Goal: Leave review/rating: Leave review/rating

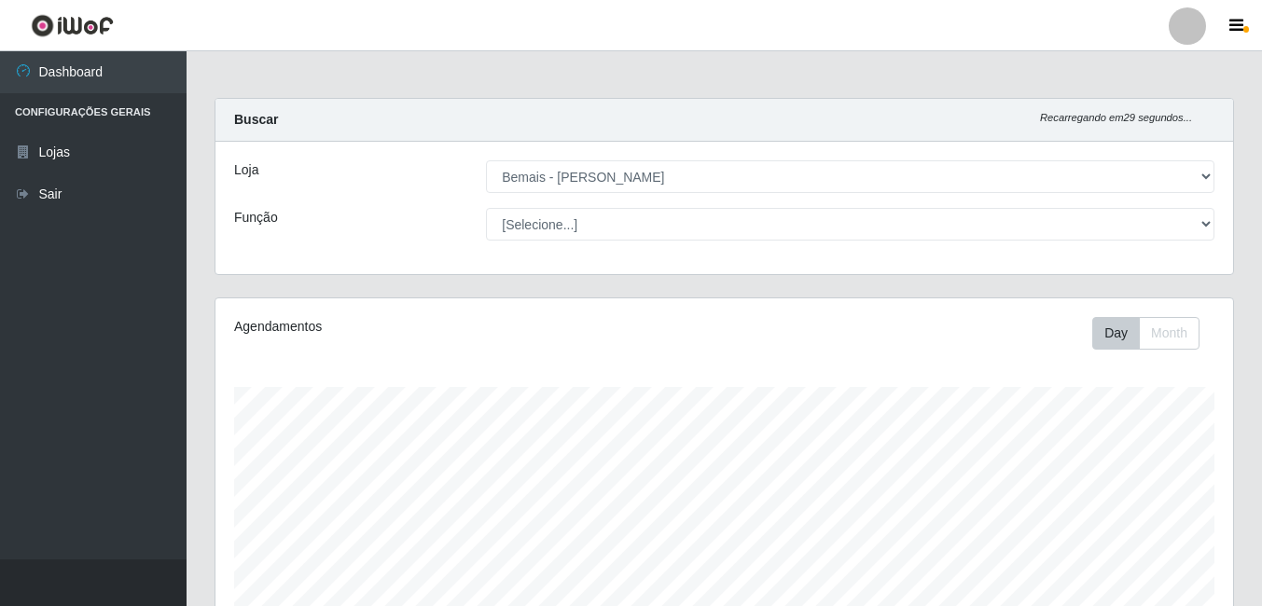
select select "230"
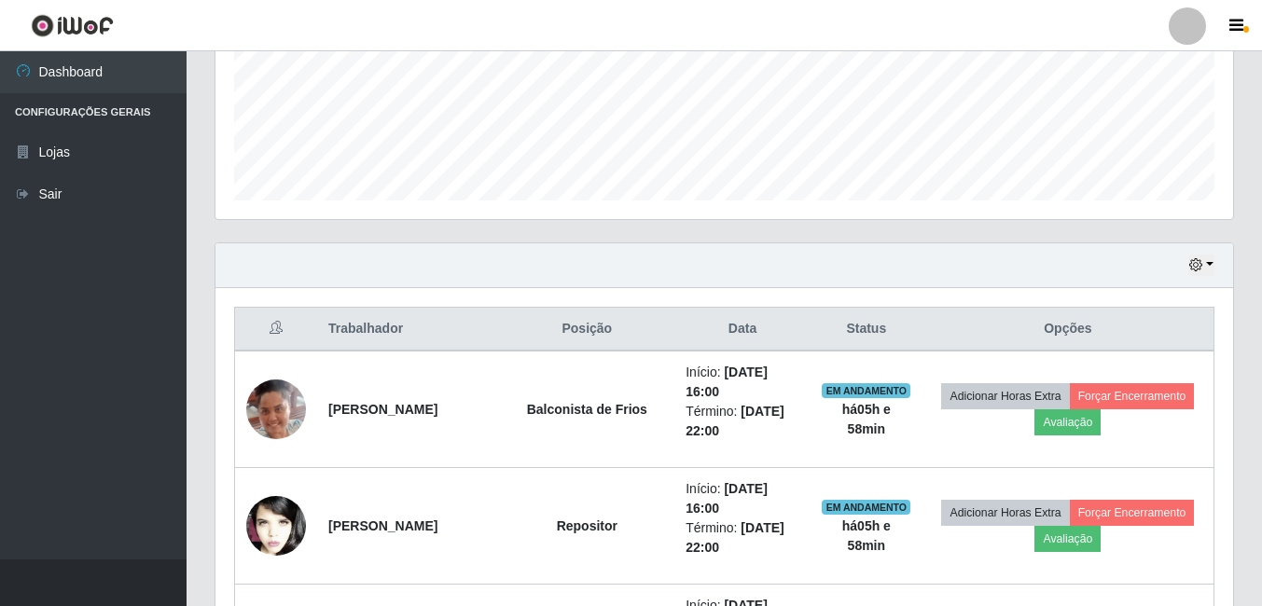
scroll to position [387, 1018]
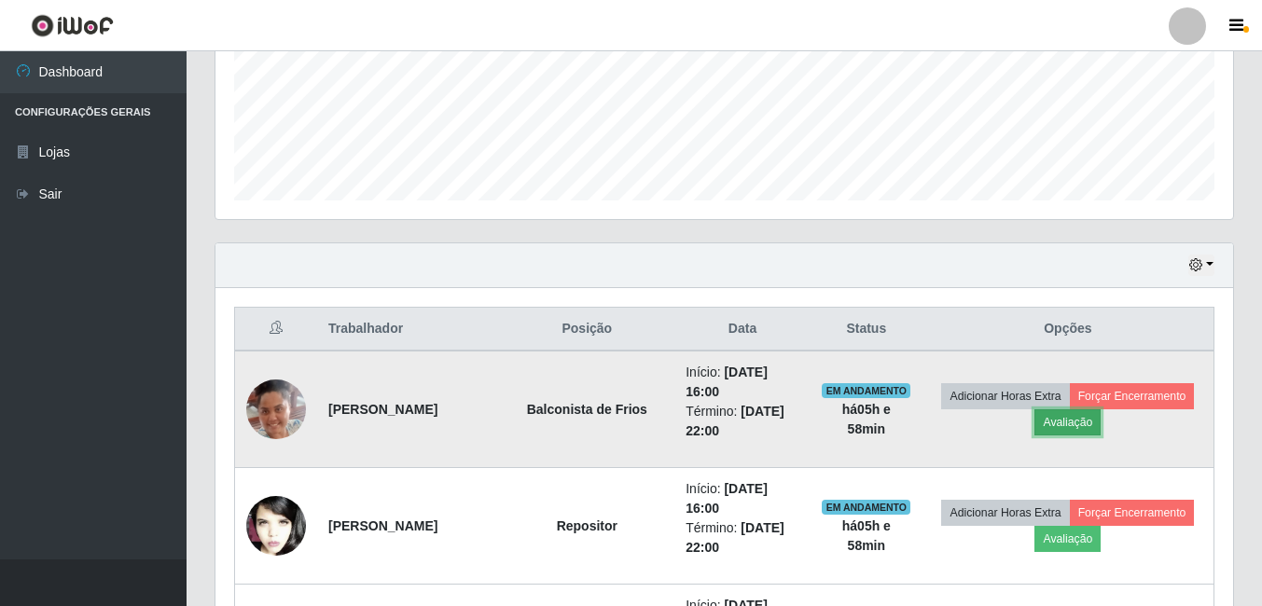
click at [1085, 424] on button "Avaliação" at bounding box center [1067, 422] width 66 height 26
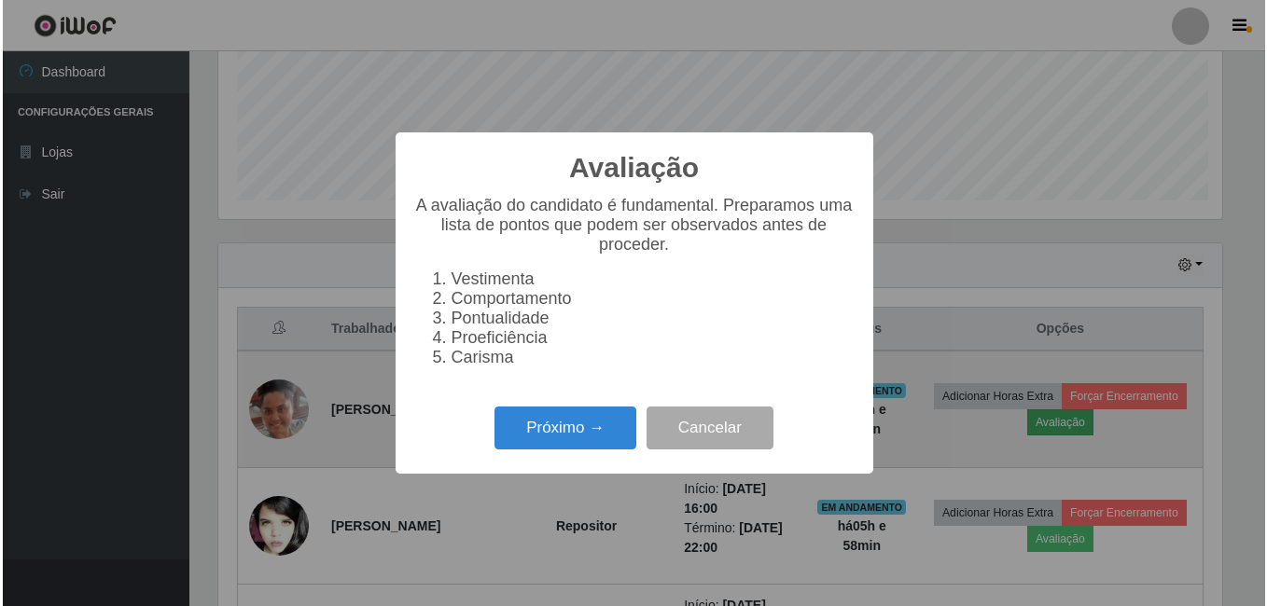
scroll to position [387, 1008]
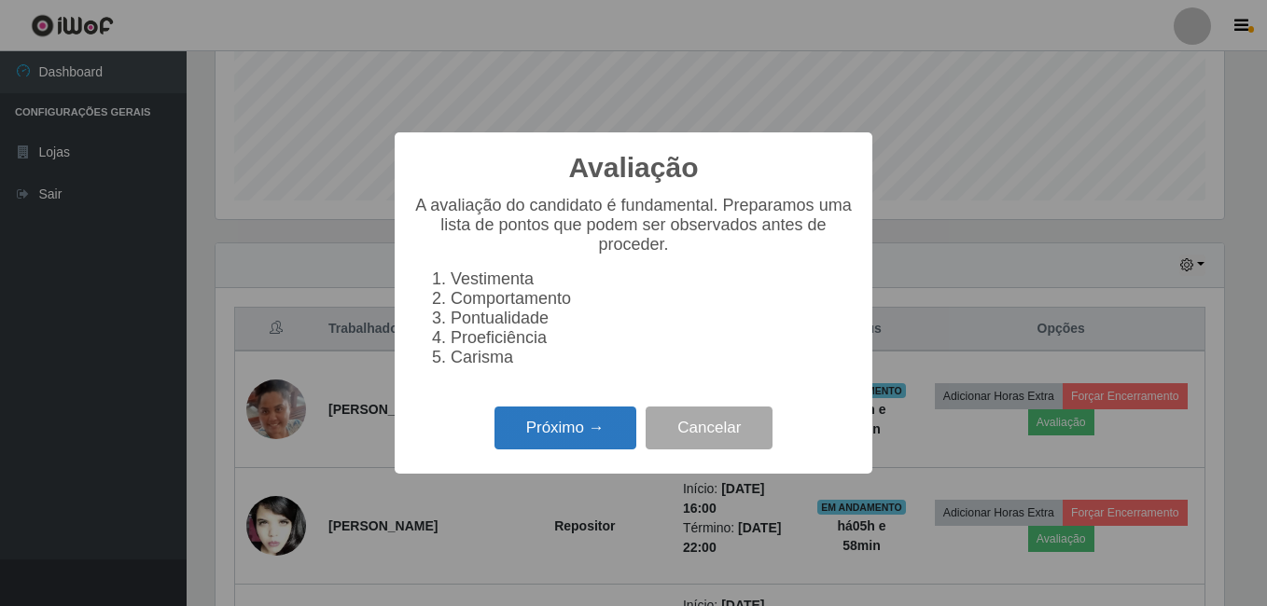
click at [518, 433] on button "Próximo →" at bounding box center [565, 429] width 142 height 44
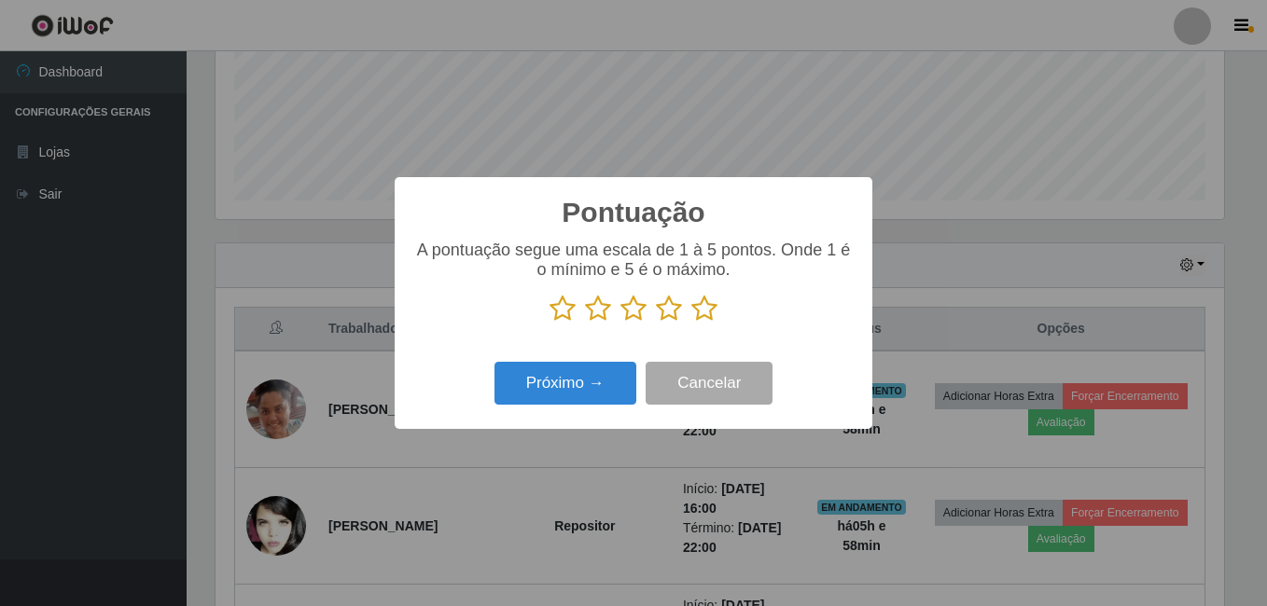
click at [700, 305] on icon at bounding box center [704, 309] width 26 height 28
click at [691, 323] on input "radio" at bounding box center [691, 323] width 0 height 0
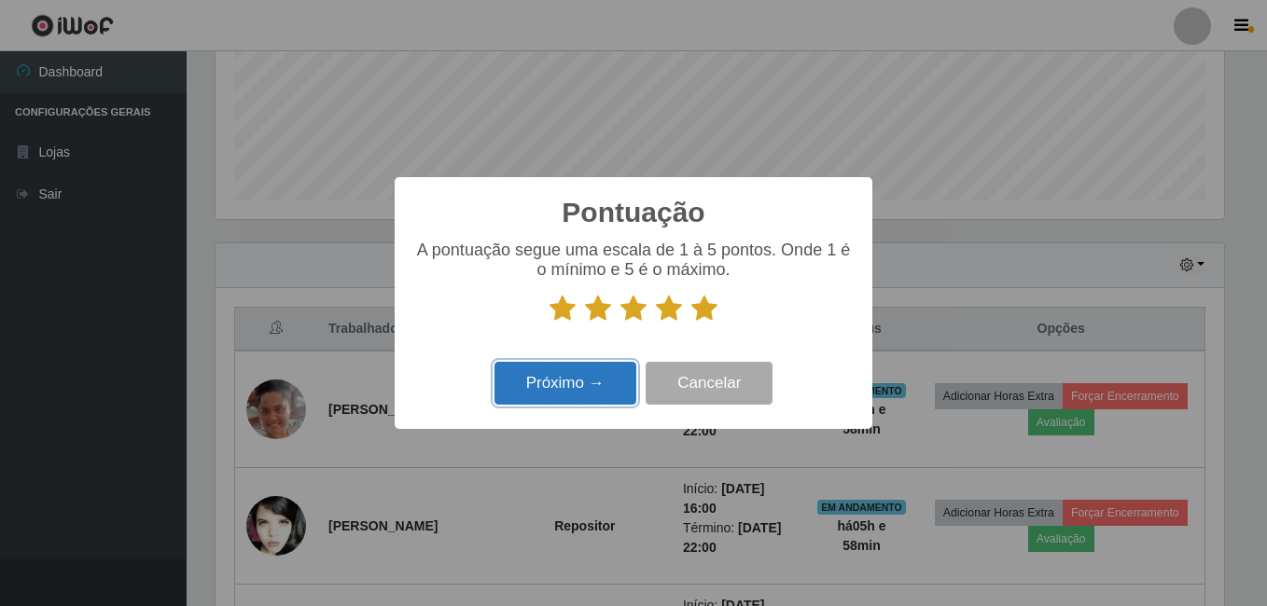
click at [587, 394] on button "Próximo →" at bounding box center [565, 384] width 142 height 44
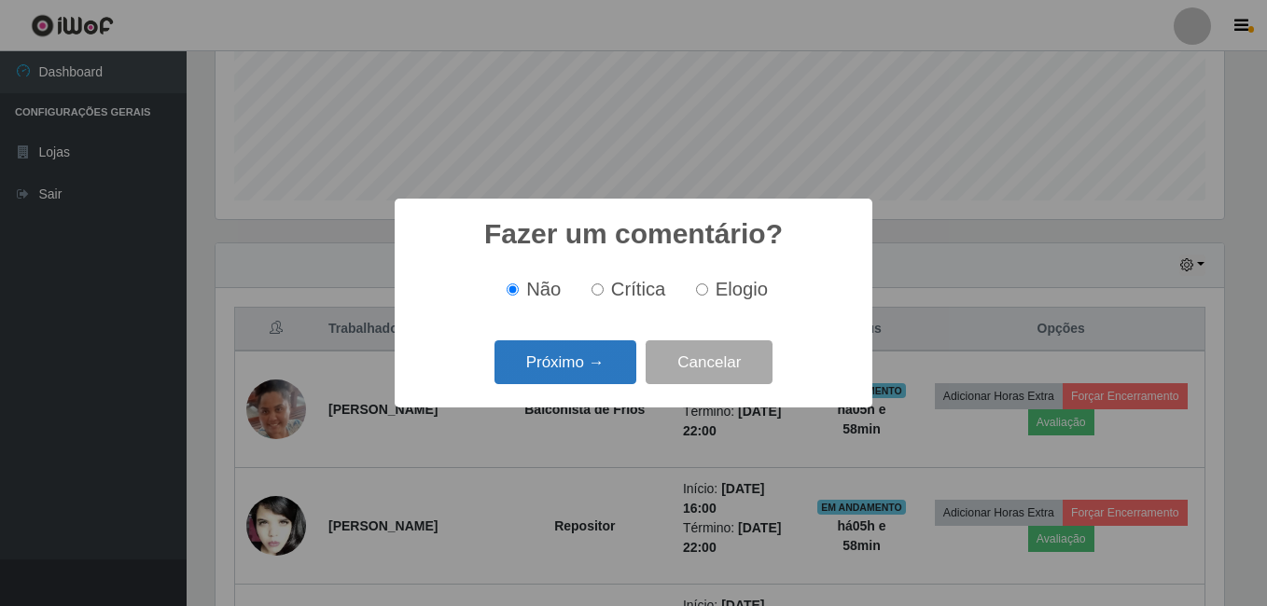
click at [580, 371] on button "Próximo →" at bounding box center [565, 362] width 142 height 44
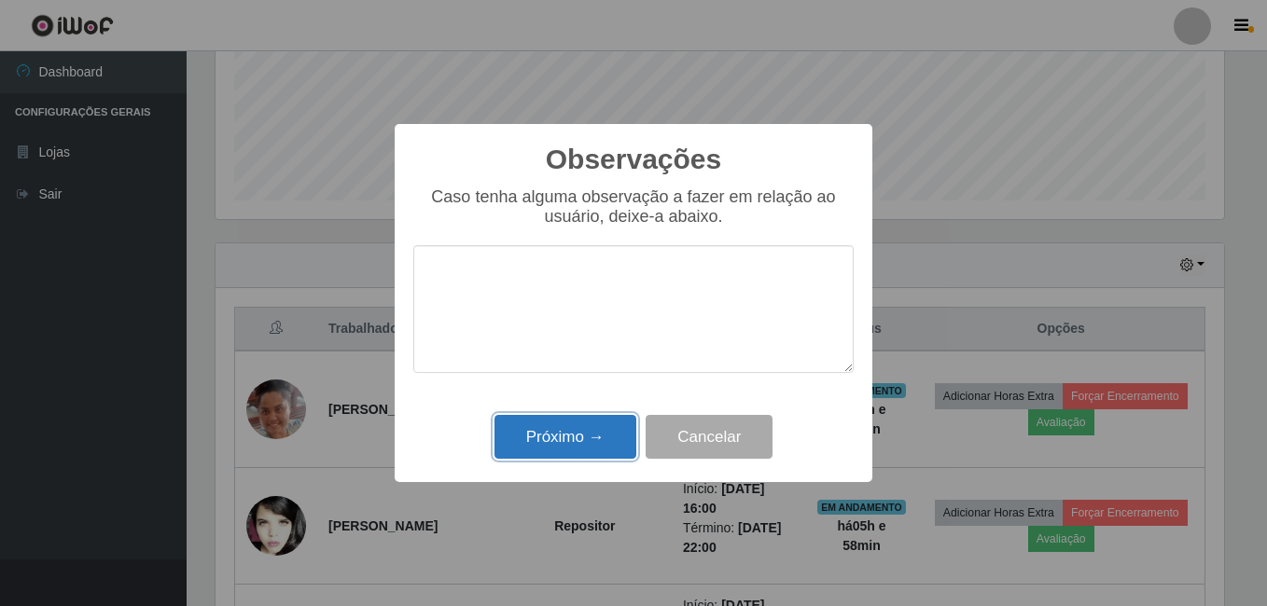
click at [569, 444] on button "Próximo →" at bounding box center [565, 437] width 142 height 44
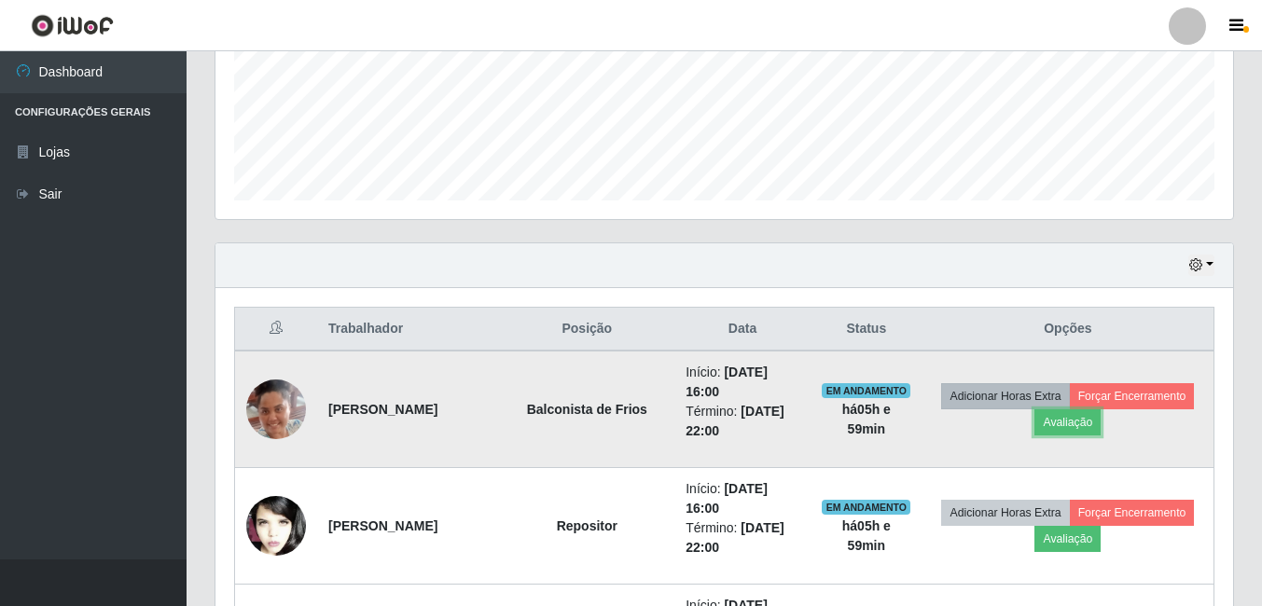
scroll to position [653, 0]
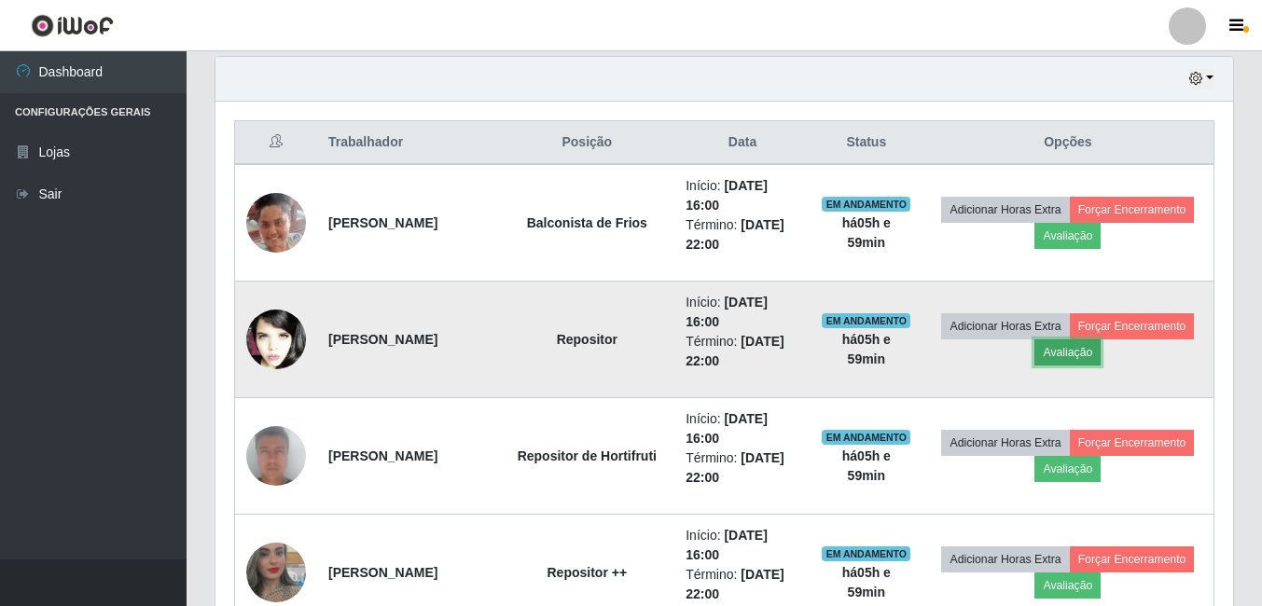
click at [1087, 352] on button "Avaliação" at bounding box center [1067, 352] width 66 height 26
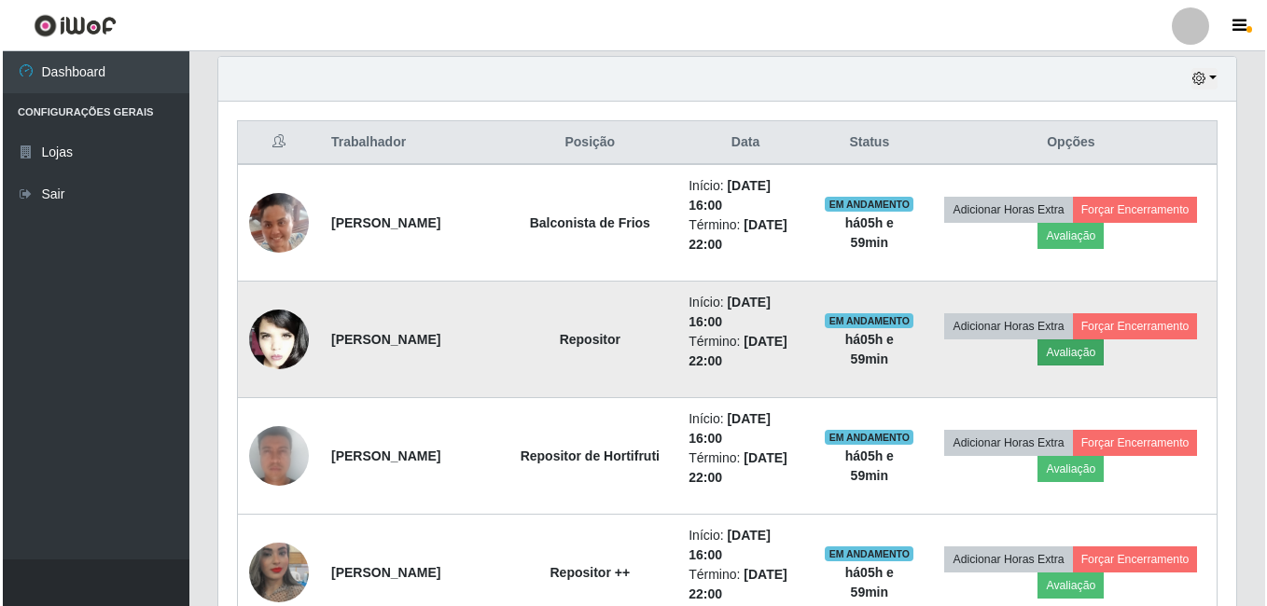
scroll to position [387, 1008]
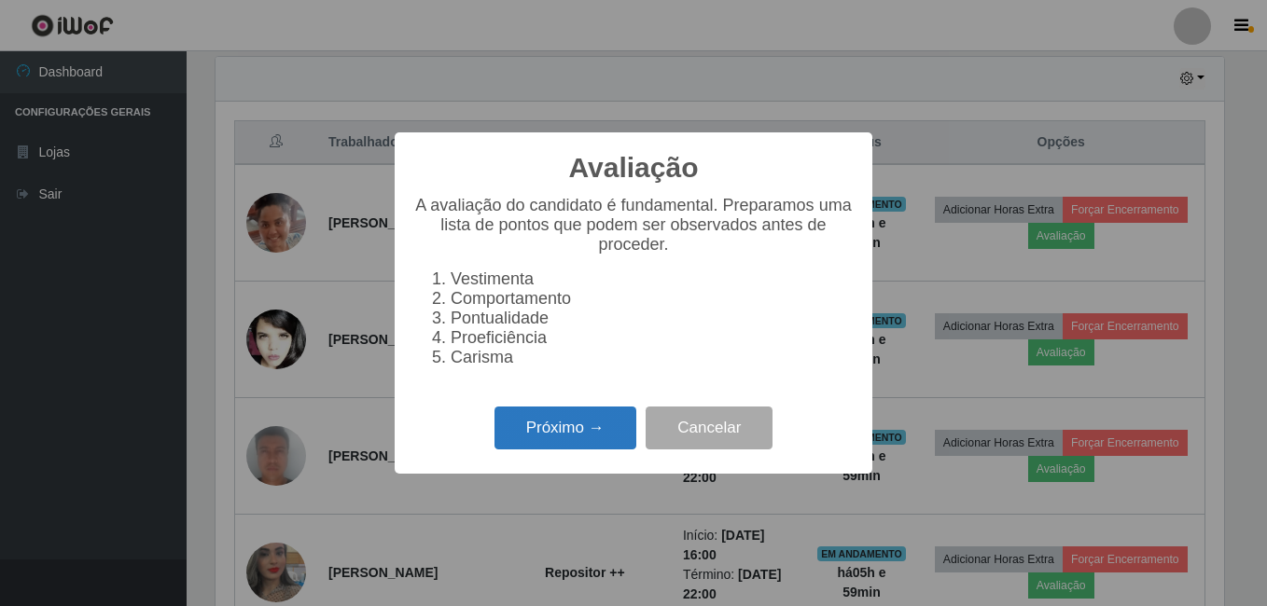
click at [568, 450] on button "Próximo →" at bounding box center [565, 429] width 142 height 44
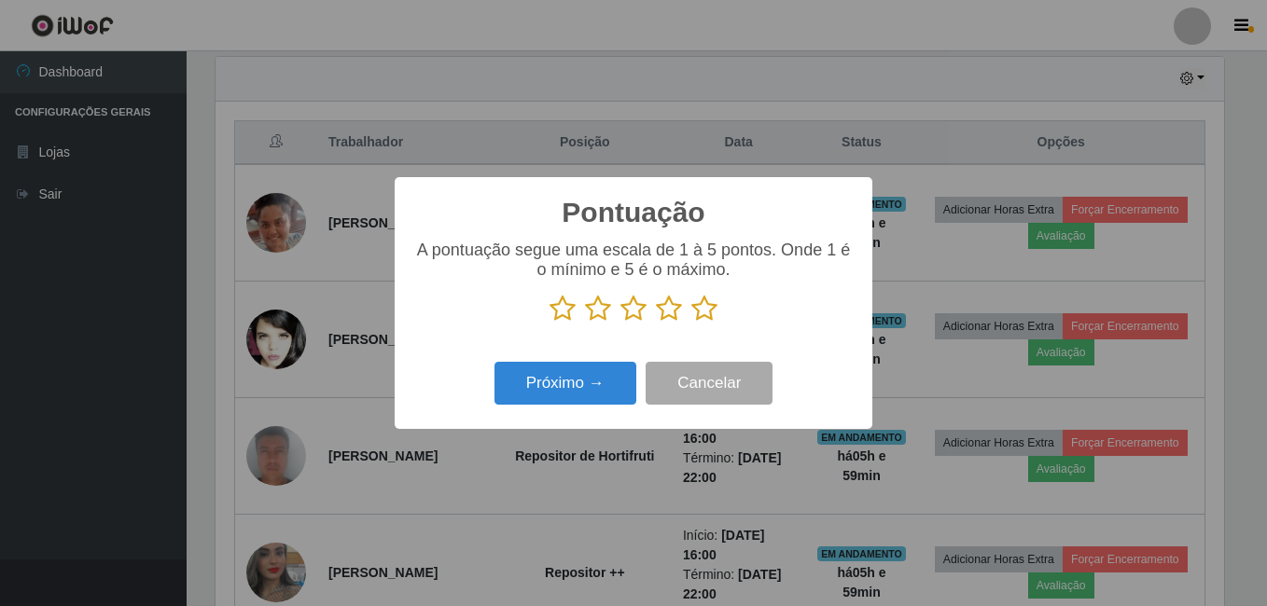
scroll to position [932284, 931663]
click at [695, 313] on icon at bounding box center [704, 309] width 26 height 28
click at [691, 323] on input "radio" at bounding box center [691, 323] width 0 height 0
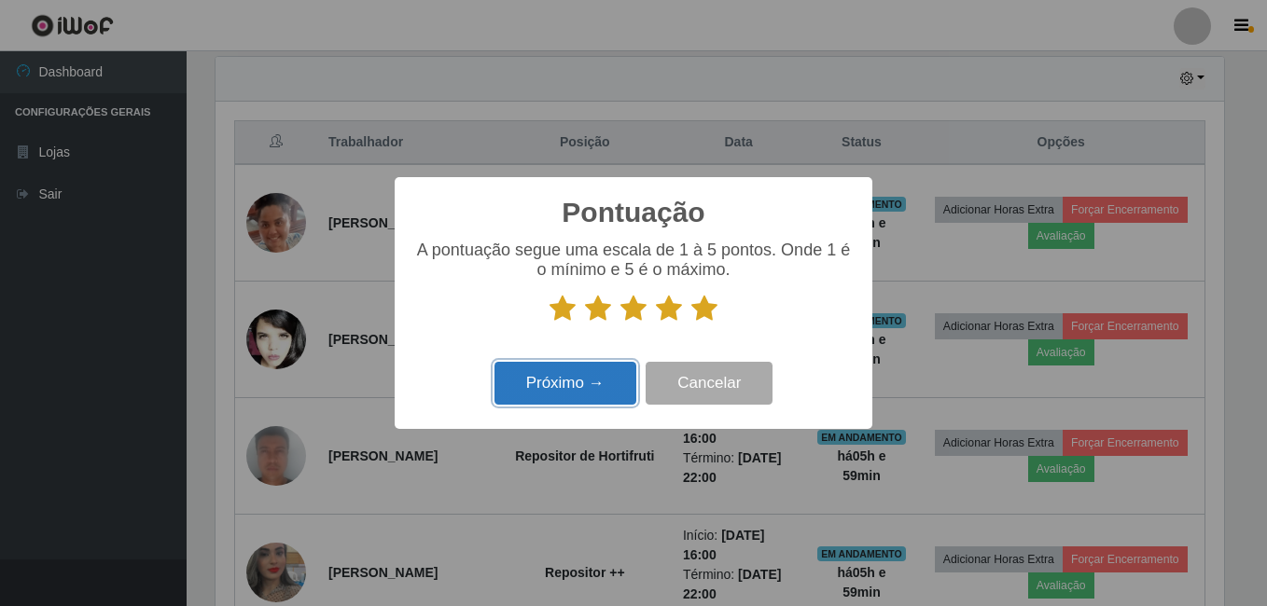
click at [590, 372] on button "Próximo →" at bounding box center [565, 384] width 142 height 44
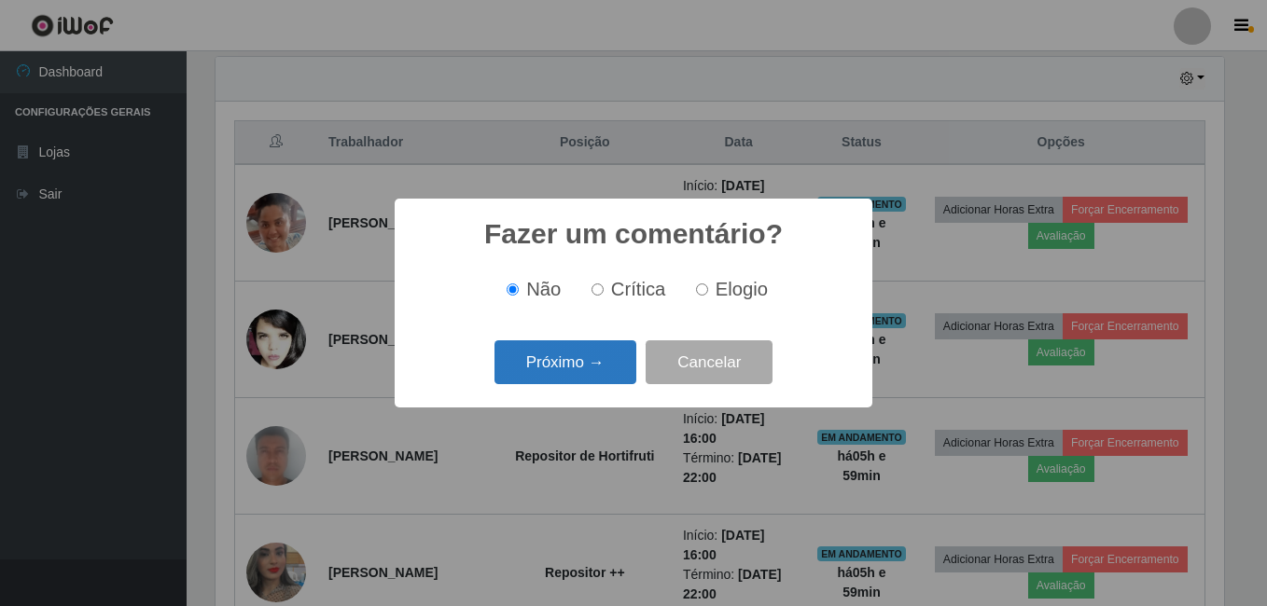
click at [603, 368] on button "Próximo →" at bounding box center [565, 362] width 142 height 44
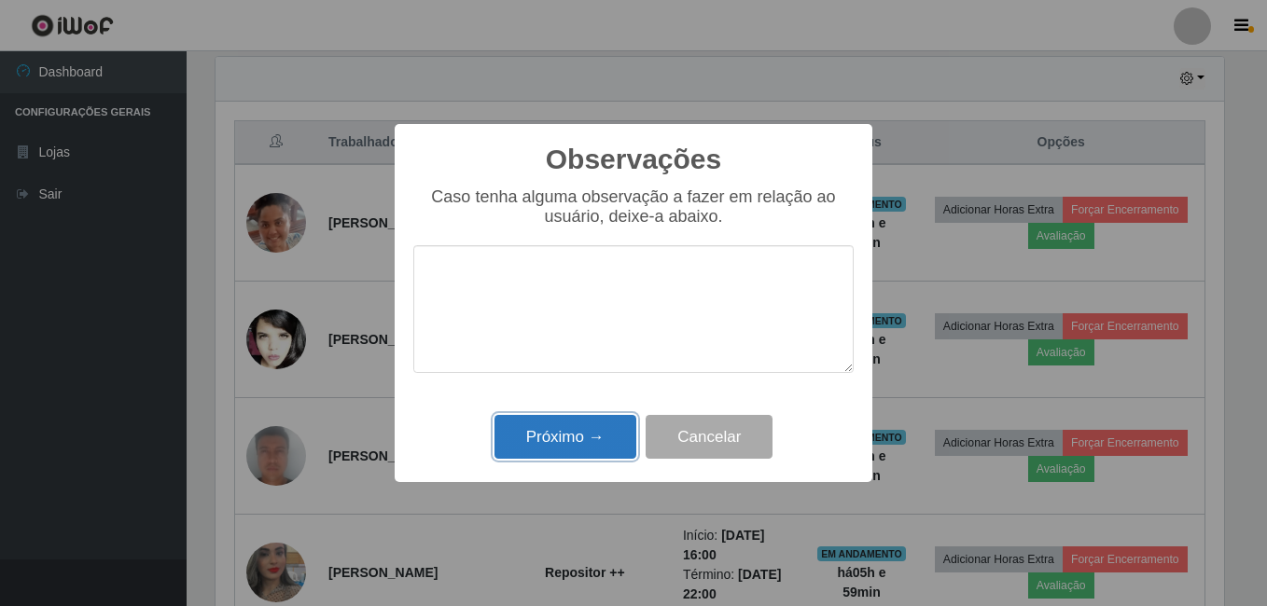
click at [600, 431] on button "Próximo →" at bounding box center [565, 437] width 142 height 44
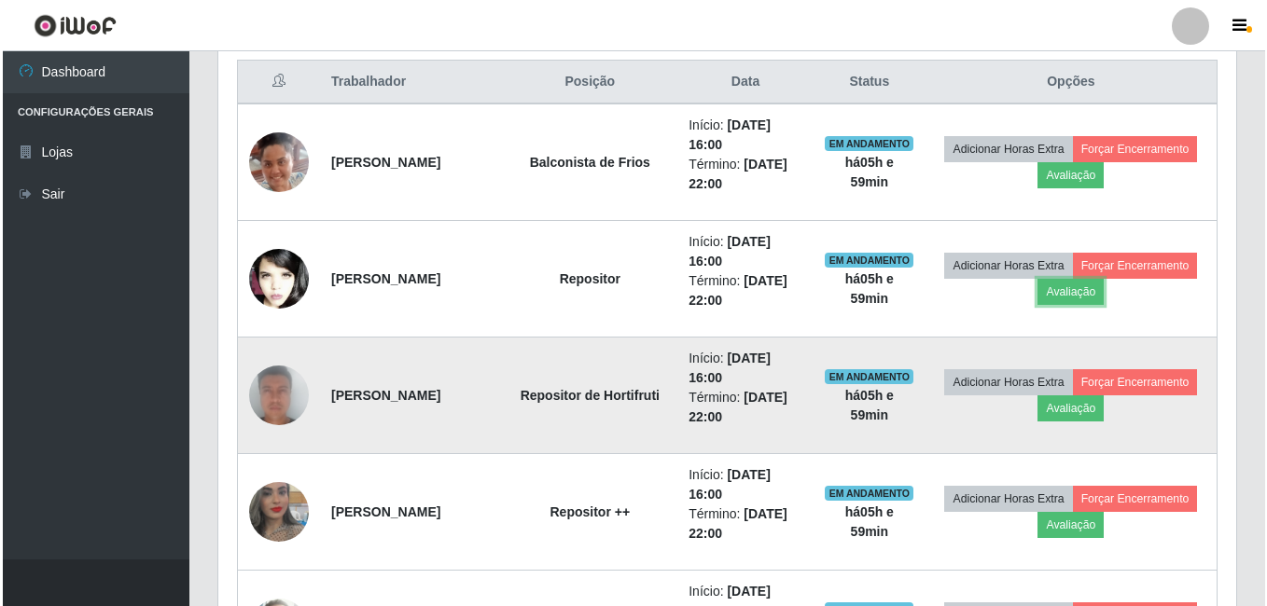
scroll to position [746, 0]
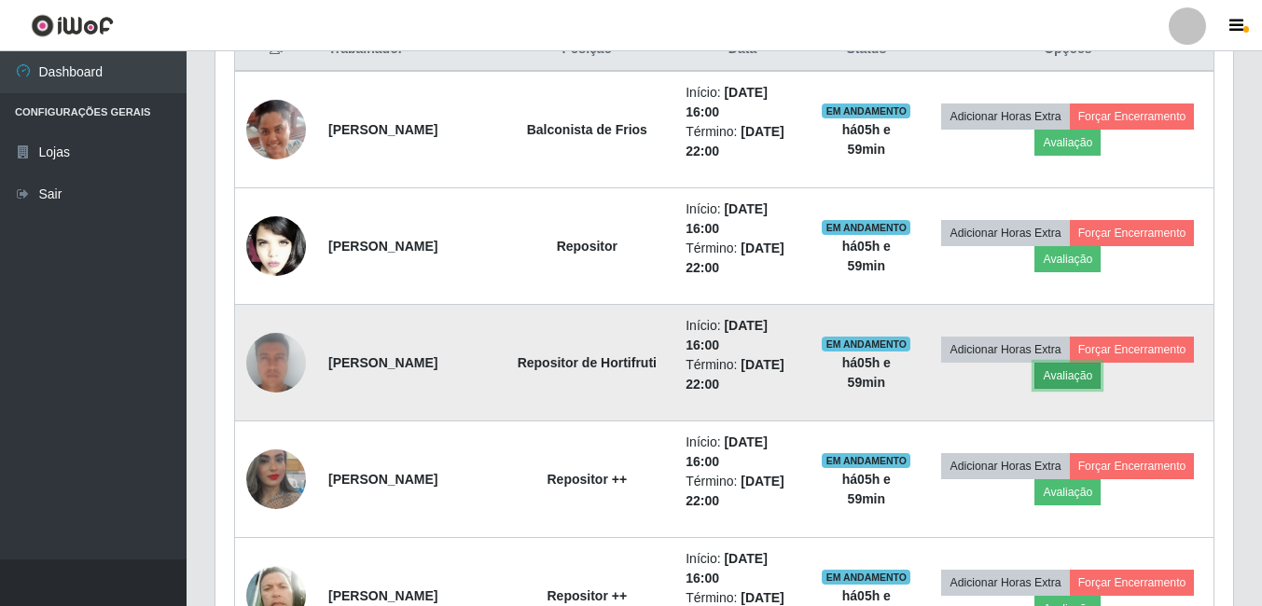
click at [1063, 380] on button "Avaliação" at bounding box center [1067, 376] width 66 height 26
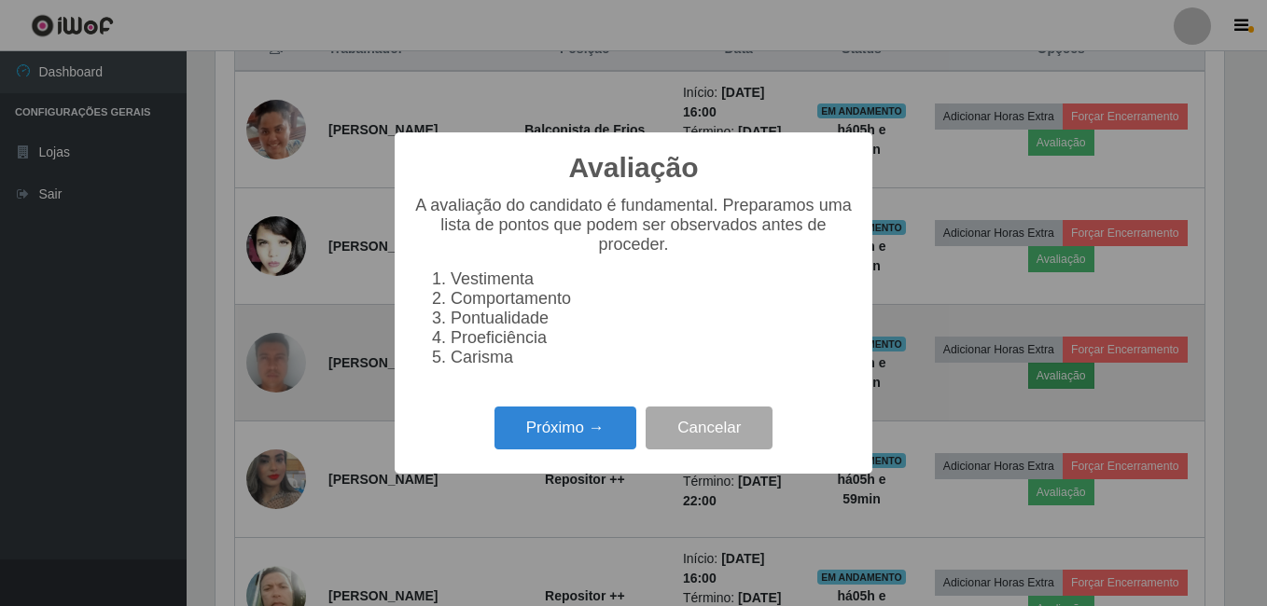
scroll to position [387, 1008]
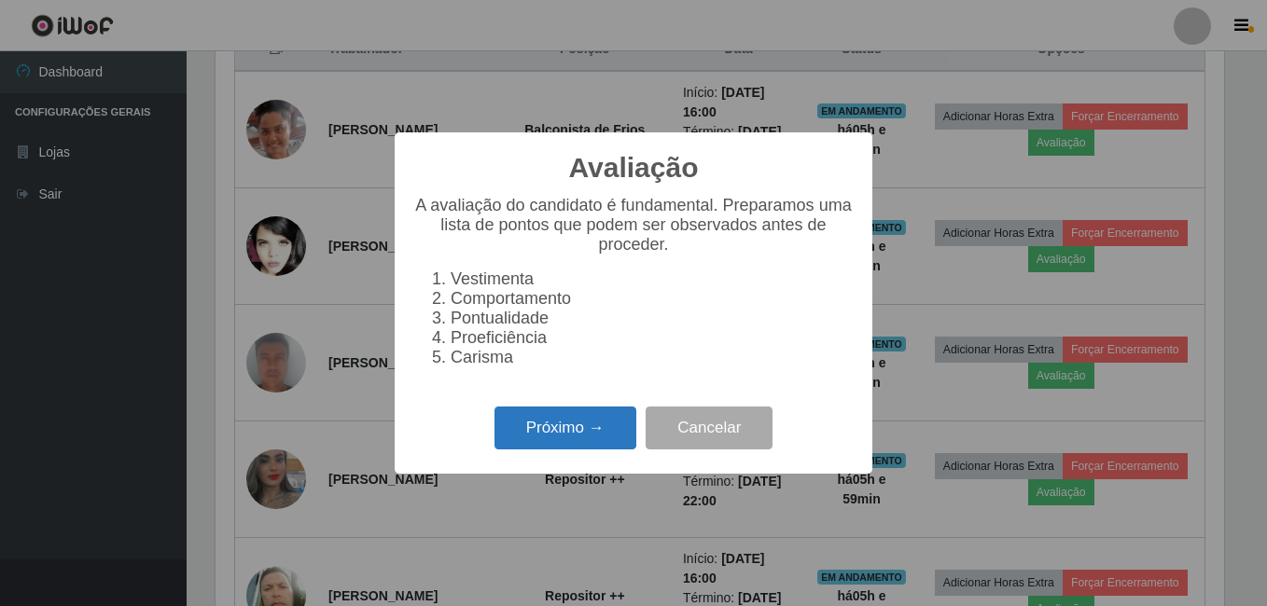
click at [585, 431] on button "Próximo →" at bounding box center [565, 429] width 142 height 44
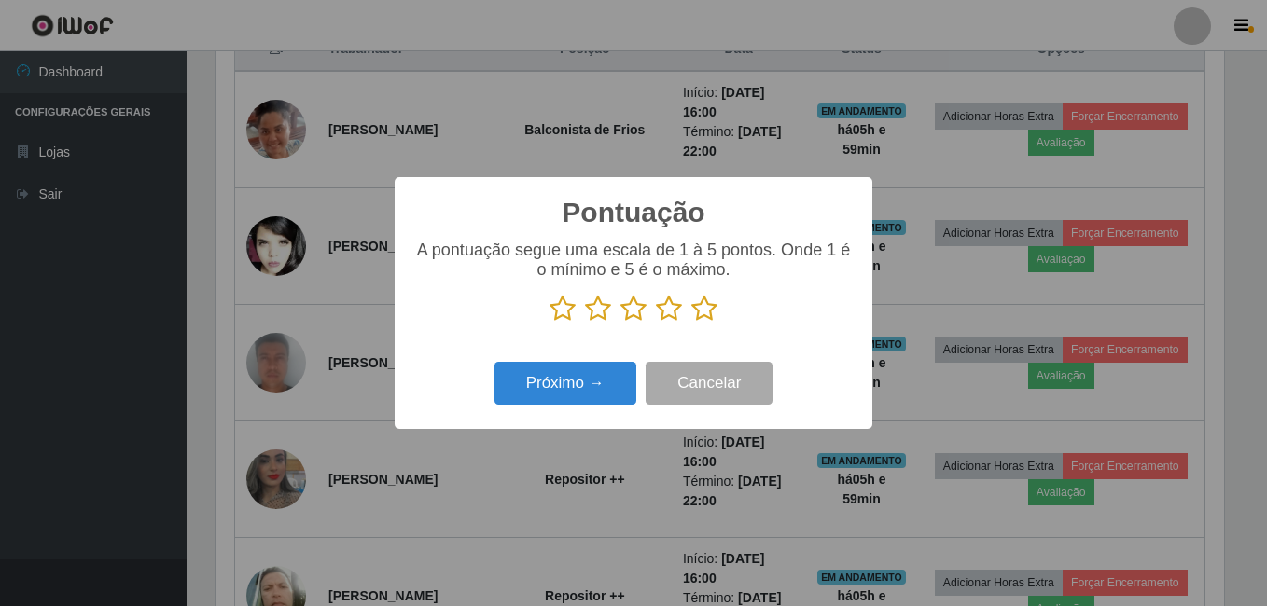
scroll to position [932284, 931663]
click at [700, 304] on icon at bounding box center [704, 309] width 26 height 28
click at [691, 323] on input "radio" at bounding box center [691, 323] width 0 height 0
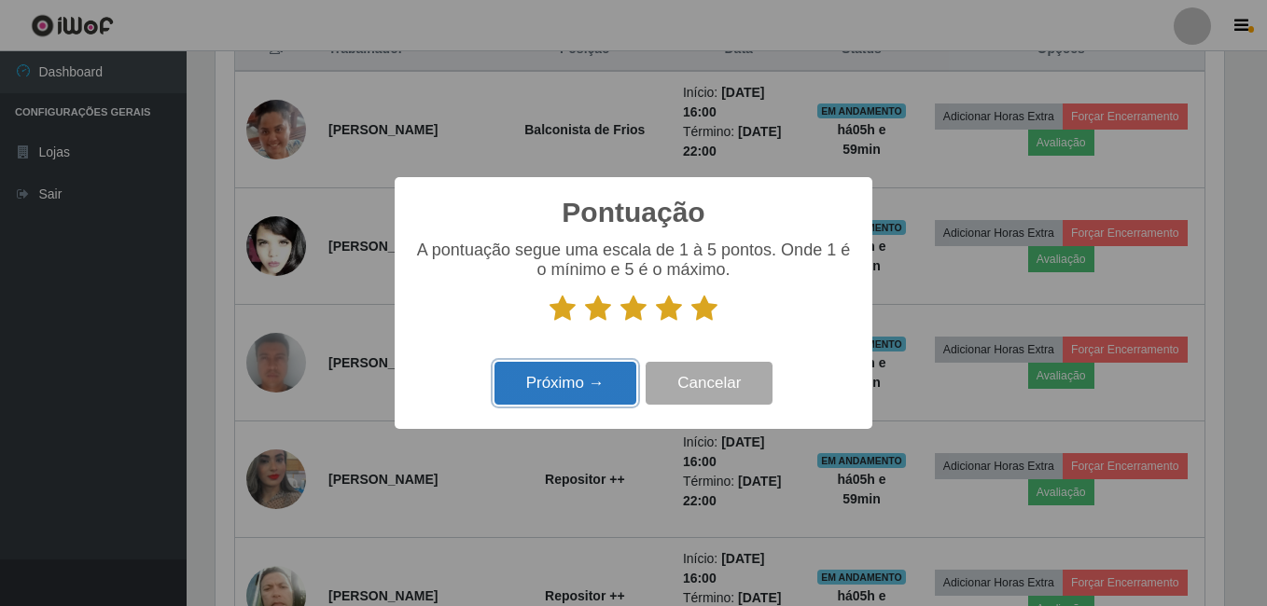
click at [609, 390] on button "Próximo →" at bounding box center [565, 384] width 142 height 44
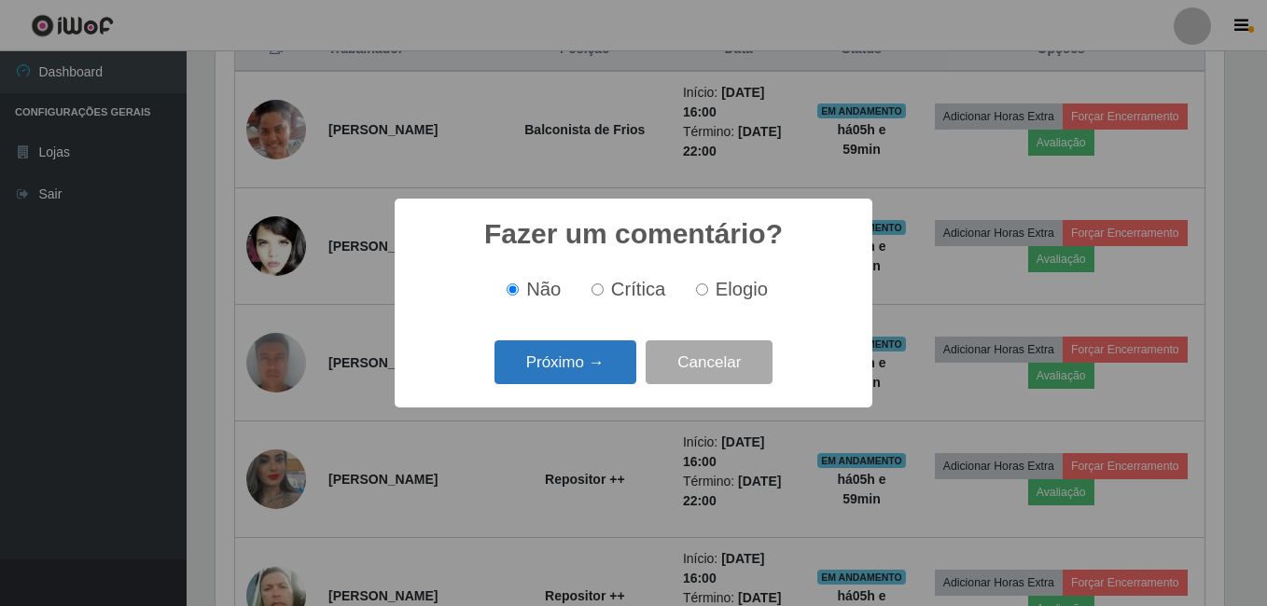
click at [608, 365] on button "Próximo →" at bounding box center [565, 362] width 142 height 44
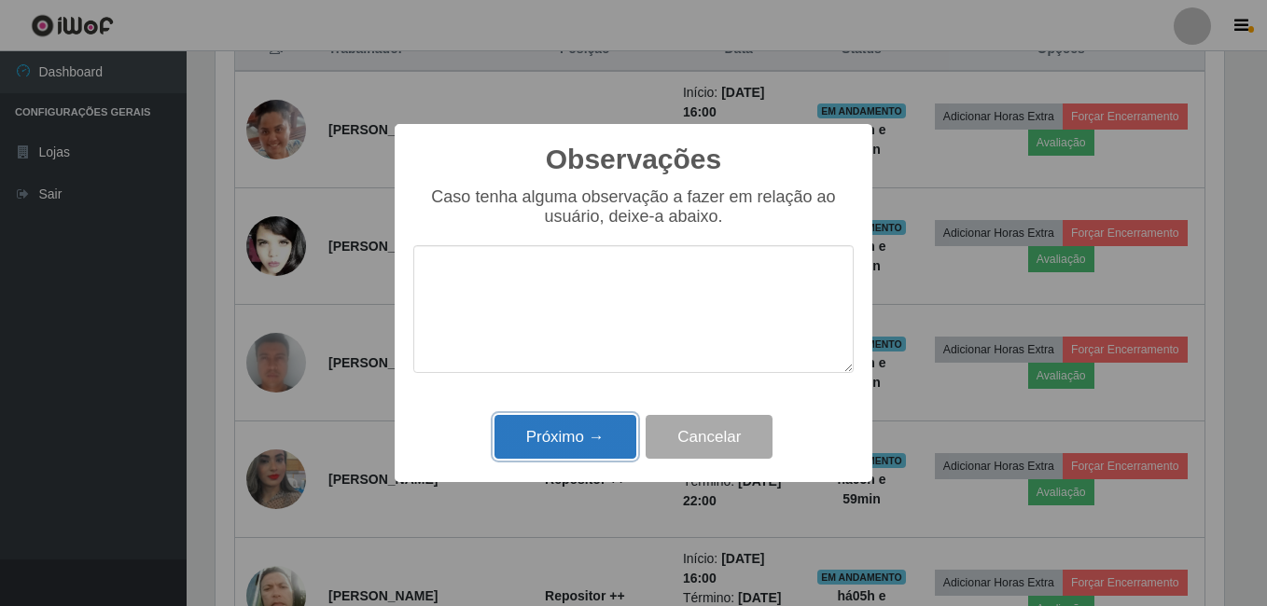
click at [596, 435] on button "Próximo →" at bounding box center [565, 437] width 142 height 44
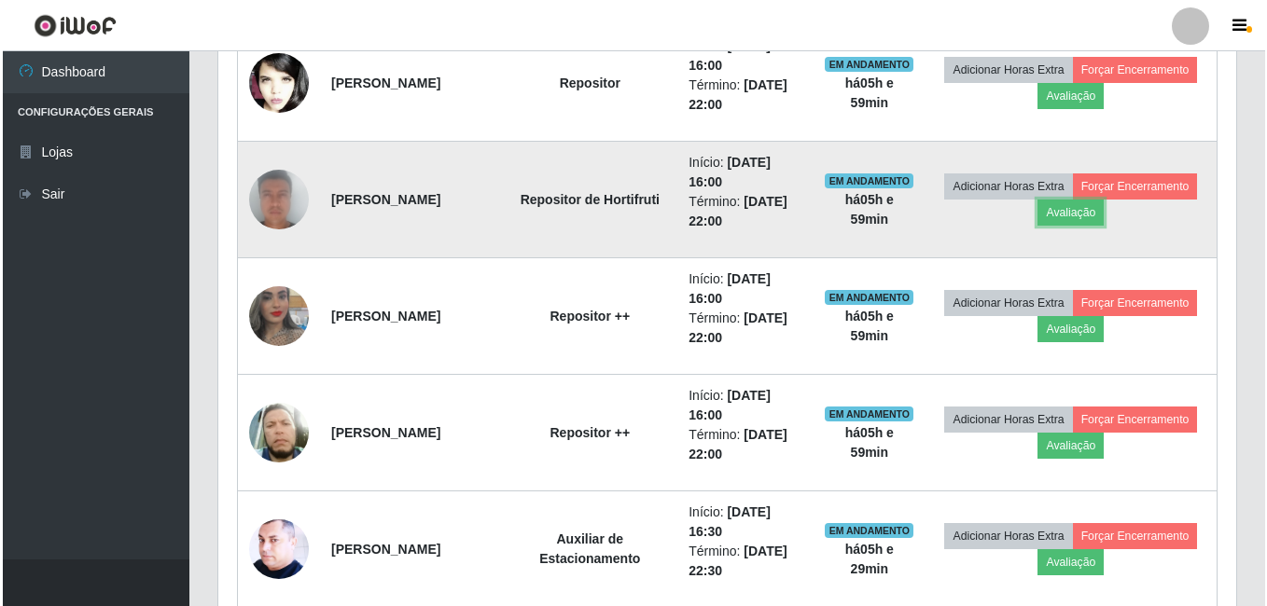
scroll to position [933, 0]
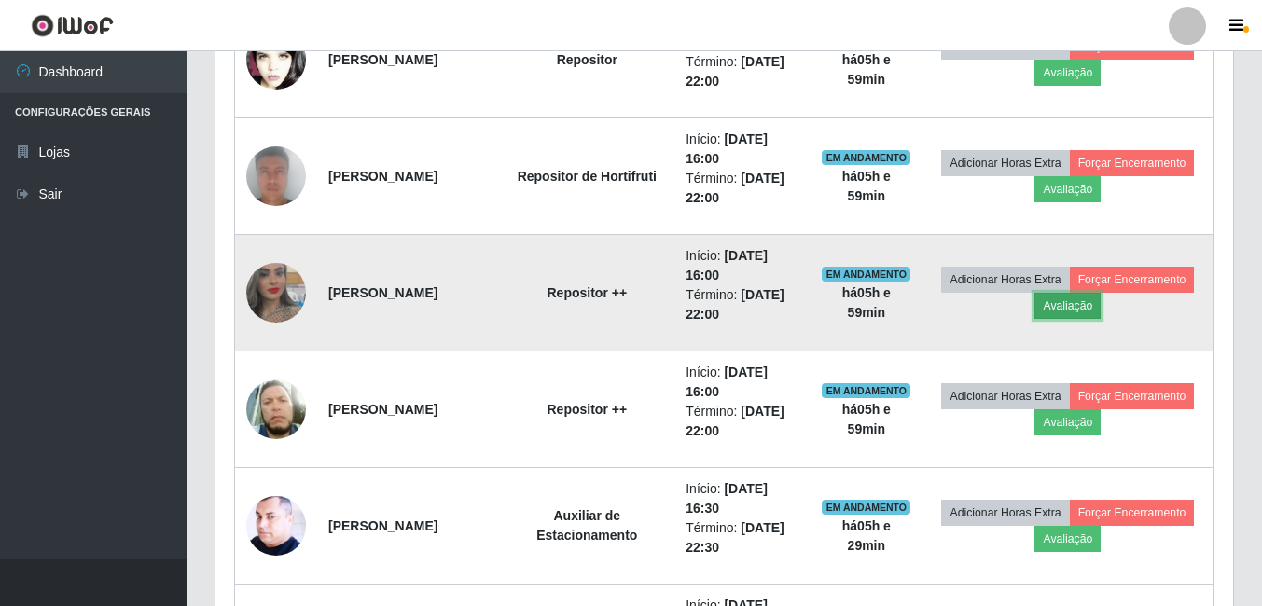
click at [1088, 309] on button "Avaliação" at bounding box center [1067, 306] width 66 height 26
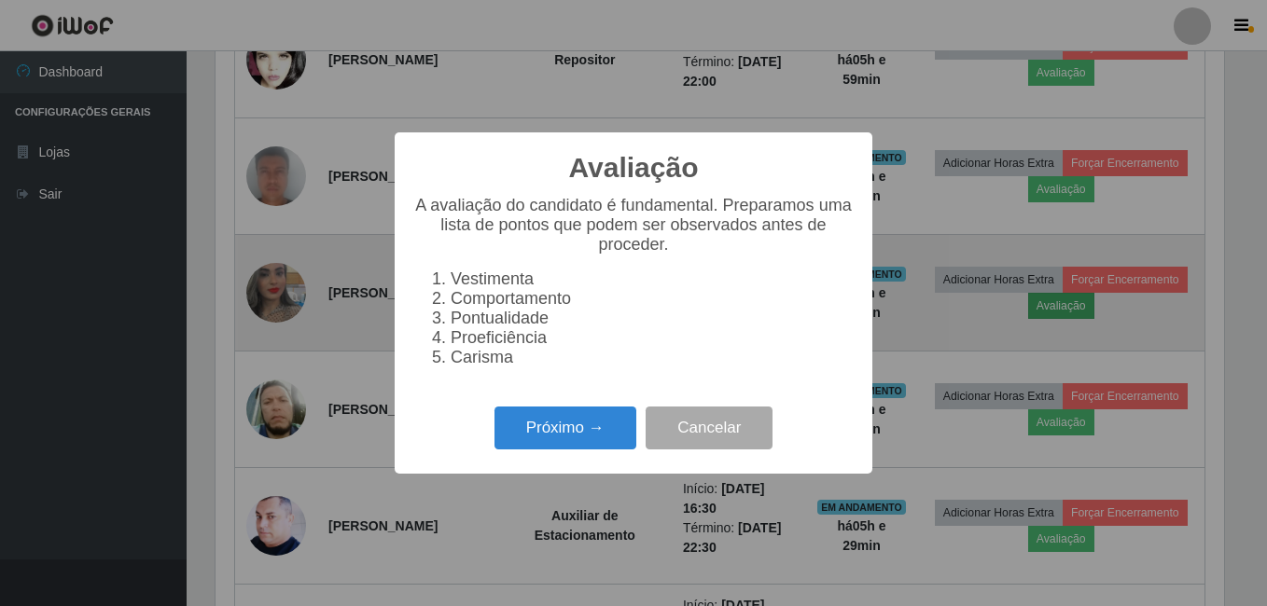
scroll to position [387, 1008]
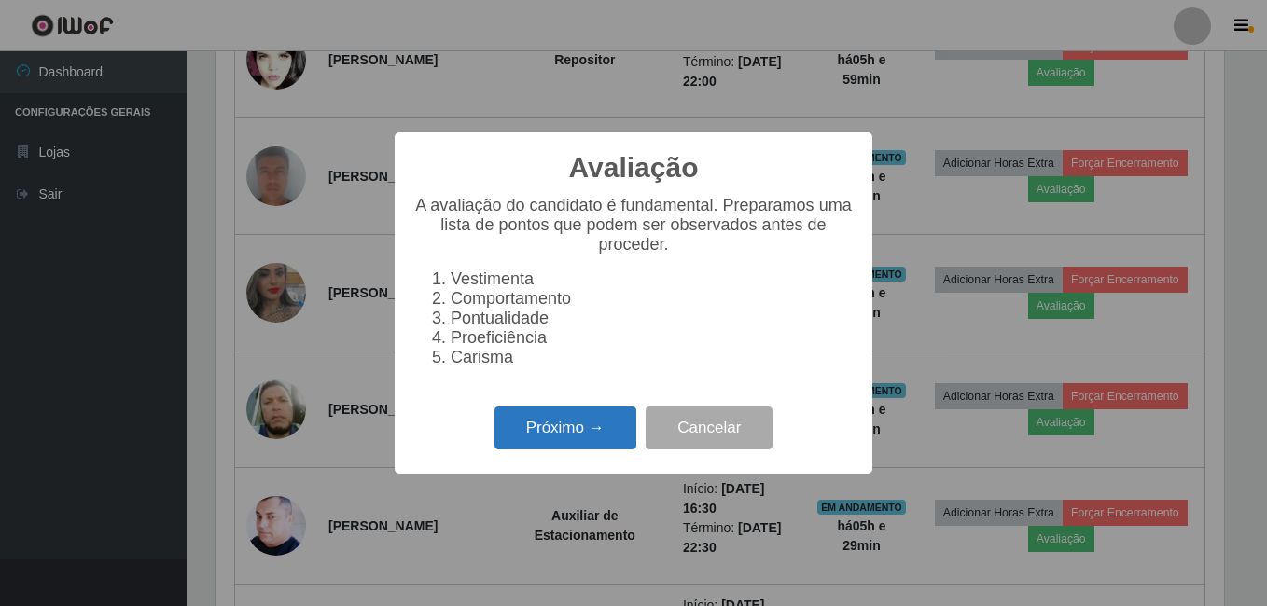
click at [599, 432] on button "Próximo →" at bounding box center [565, 429] width 142 height 44
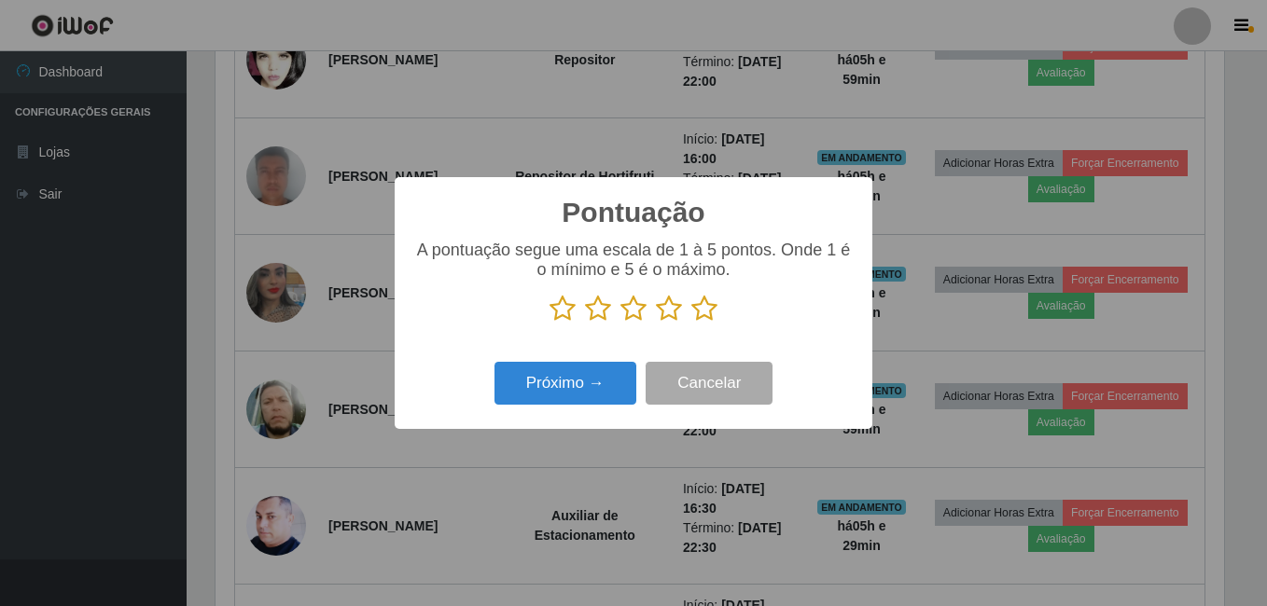
click at [696, 313] on icon at bounding box center [704, 309] width 26 height 28
click at [691, 323] on input "radio" at bounding box center [691, 323] width 0 height 0
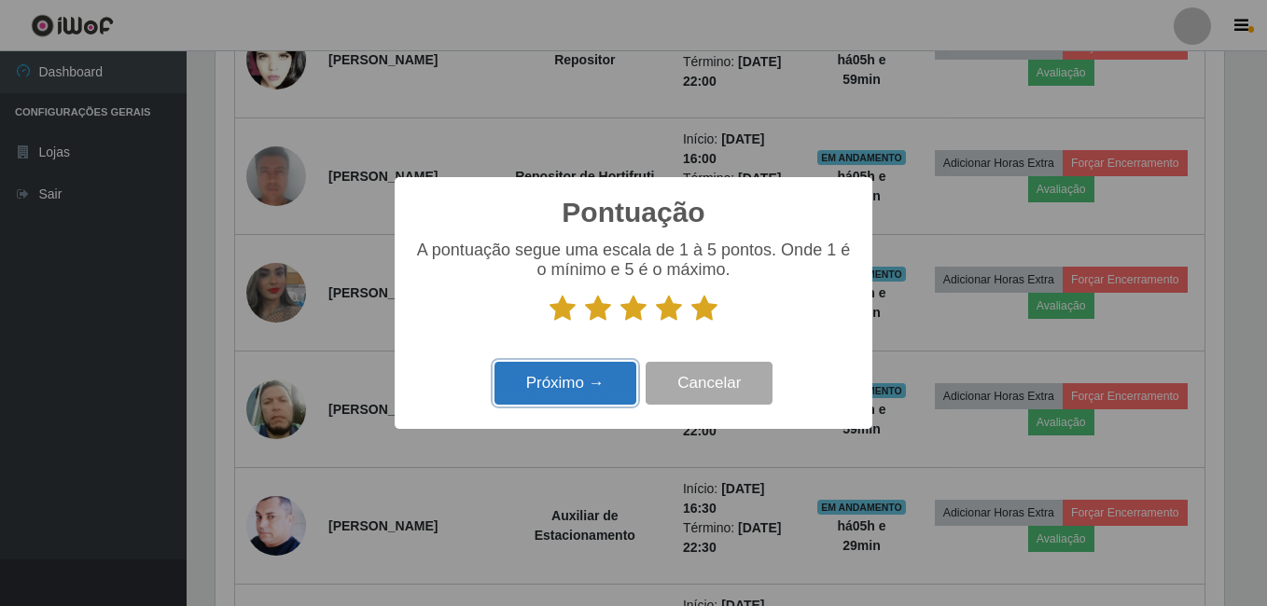
click at [590, 378] on button "Próximo →" at bounding box center [565, 384] width 142 height 44
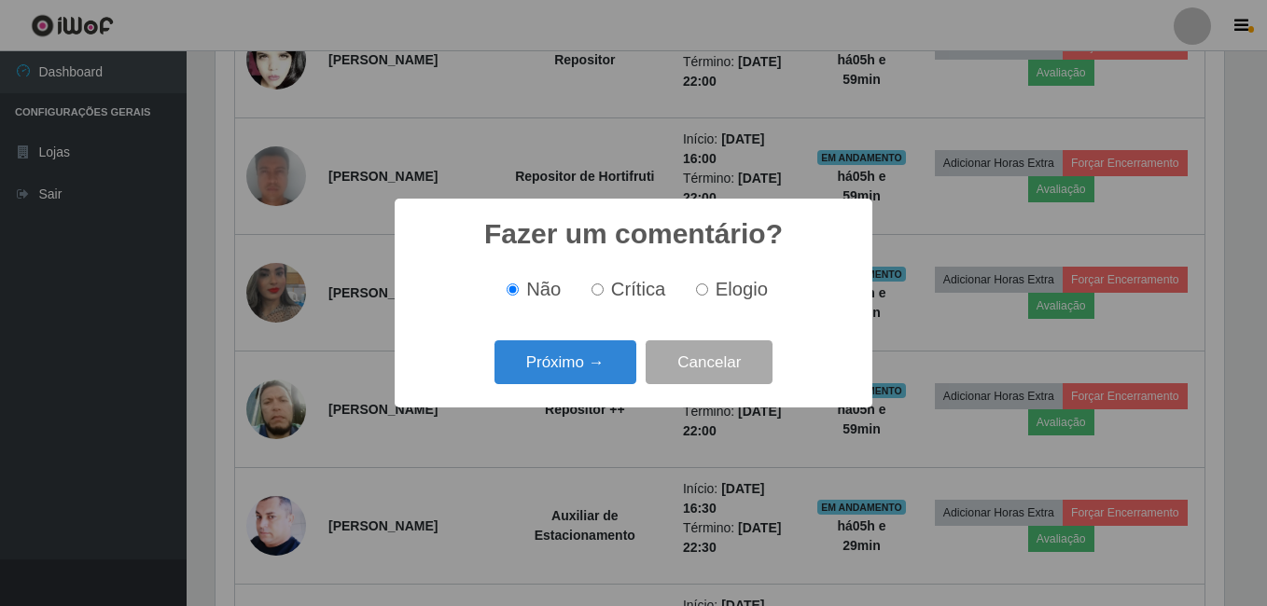
click at [590, 378] on button "Próximo →" at bounding box center [565, 362] width 142 height 44
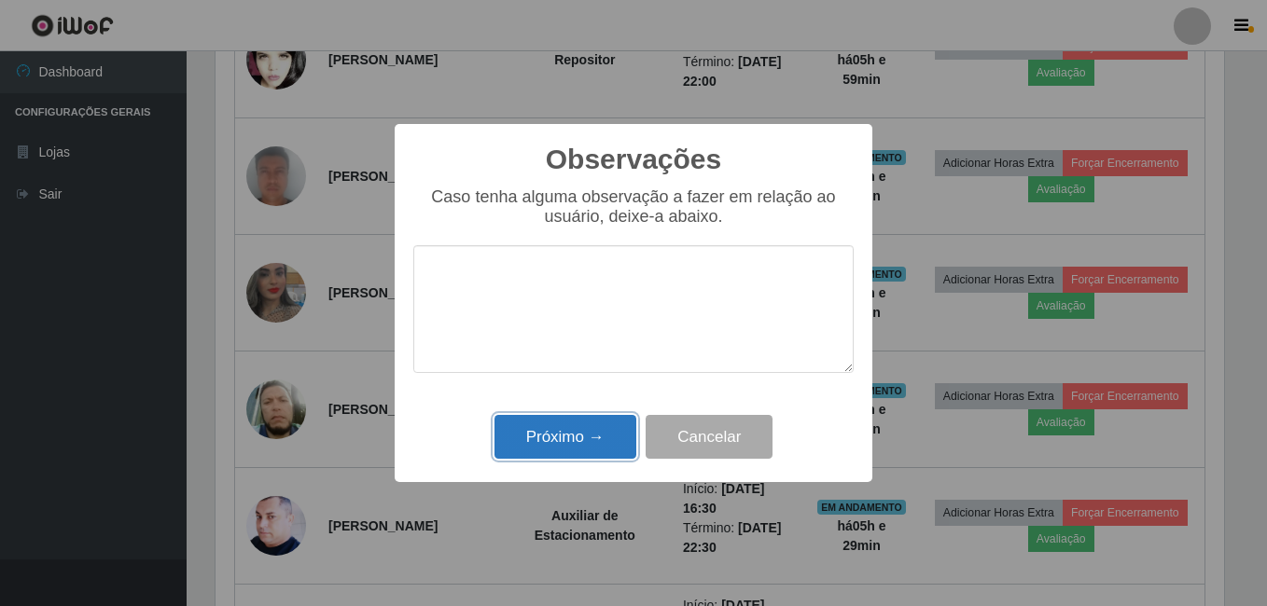
click at [584, 440] on button "Próximo →" at bounding box center [565, 437] width 142 height 44
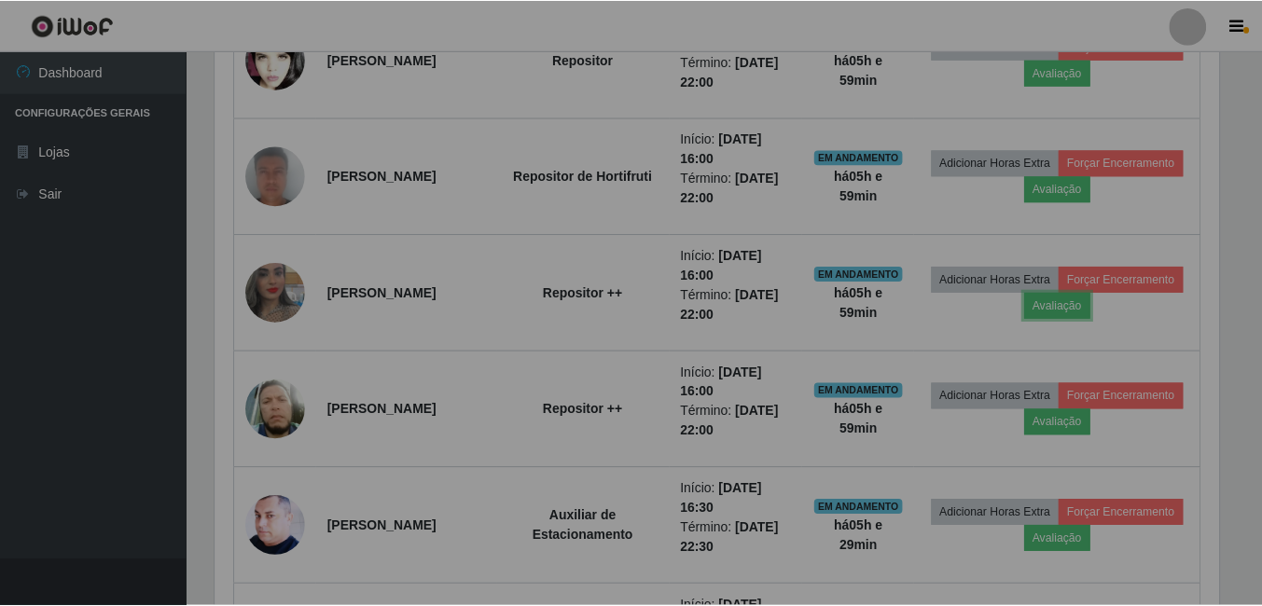
scroll to position [0, 0]
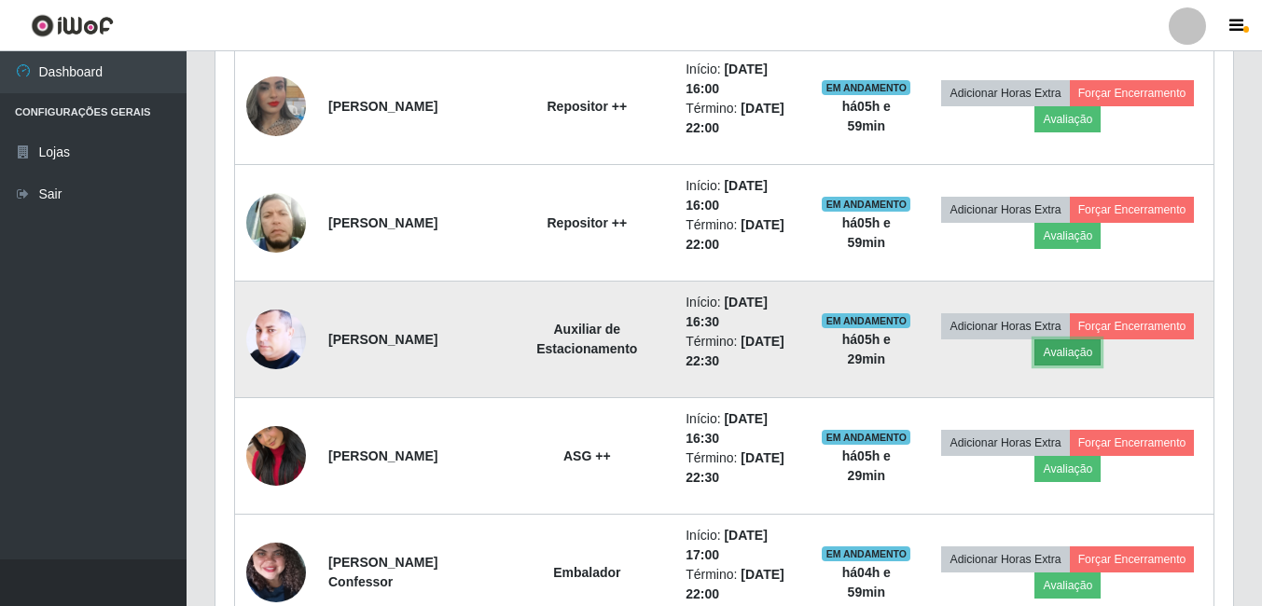
click at [1061, 345] on button "Avaliação" at bounding box center [1067, 352] width 66 height 26
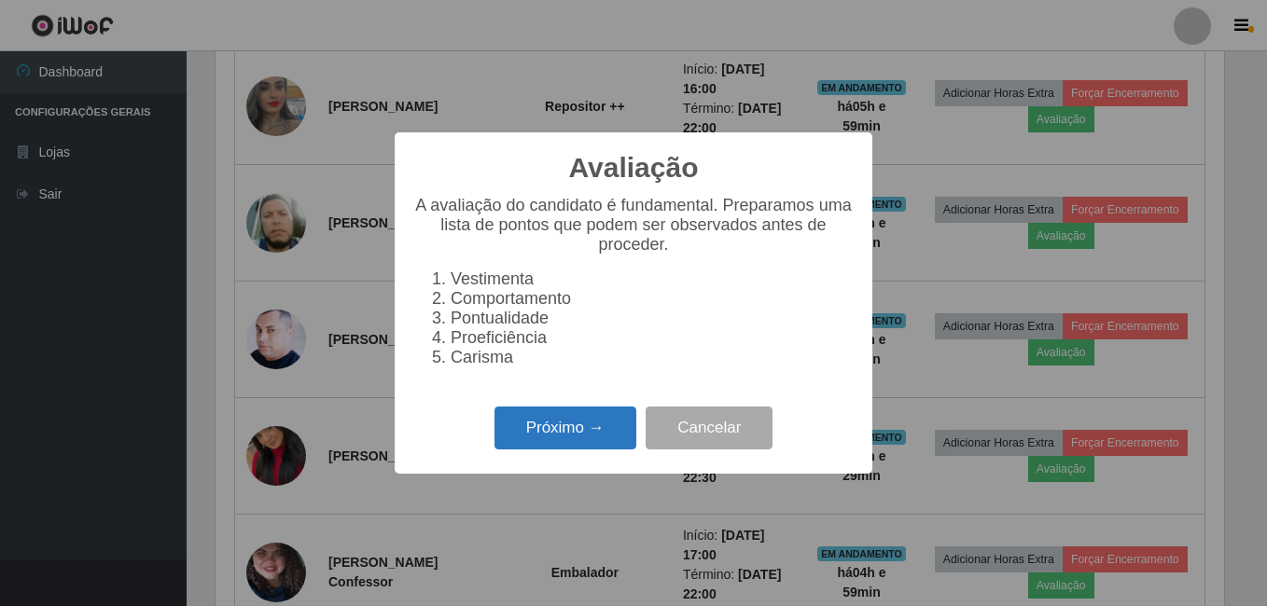
click at [601, 434] on button "Próximo →" at bounding box center [565, 429] width 142 height 44
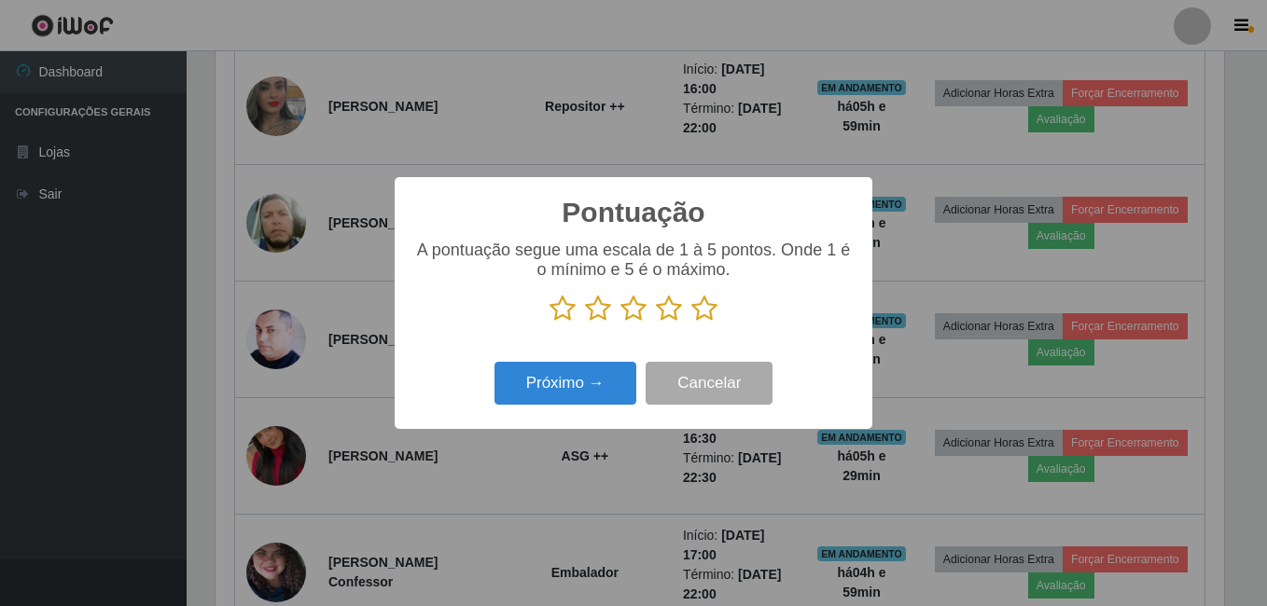
click at [712, 310] on icon at bounding box center [704, 309] width 26 height 28
click at [691, 323] on input "radio" at bounding box center [691, 323] width 0 height 0
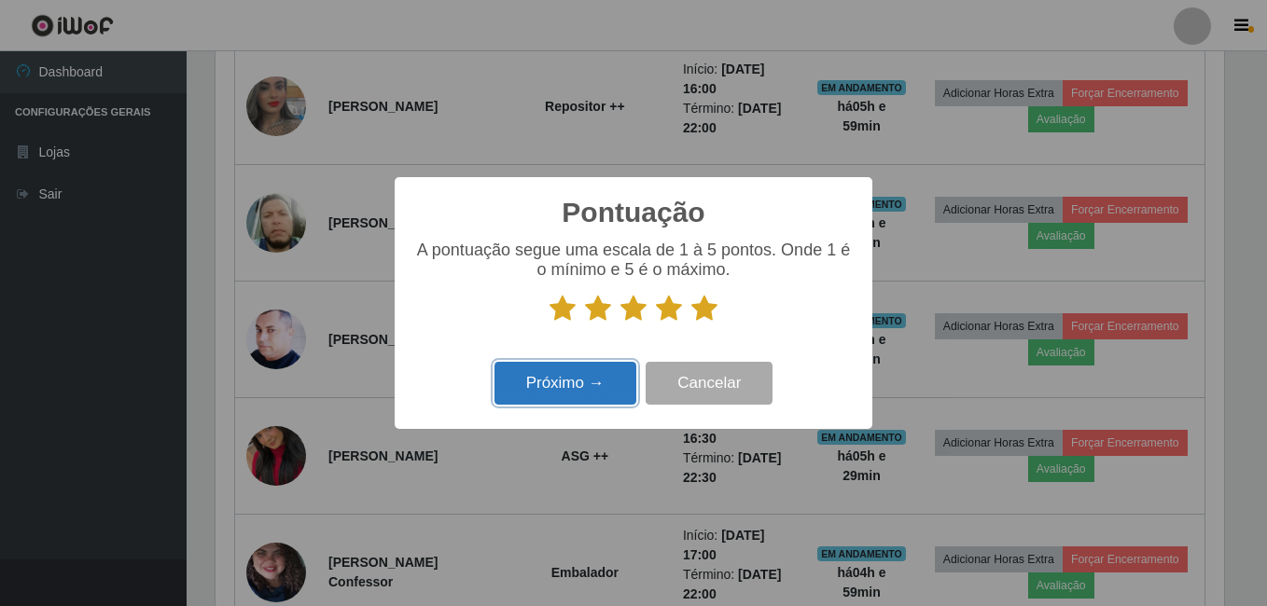
click at [575, 390] on button "Próximo →" at bounding box center [565, 384] width 142 height 44
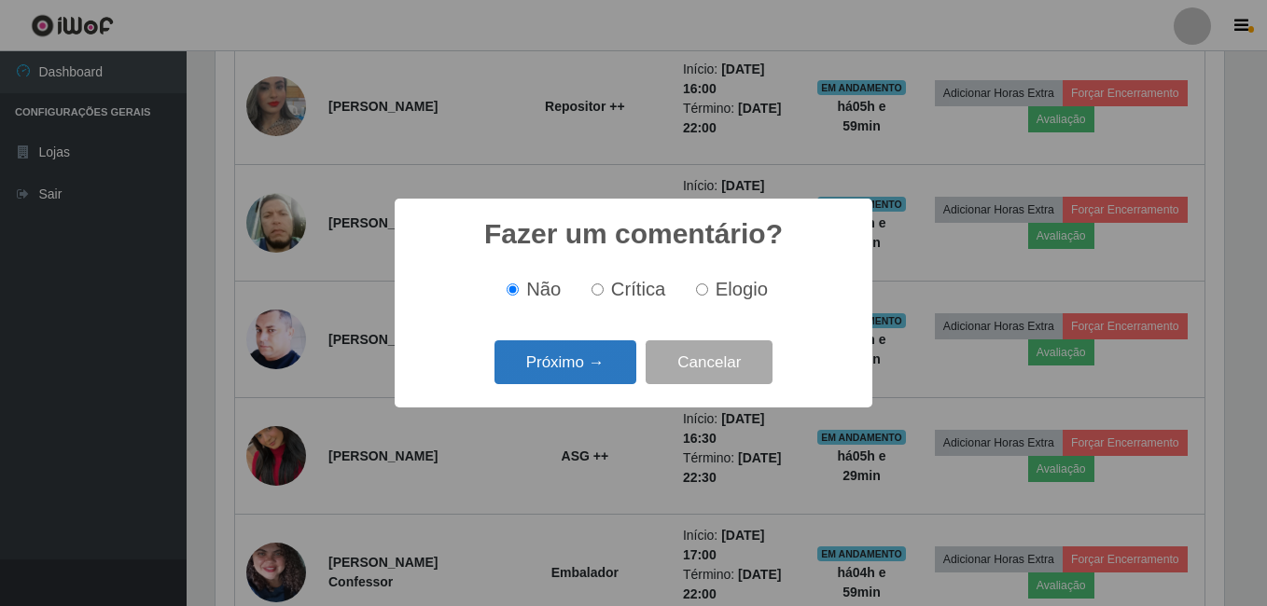
click at [592, 378] on button "Próximo →" at bounding box center [565, 362] width 142 height 44
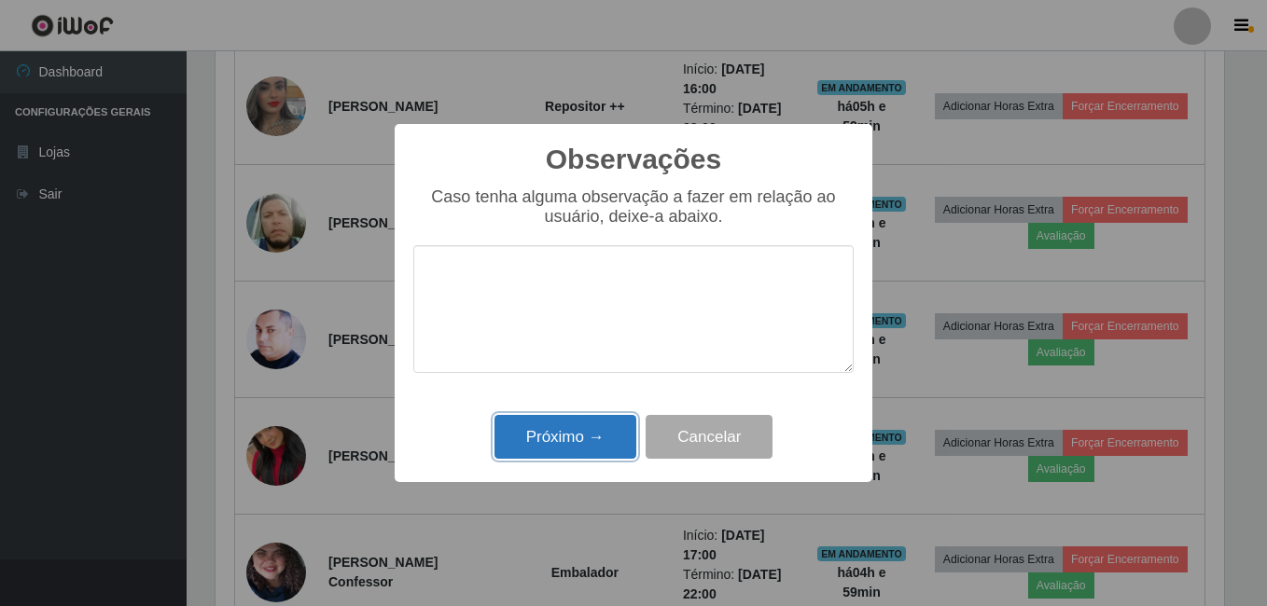
click at [565, 439] on button "Próximo →" at bounding box center [565, 437] width 142 height 44
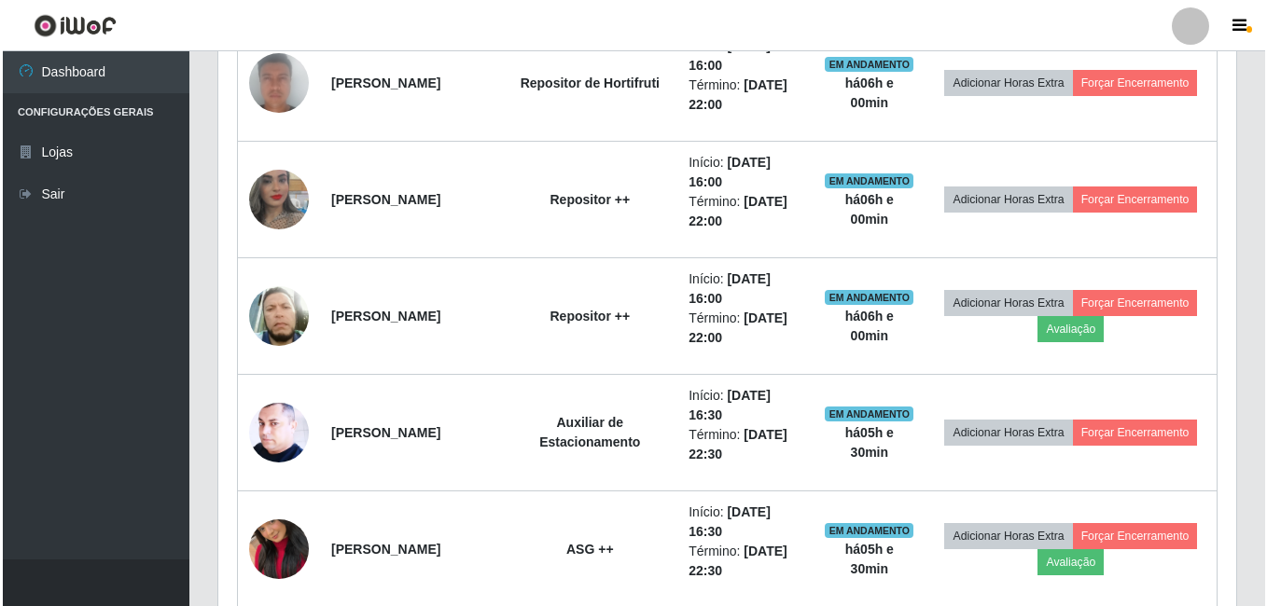
scroll to position [1119, 0]
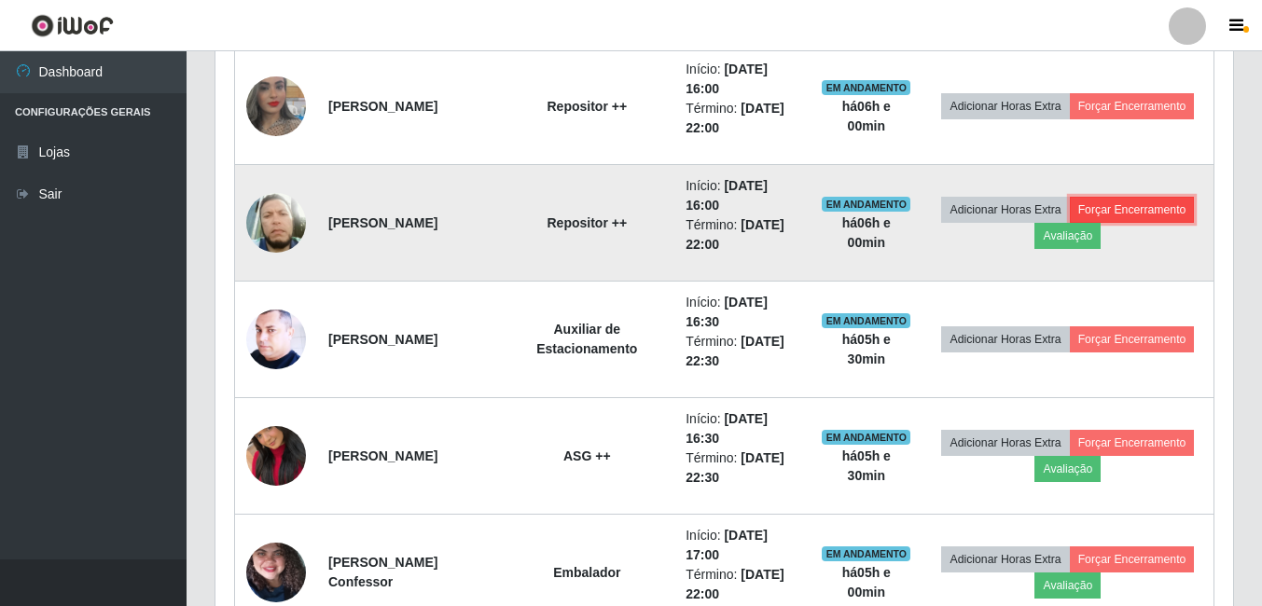
click at [1136, 214] on button "Forçar Encerramento" at bounding box center [1132, 210] width 125 height 26
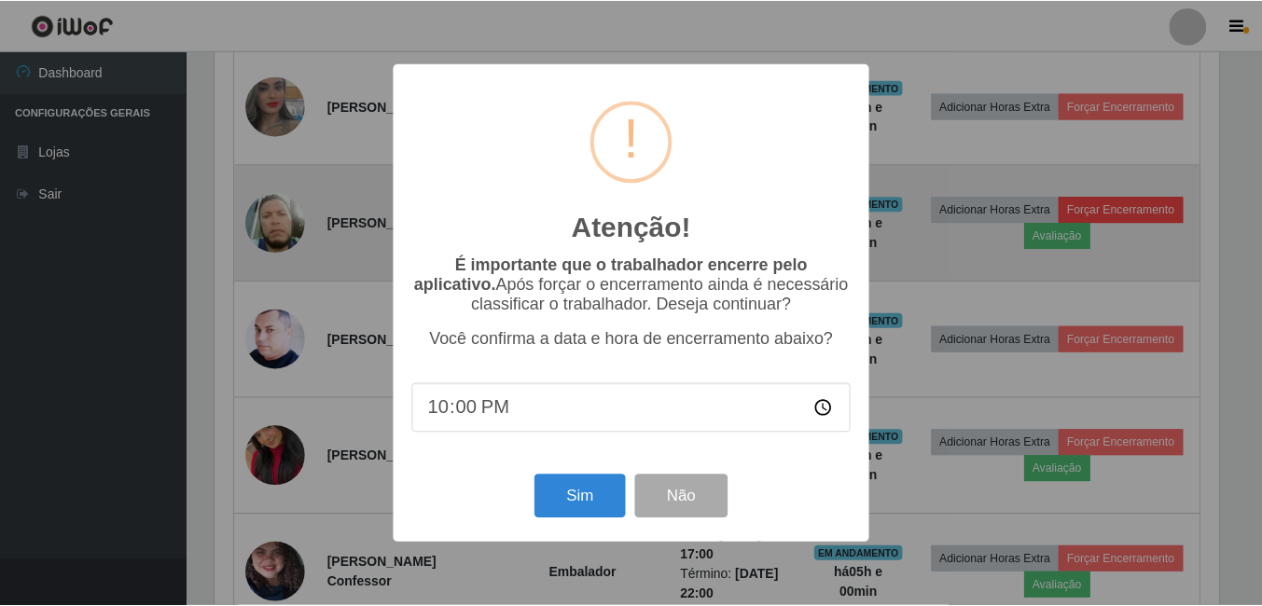
scroll to position [387, 1008]
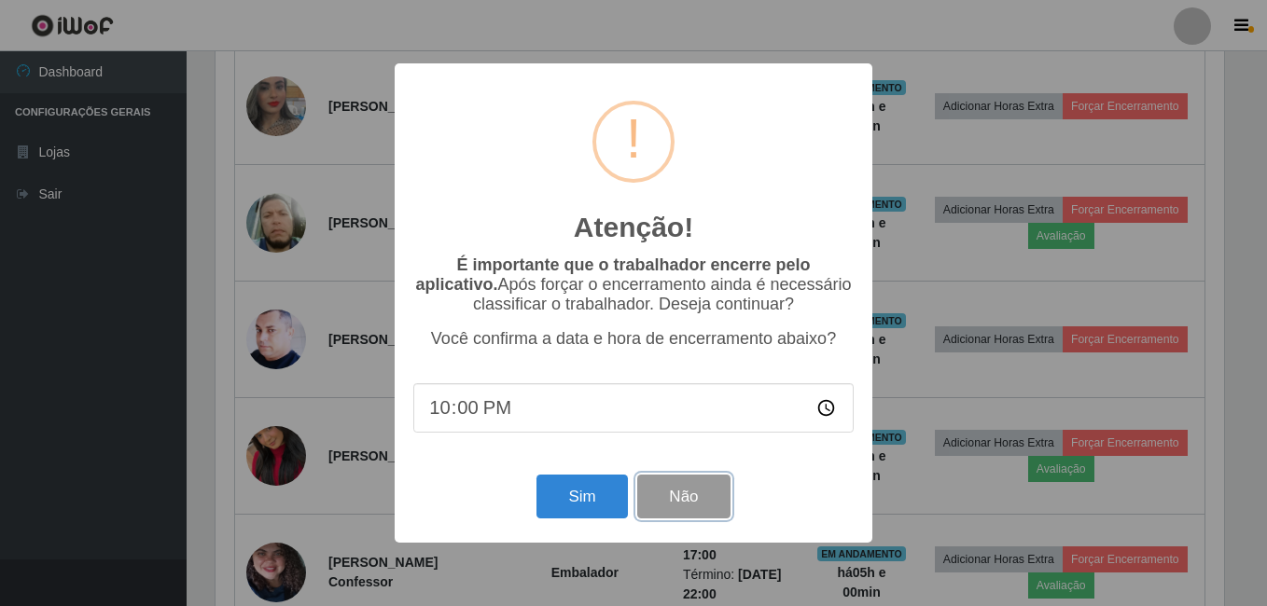
drag, startPoint x: 667, startPoint y: 496, endPoint x: 682, endPoint y: 486, distance: 18.1
click at [669, 496] on button "Não" at bounding box center [683, 497] width 92 height 44
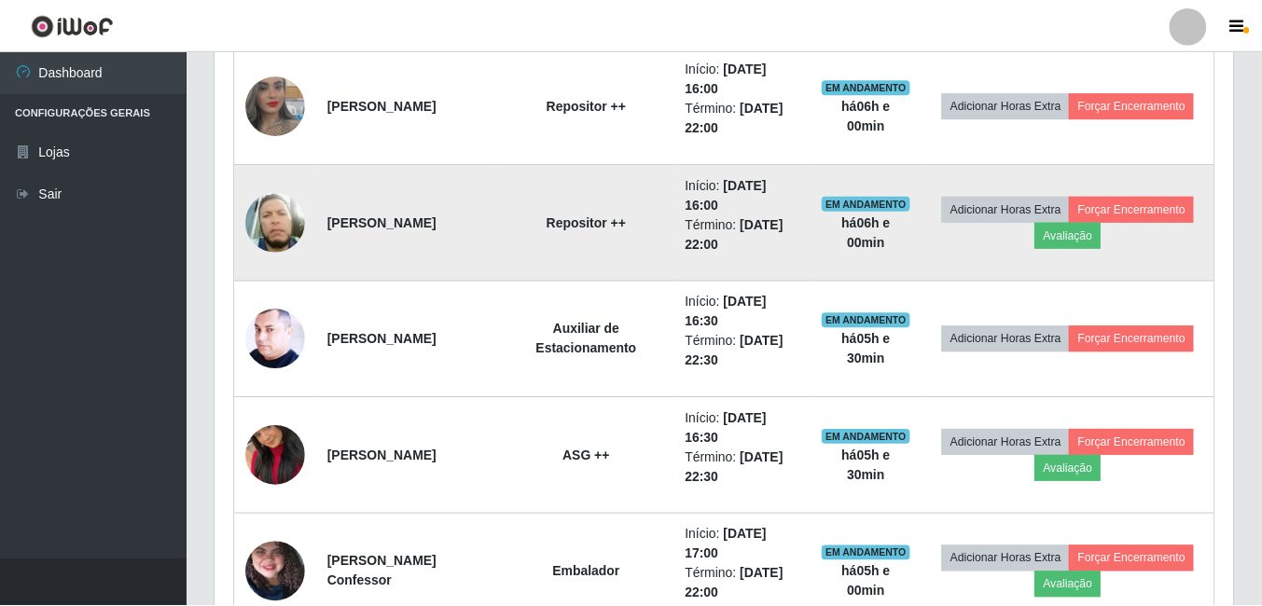
scroll to position [387, 1018]
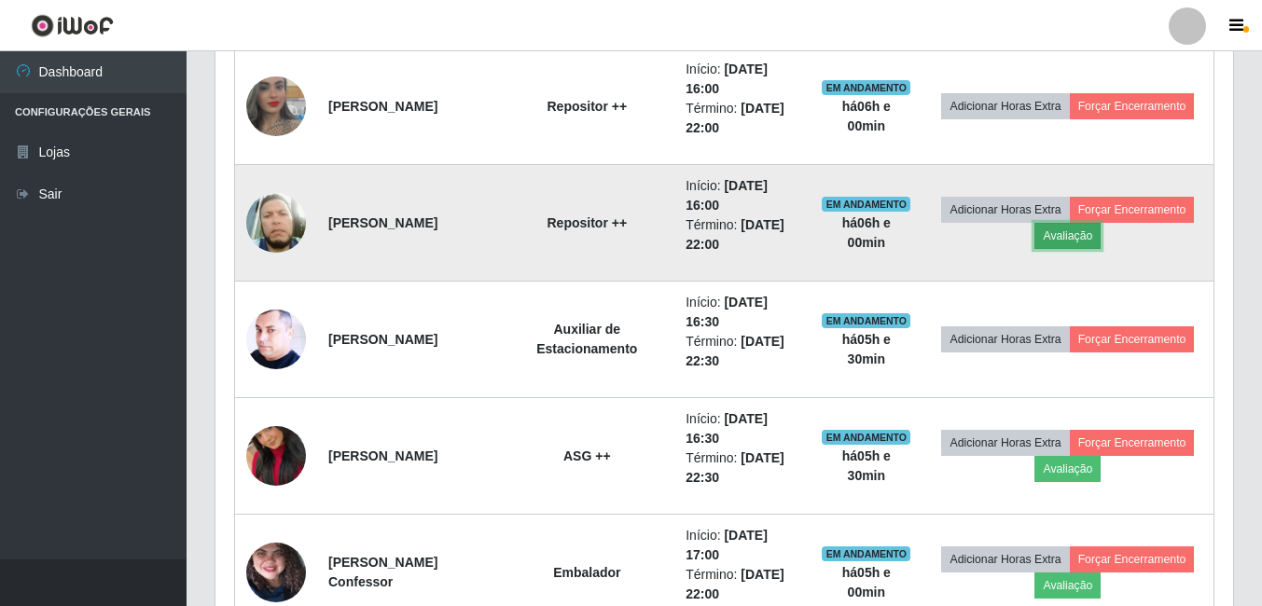
click at [1065, 244] on button "Avaliação" at bounding box center [1067, 236] width 66 height 26
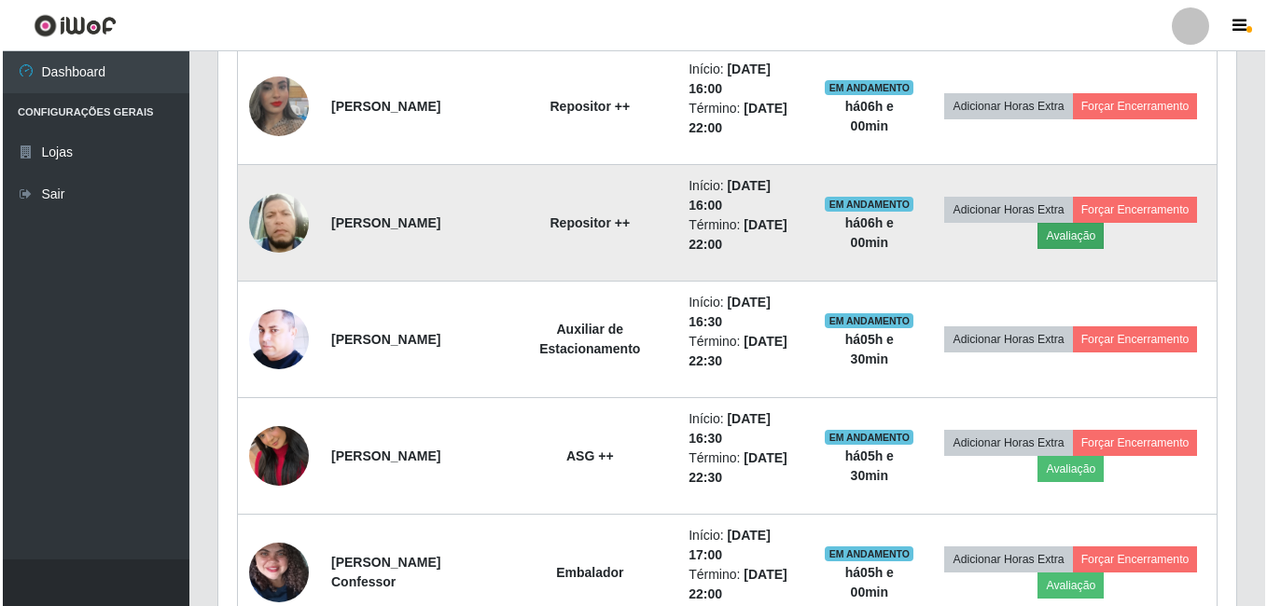
scroll to position [387, 1008]
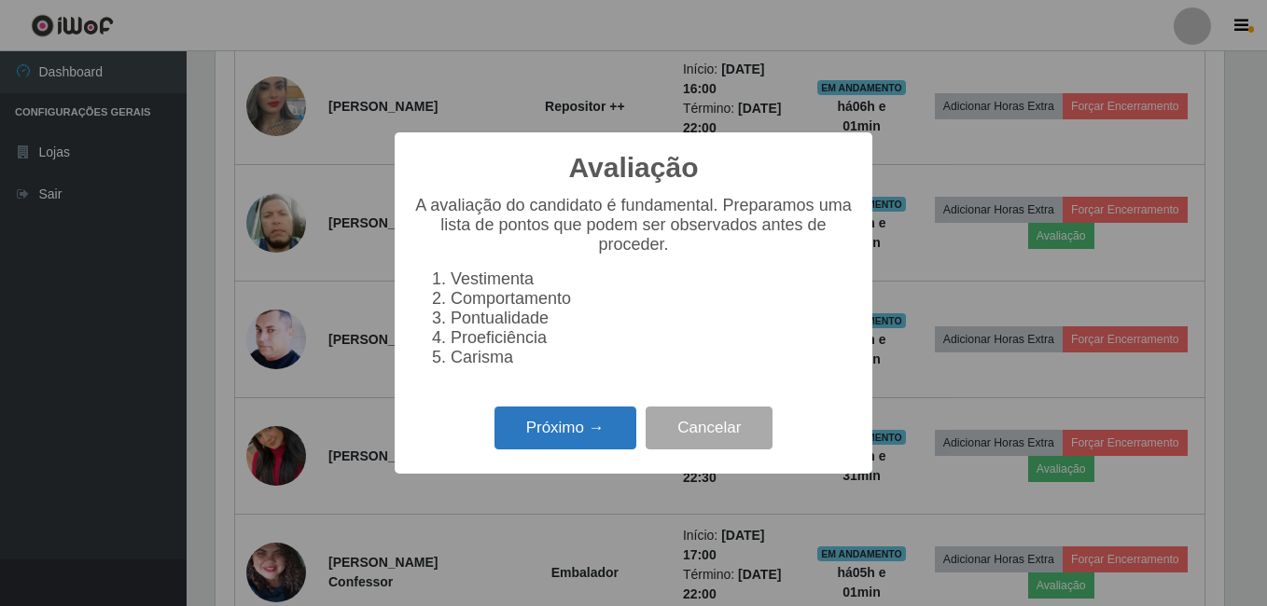
click at [611, 438] on button "Próximo →" at bounding box center [565, 429] width 142 height 44
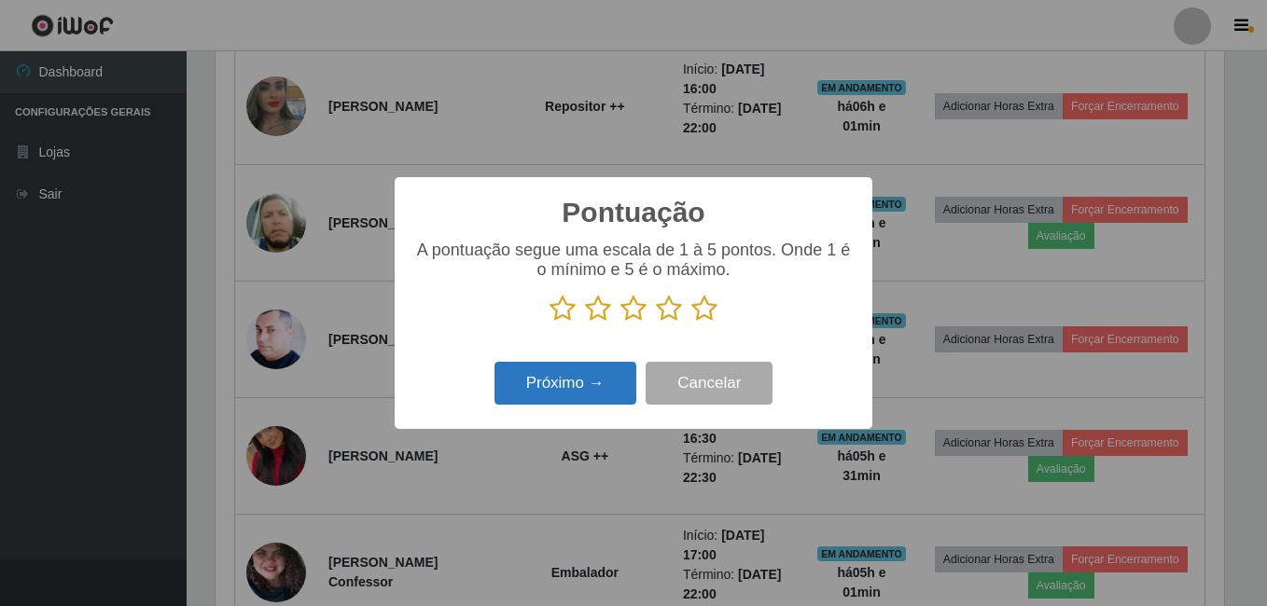
scroll to position [932284, 931663]
click at [695, 310] on icon at bounding box center [704, 309] width 26 height 28
click at [691, 323] on input "radio" at bounding box center [691, 323] width 0 height 0
click at [603, 371] on button "Próximo →" at bounding box center [565, 384] width 142 height 44
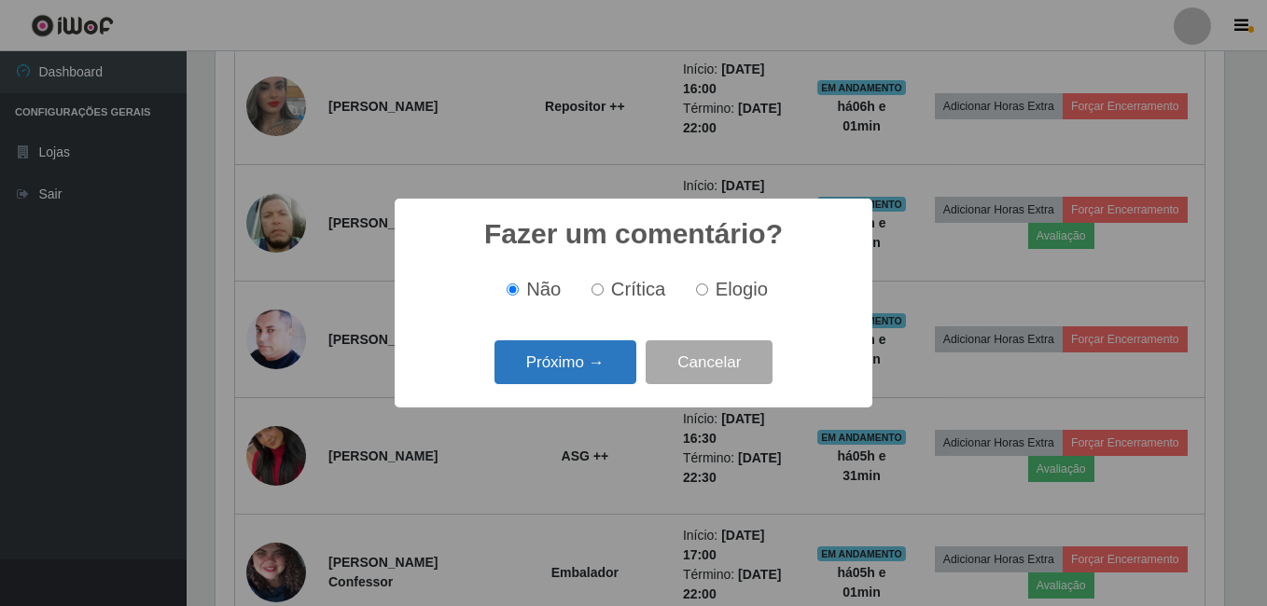
click at [533, 373] on button "Próximo →" at bounding box center [565, 362] width 142 height 44
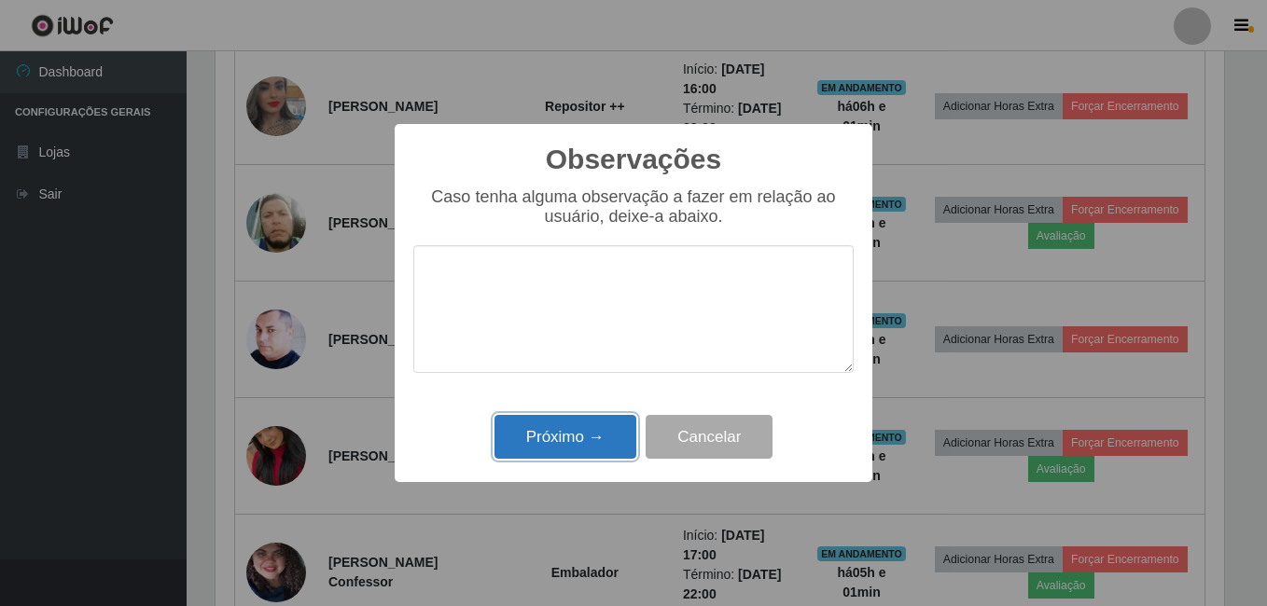
click at [565, 426] on button "Próximo →" at bounding box center [565, 437] width 142 height 44
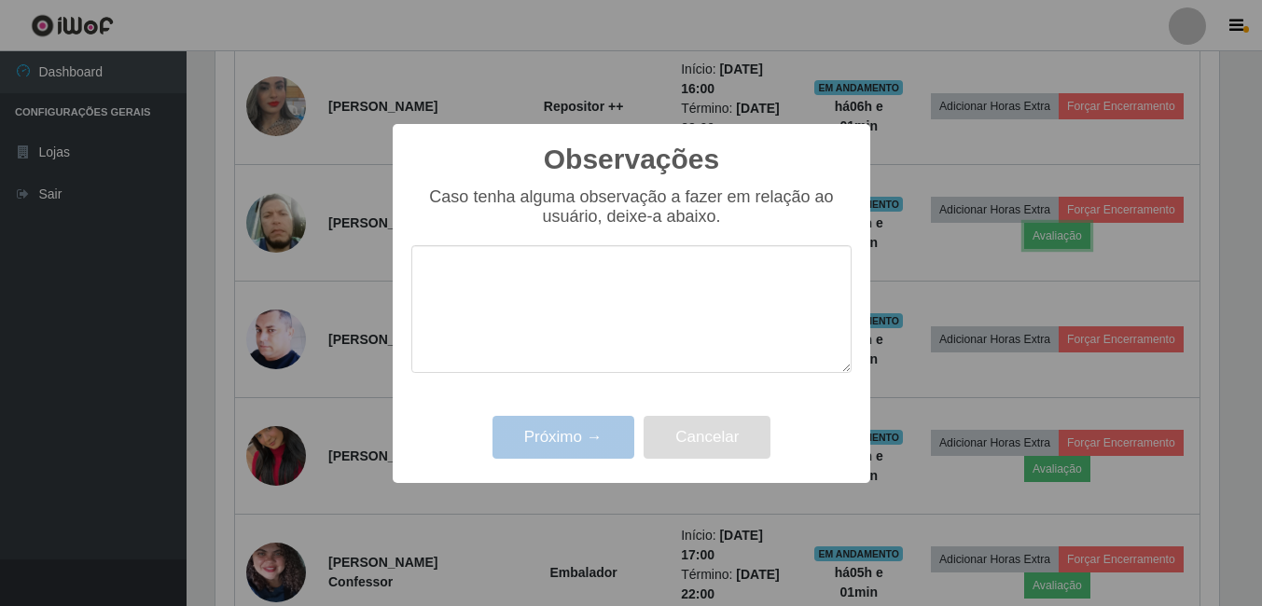
scroll to position [387, 1018]
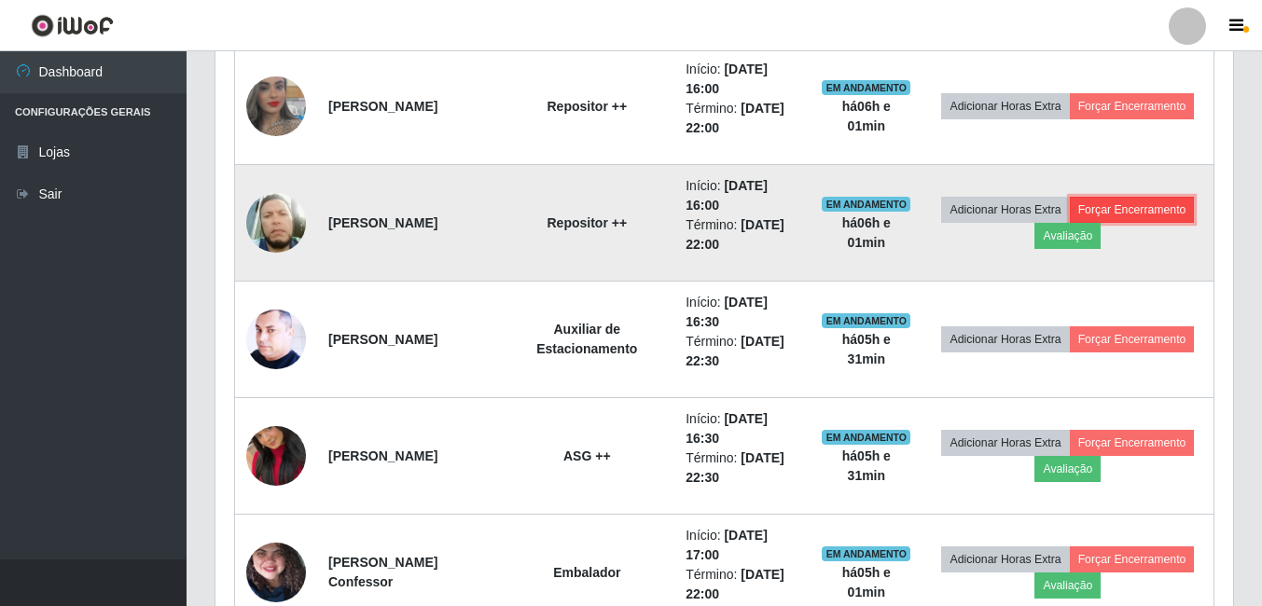
click at [1151, 211] on button "Forçar Encerramento" at bounding box center [1132, 210] width 125 height 26
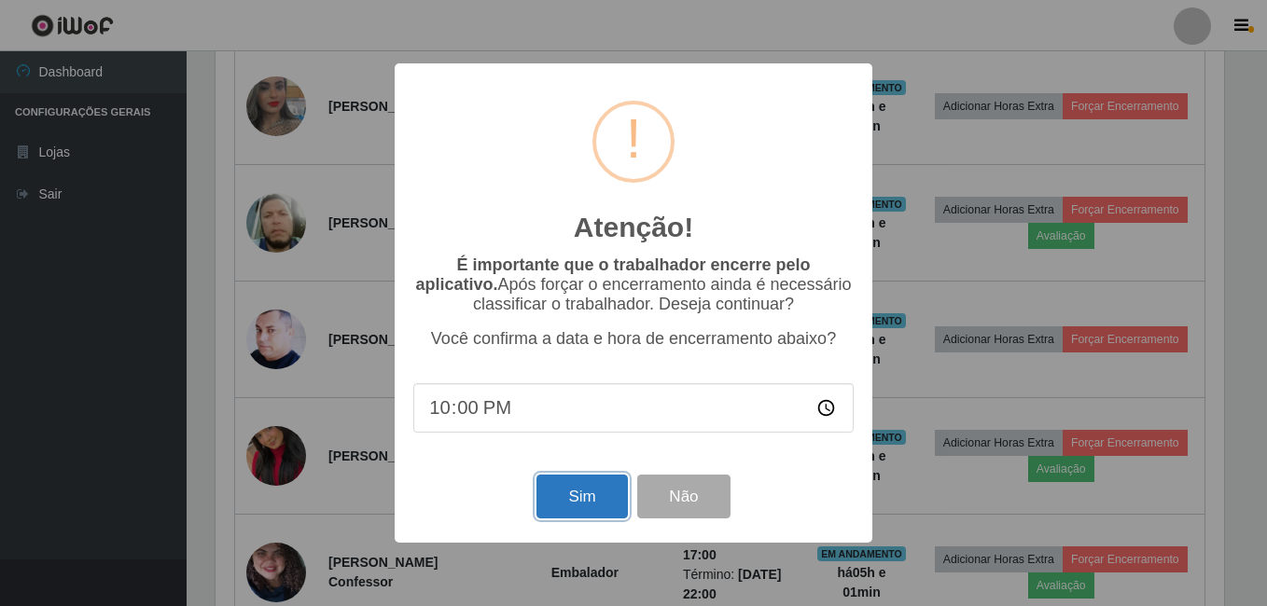
click at [604, 499] on button "Sim" at bounding box center [581, 497] width 90 height 44
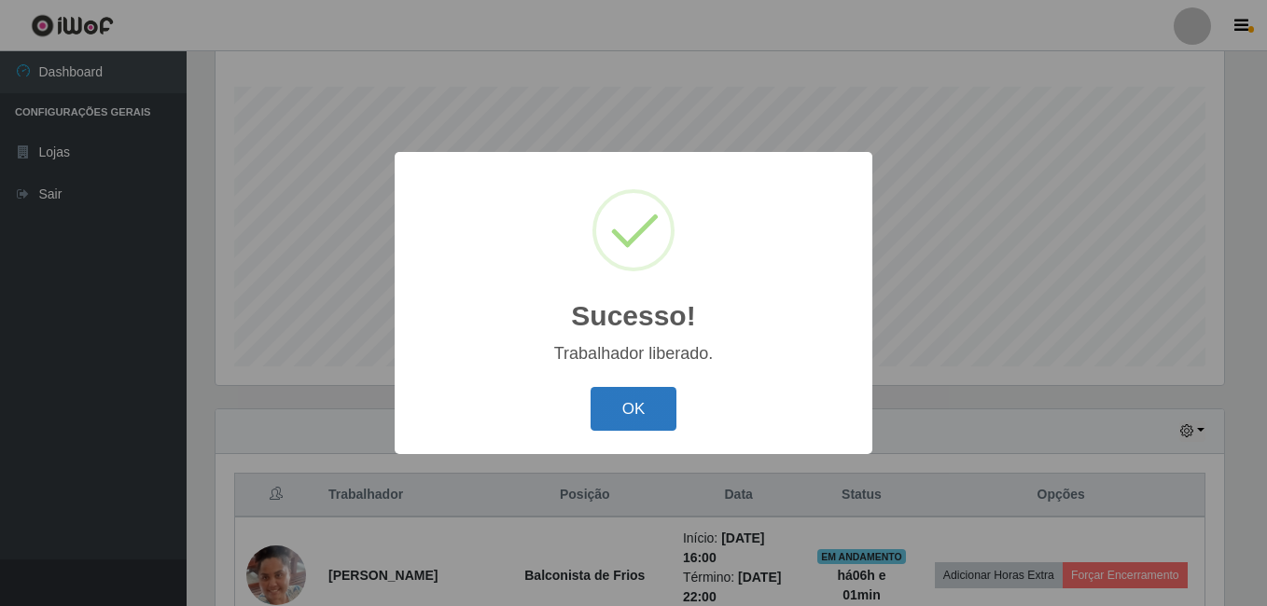
click at [634, 398] on button "OK" at bounding box center [633, 409] width 87 height 44
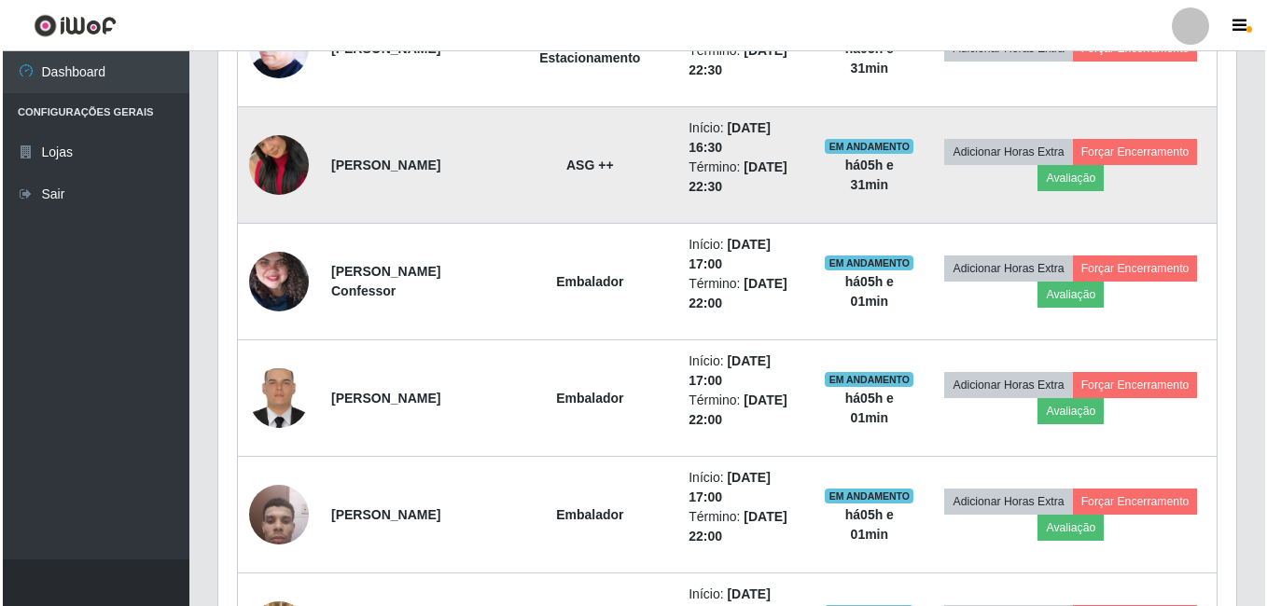
scroll to position [1326, 0]
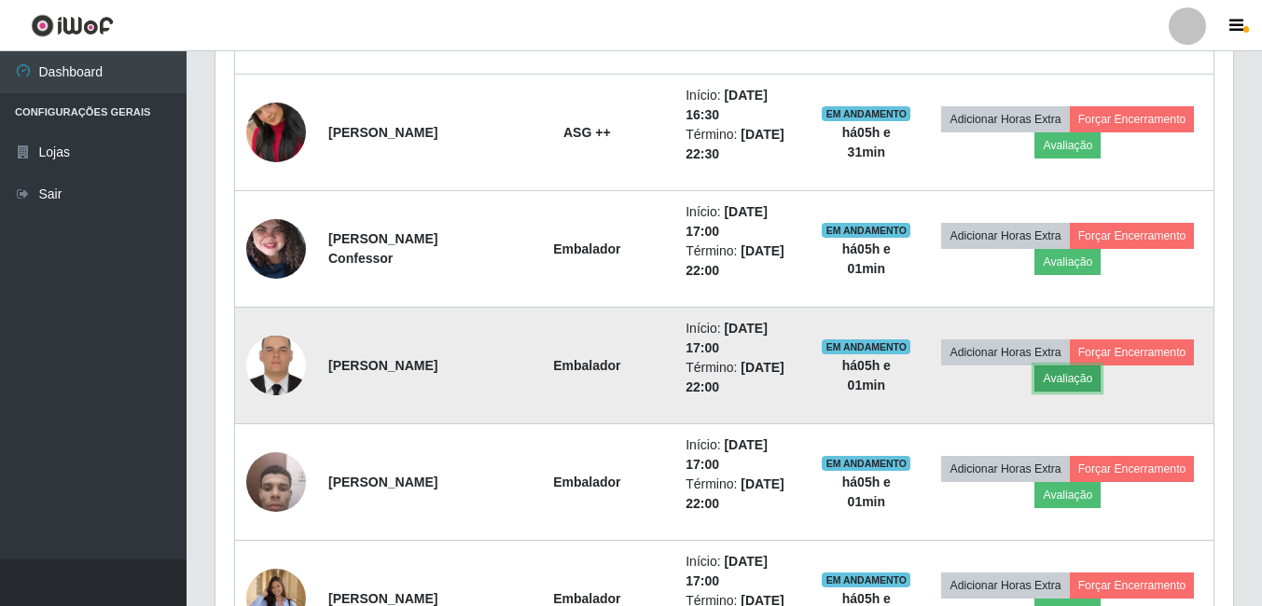
click at [1090, 380] on button "Avaliação" at bounding box center [1067, 379] width 66 height 26
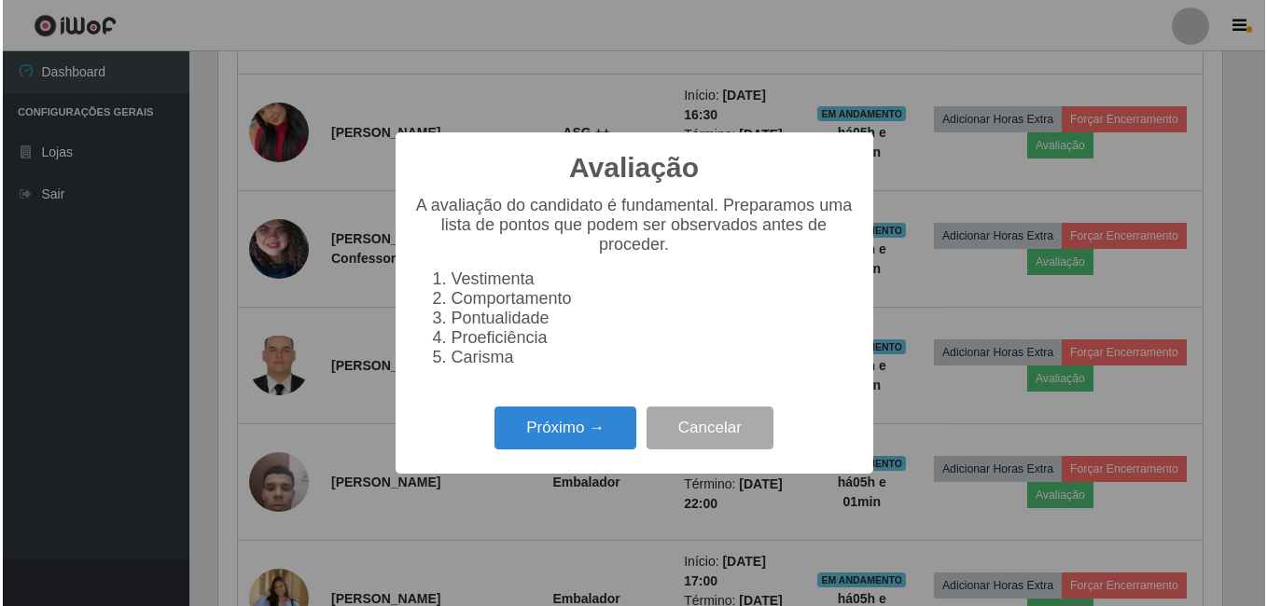
scroll to position [387, 1008]
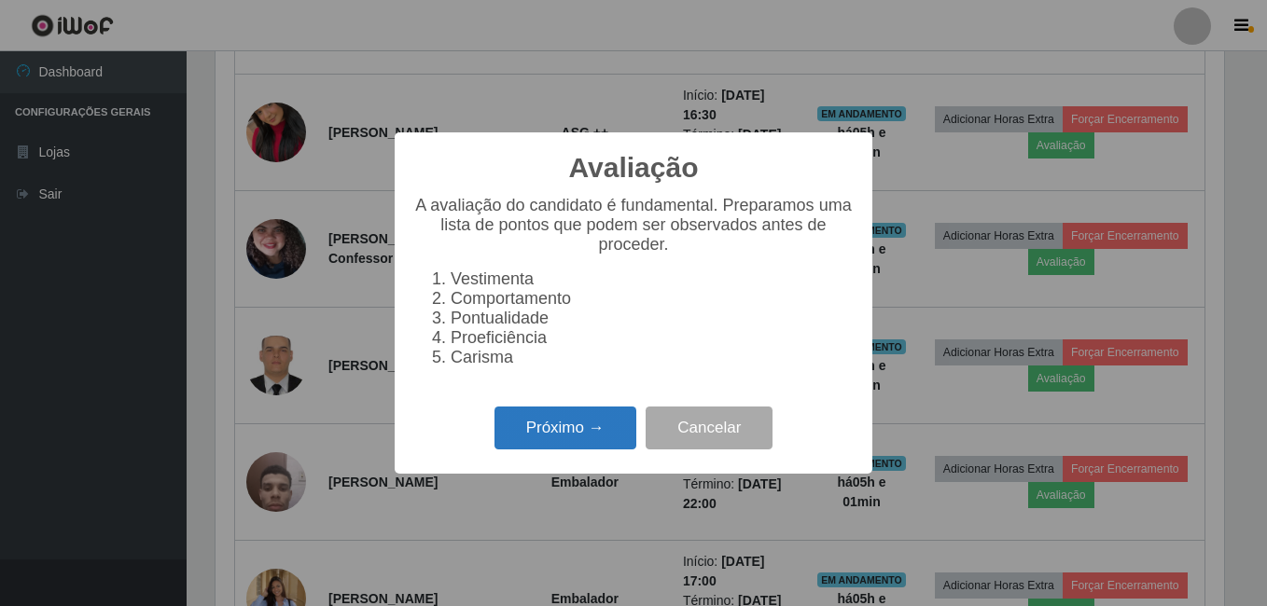
click at [561, 450] on button "Próximo →" at bounding box center [565, 429] width 142 height 44
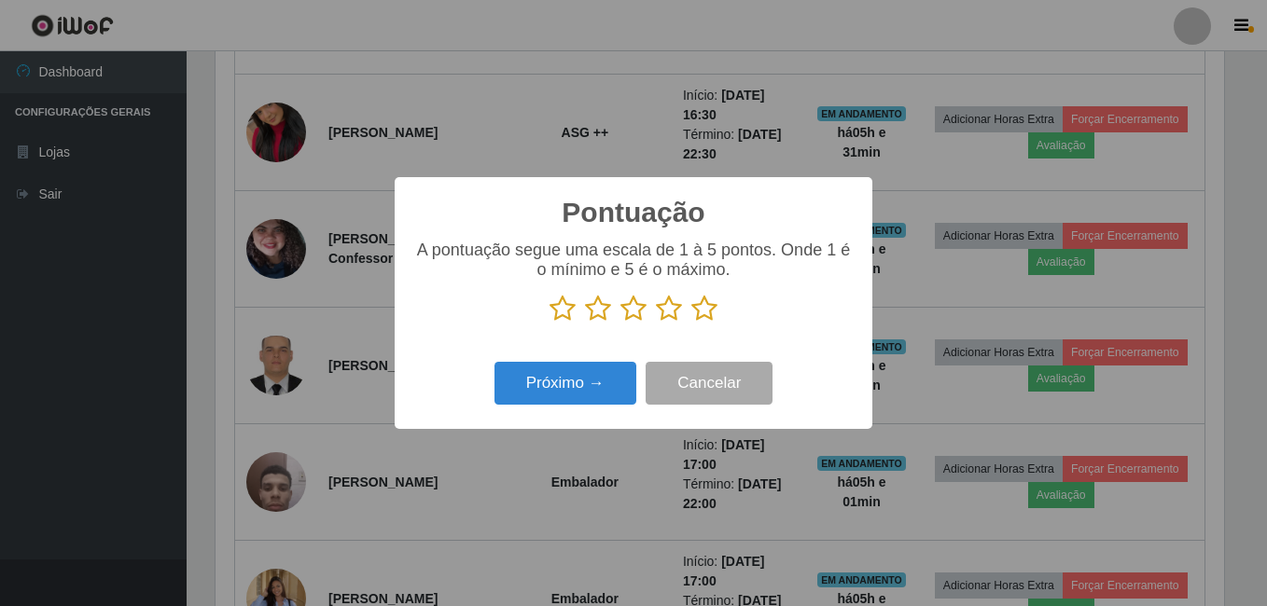
scroll to position [932284, 931663]
click at [707, 304] on icon at bounding box center [704, 309] width 26 height 28
click at [691, 323] on input "radio" at bounding box center [691, 323] width 0 height 0
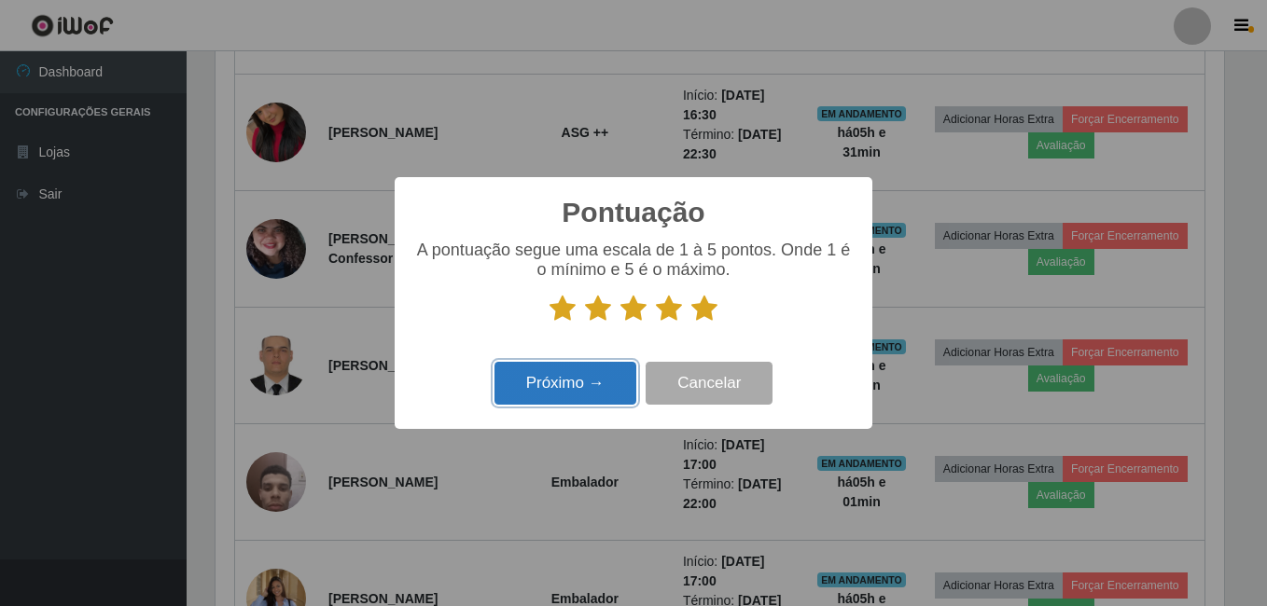
click at [591, 382] on button "Próximo →" at bounding box center [565, 384] width 142 height 44
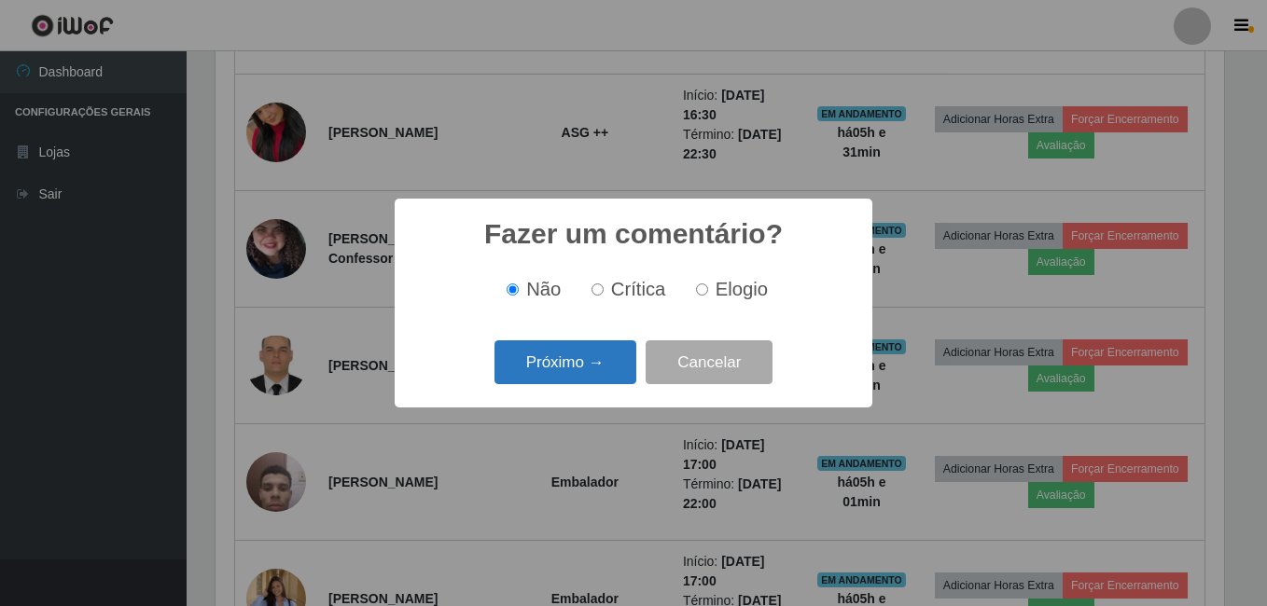
click at [601, 376] on button "Próximo →" at bounding box center [565, 362] width 142 height 44
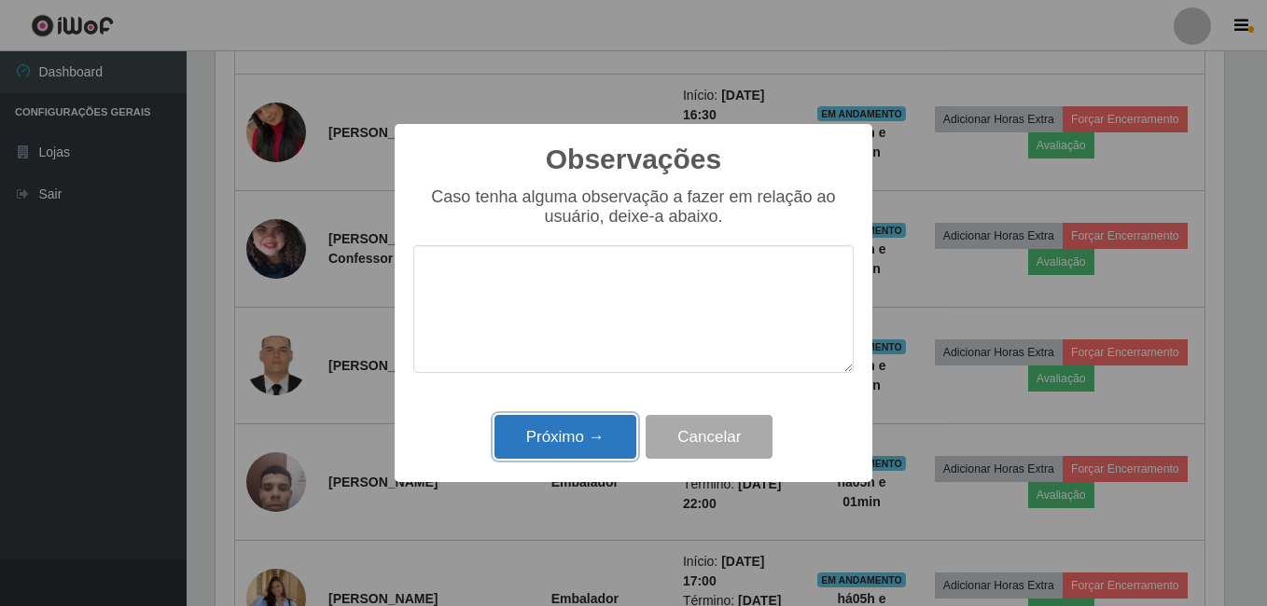
click at [595, 448] on button "Próximo →" at bounding box center [565, 437] width 142 height 44
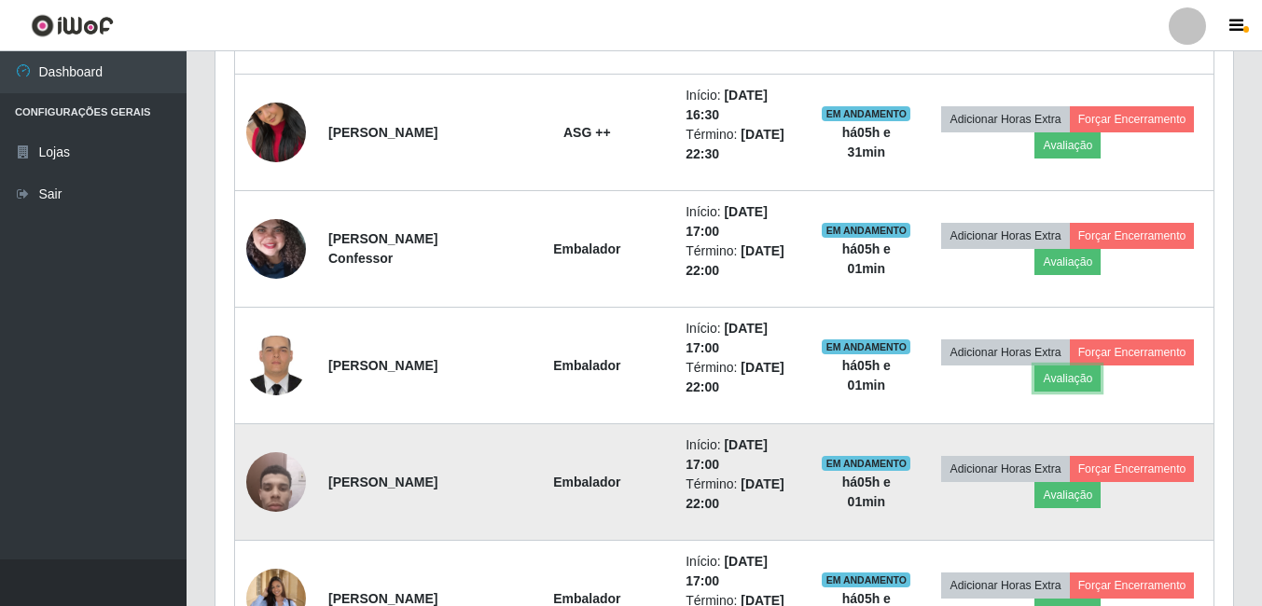
scroll to position [387, 1018]
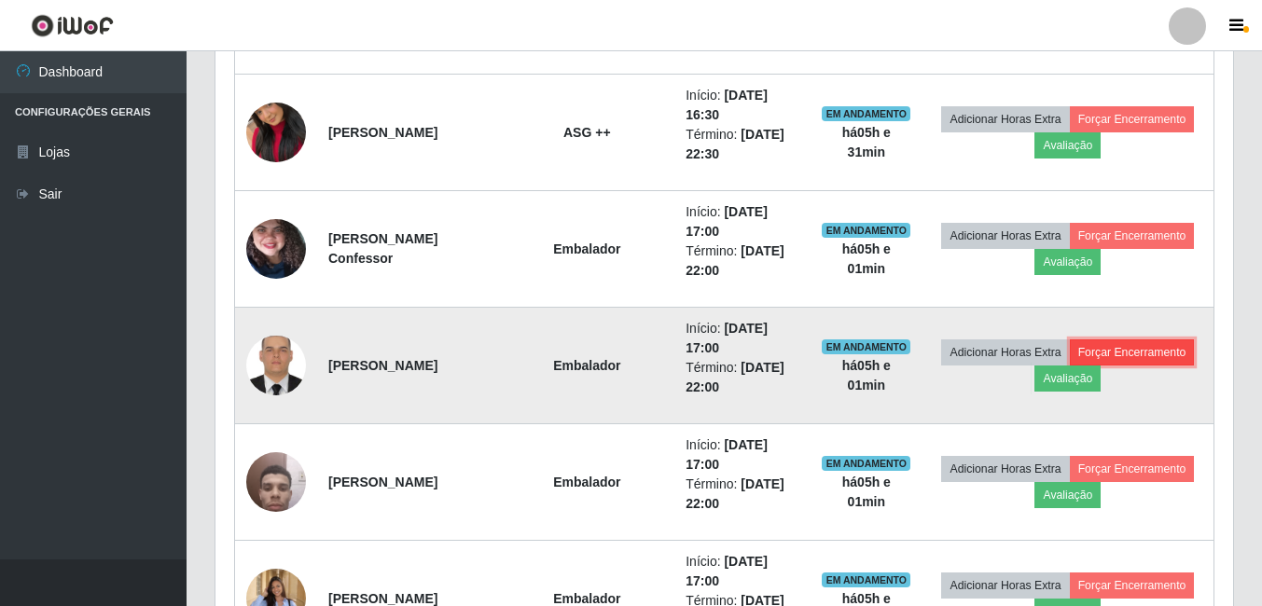
click at [1143, 353] on button "Forçar Encerramento" at bounding box center [1132, 352] width 125 height 26
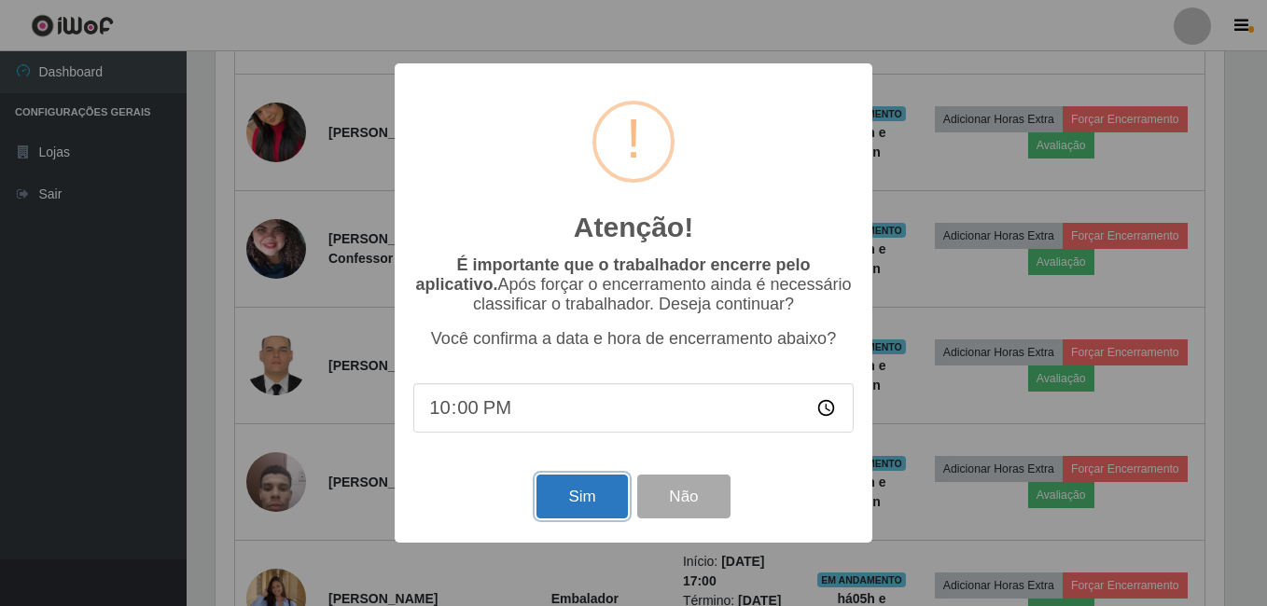
click at [563, 497] on button "Sim" at bounding box center [581, 497] width 90 height 44
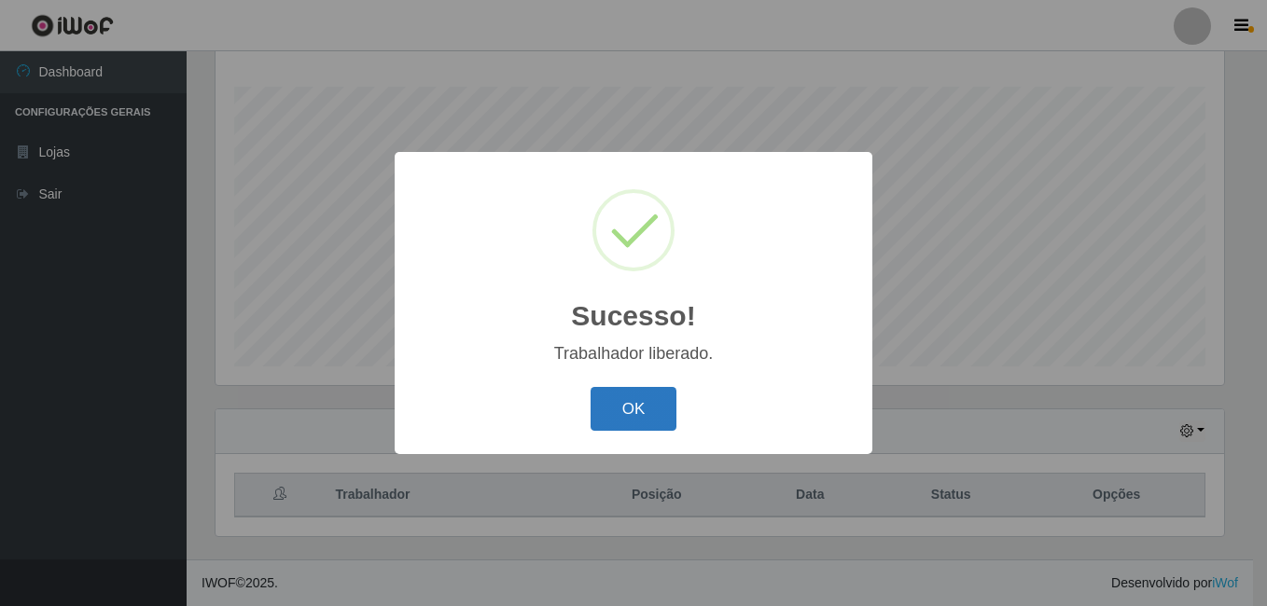
click at [638, 410] on button "OK" at bounding box center [633, 409] width 87 height 44
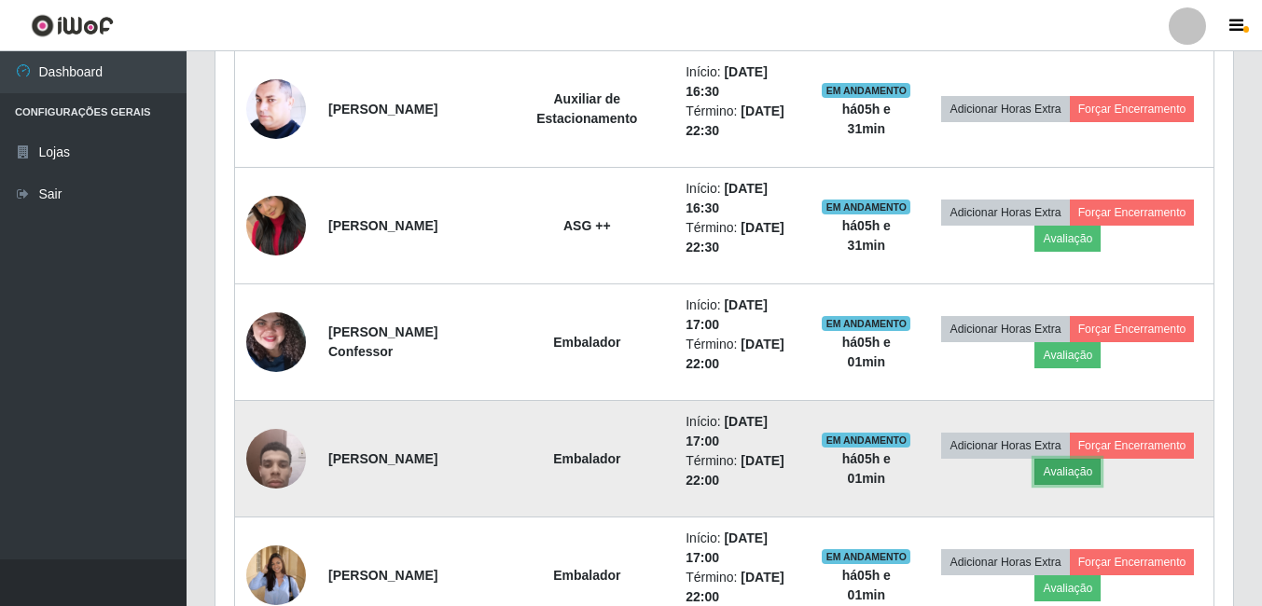
click at [1082, 468] on button "Avaliação" at bounding box center [1067, 472] width 66 height 26
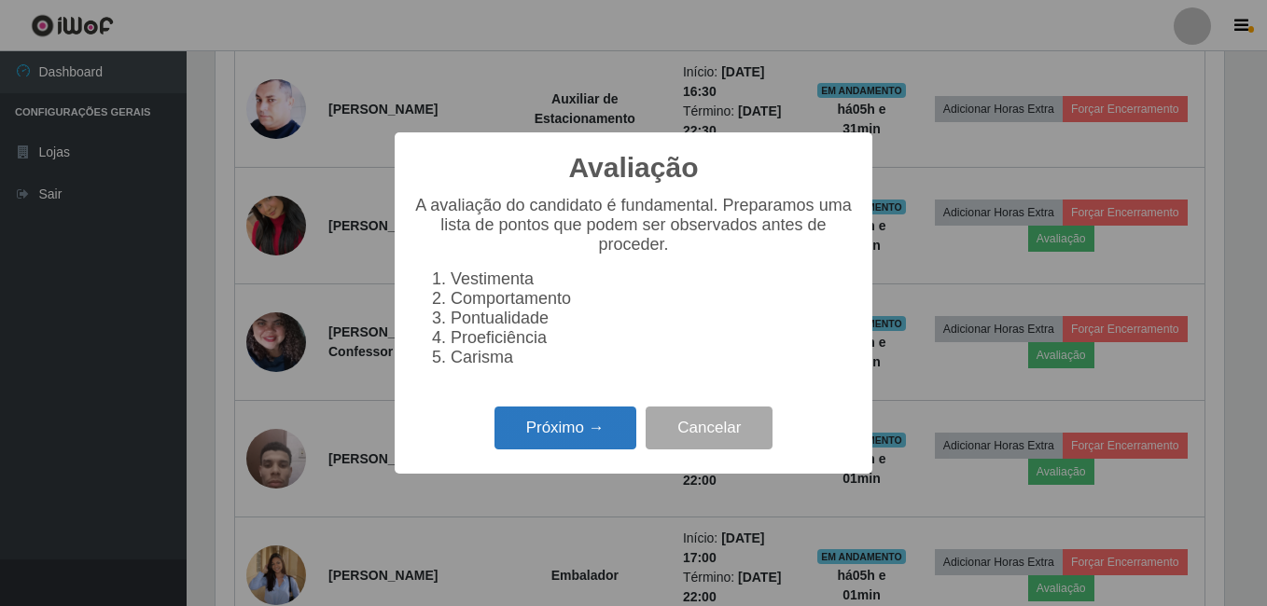
click at [630, 443] on button "Próximo →" at bounding box center [565, 429] width 142 height 44
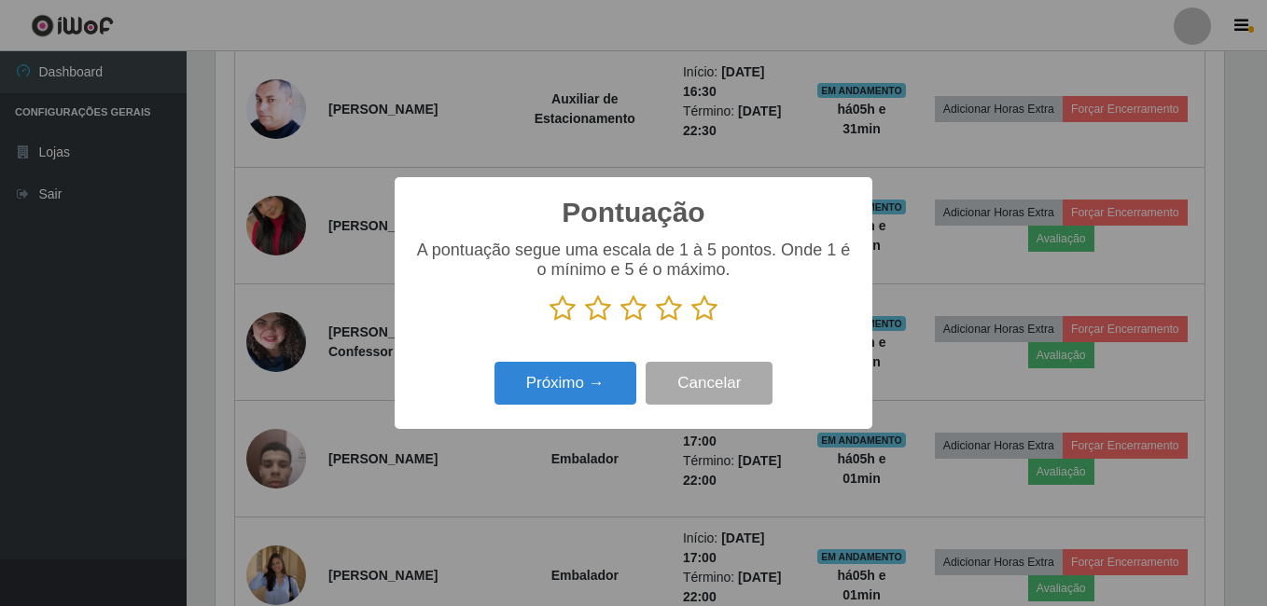
click at [707, 302] on icon at bounding box center [704, 309] width 26 height 28
click at [691, 323] on input "radio" at bounding box center [691, 323] width 0 height 0
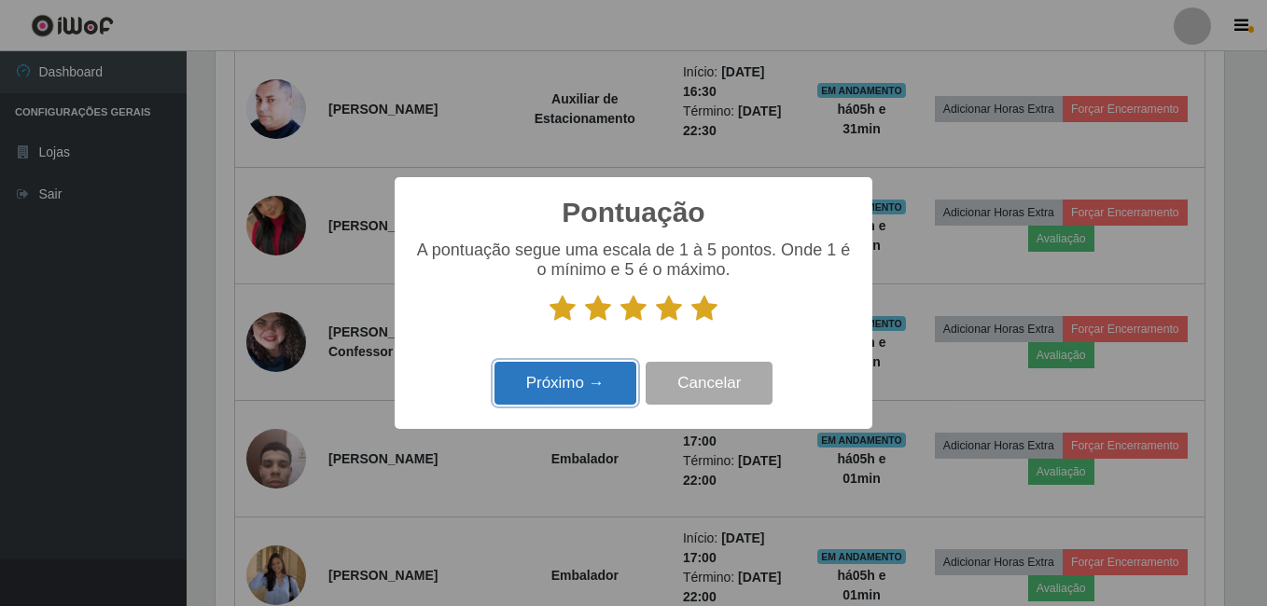
click at [621, 372] on button "Próximo →" at bounding box center [565, 384] width 142 height 44
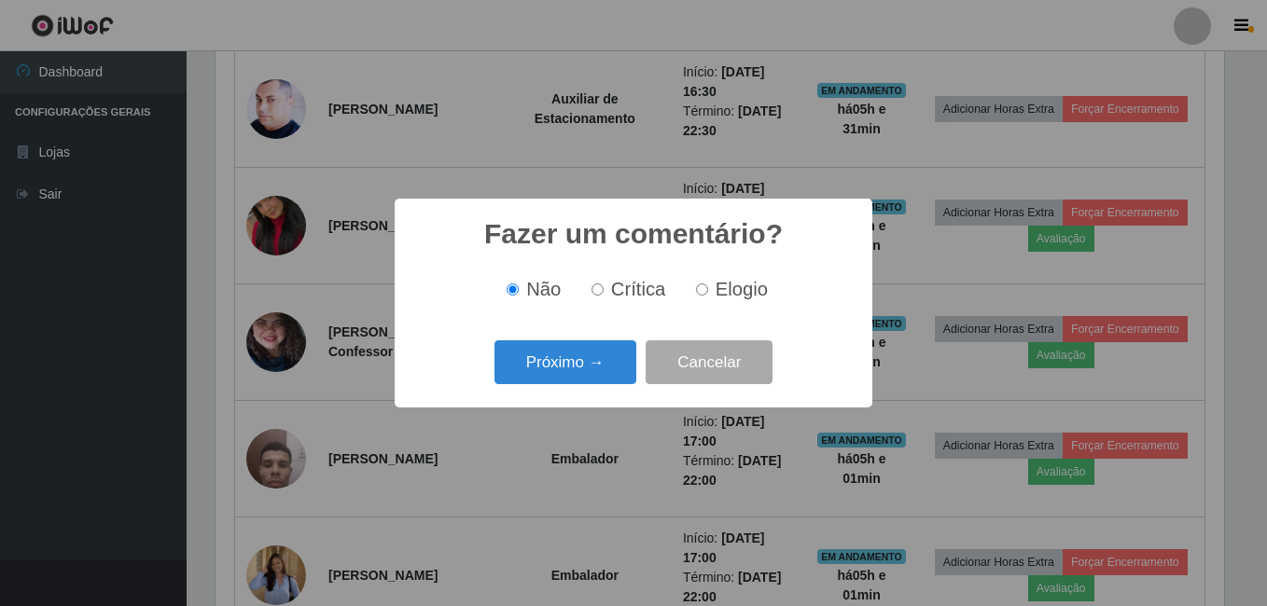
click at [621, 372] on button "Próximo →" at bounding box center [565, 362] width 142 height 44
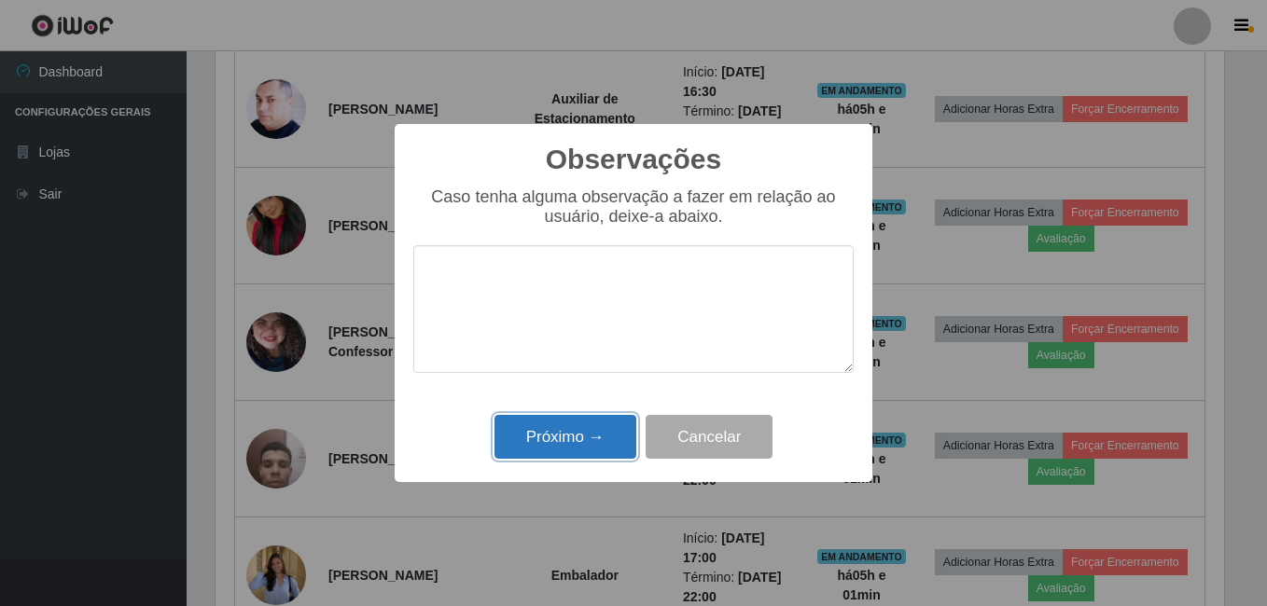
click at [598, 436] on button "Próximo →" at bounding box center [565, 437] width 142 height 44
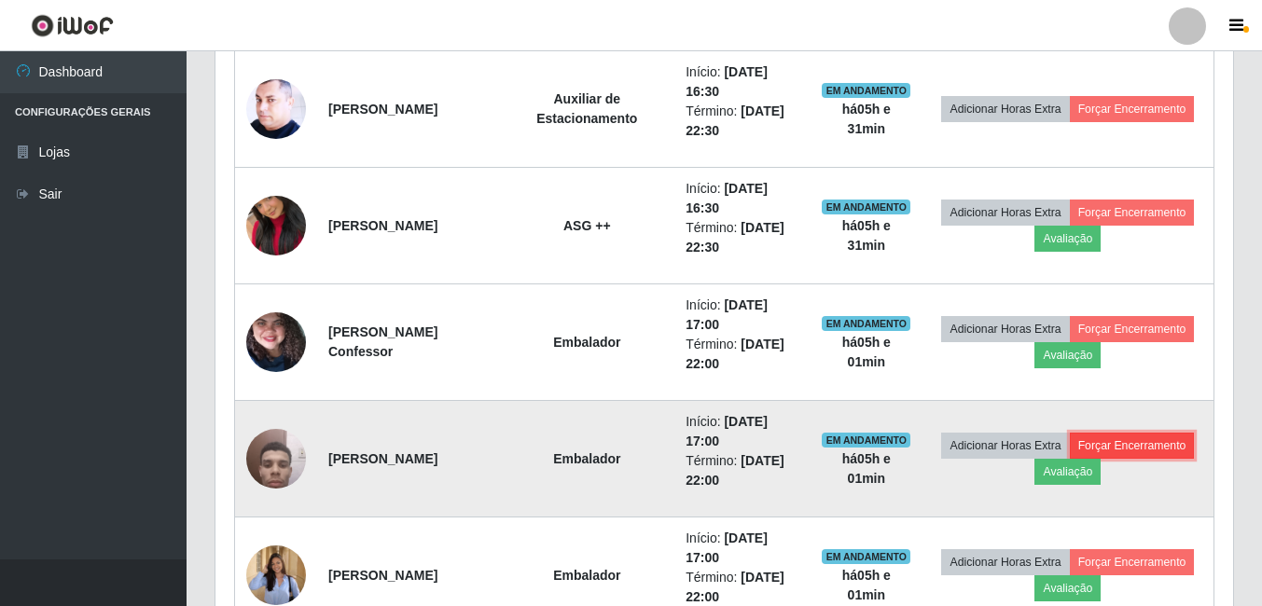
click at [1147, 446] on button "Forçar Encerramento" at bounding box center [1132, 446] width 125 height 26
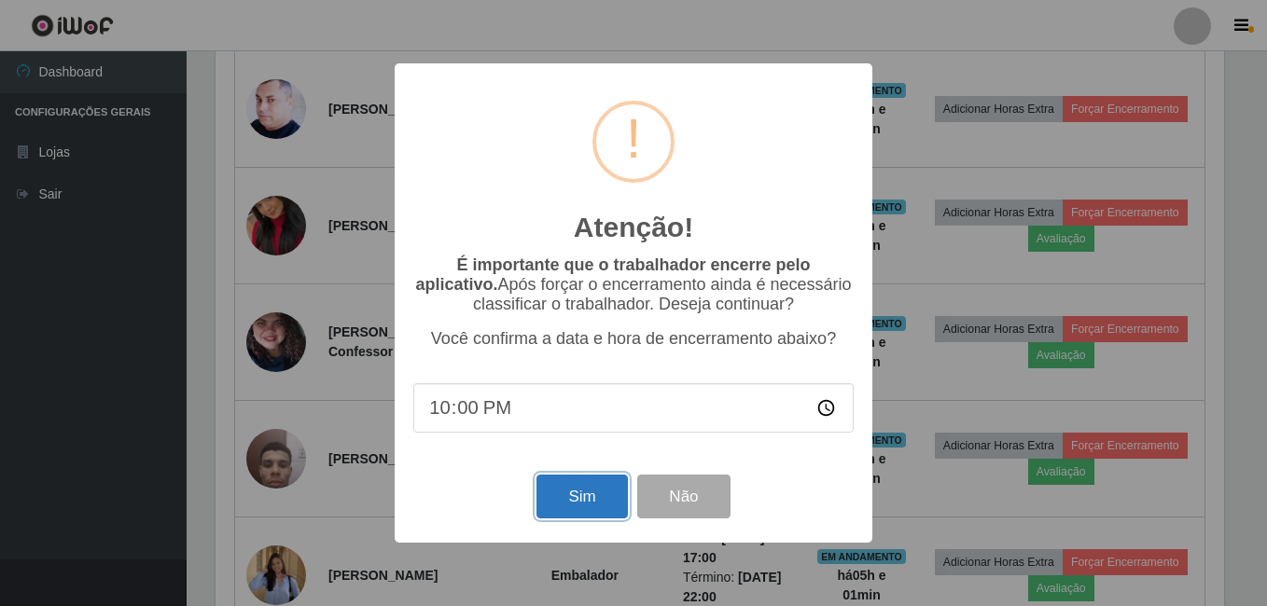
click at [598, 499] on button "Sim" at bounding box center [581, 497] width 90 height 44
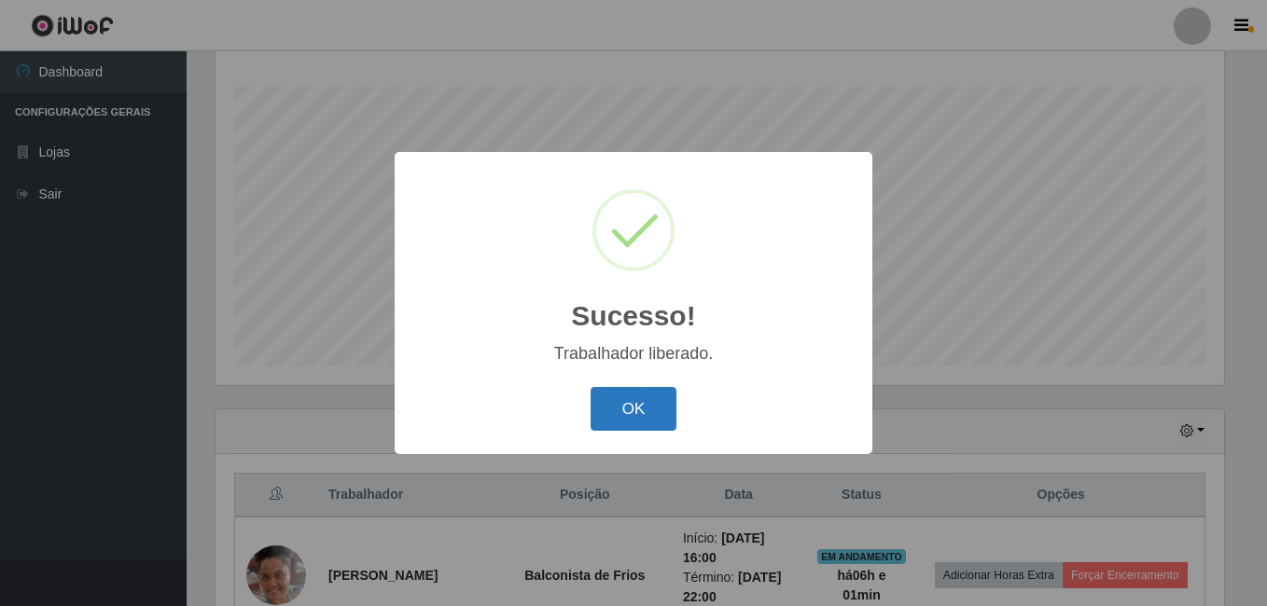
click at [616, 417] on button "OK" at bounding box center [633, 409] width 87 height 44
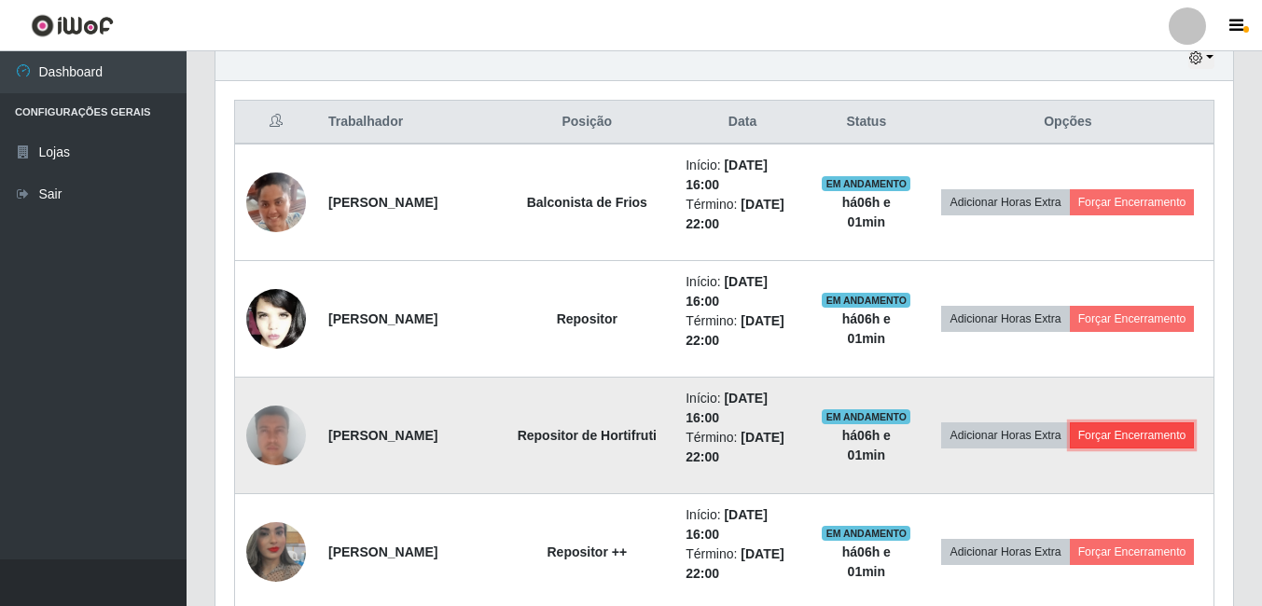
click at [1120, 440] on button "Forçar Encerramento" at bounding box center [1132, 435] width 125 height 26
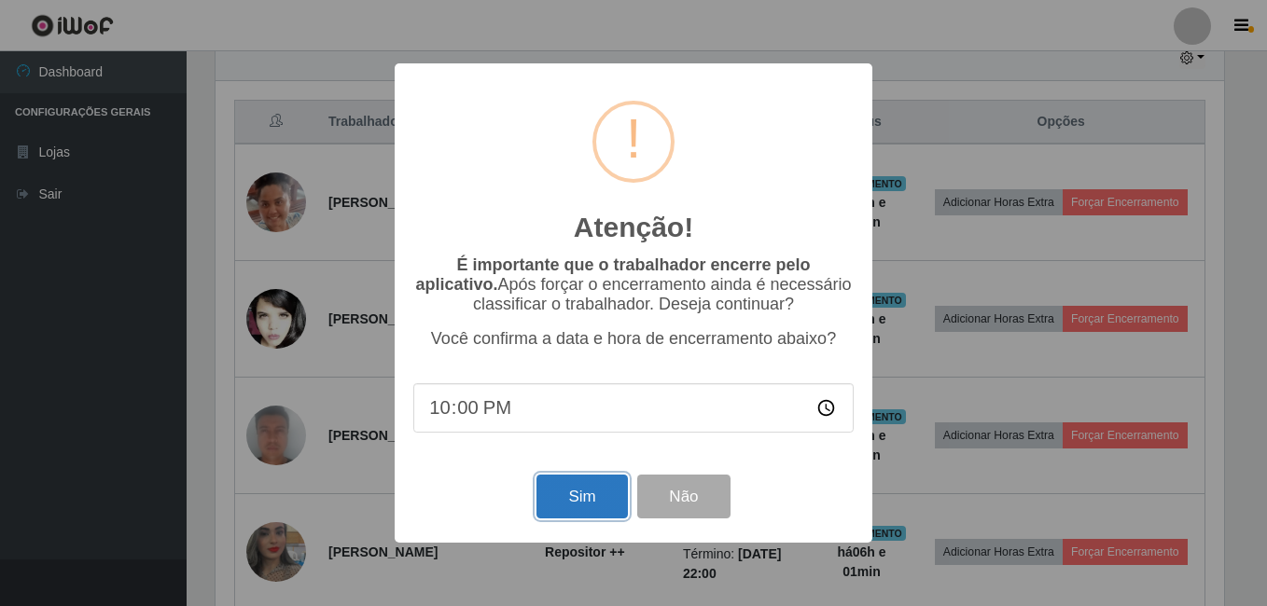
click at [575, 491] on button "Sim" at bounding box center [581, 497] width 90 height 44
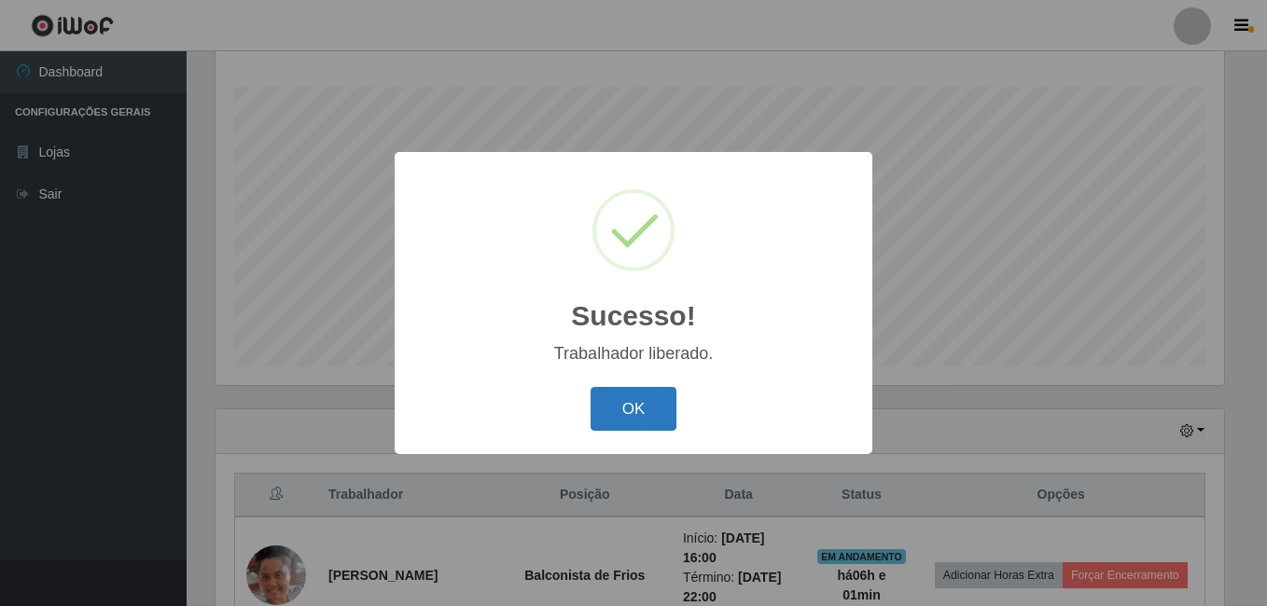
click at [633, 397] on button "OK" at bounding box center [633, 409] width 87 height 44
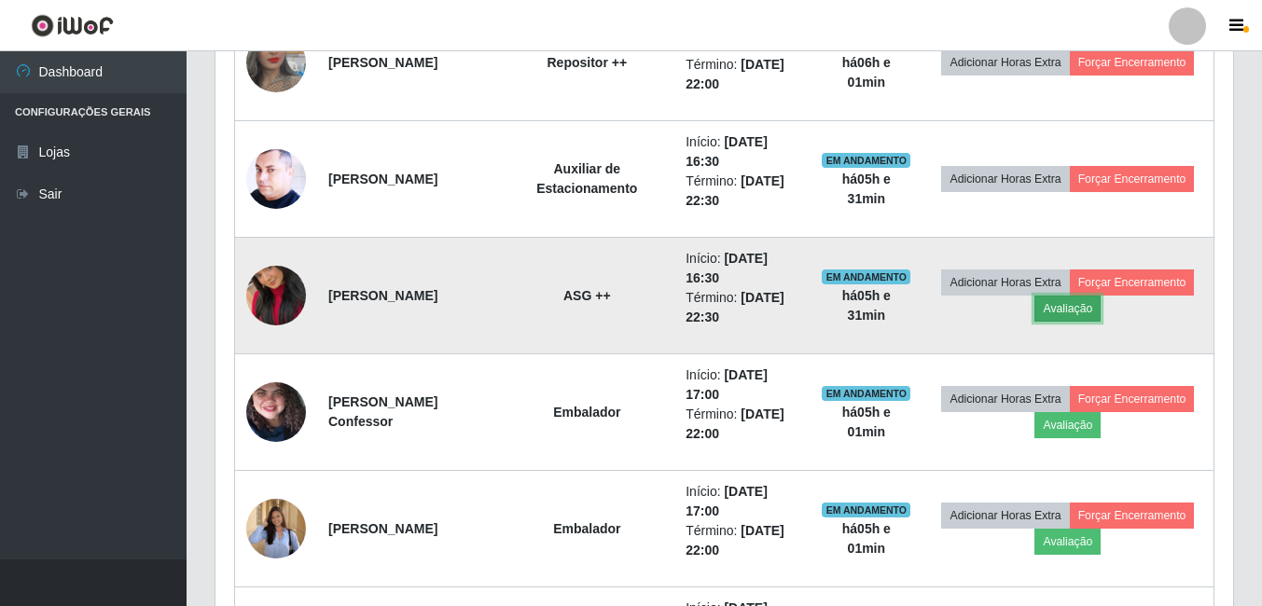
click at [1082, 303] on button "Avaliação" at bounding box center [1067, 309] width 66 height 26
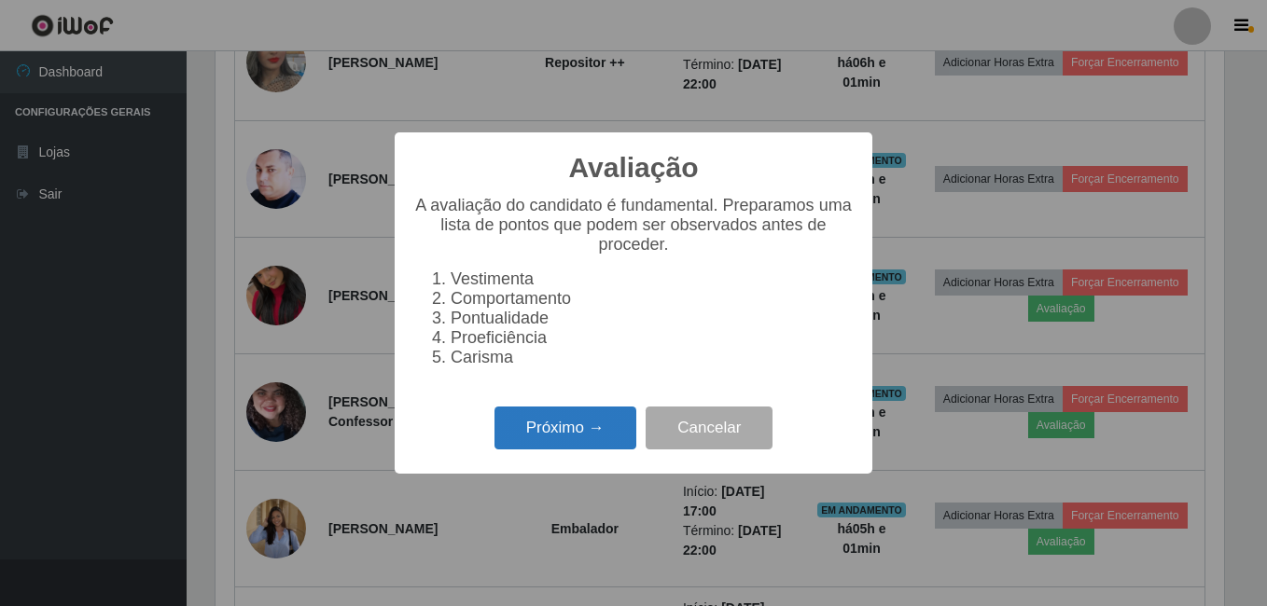
click at [538, 449] on button "Próximo →" at bounding box center [565, 429] width 142 height 44
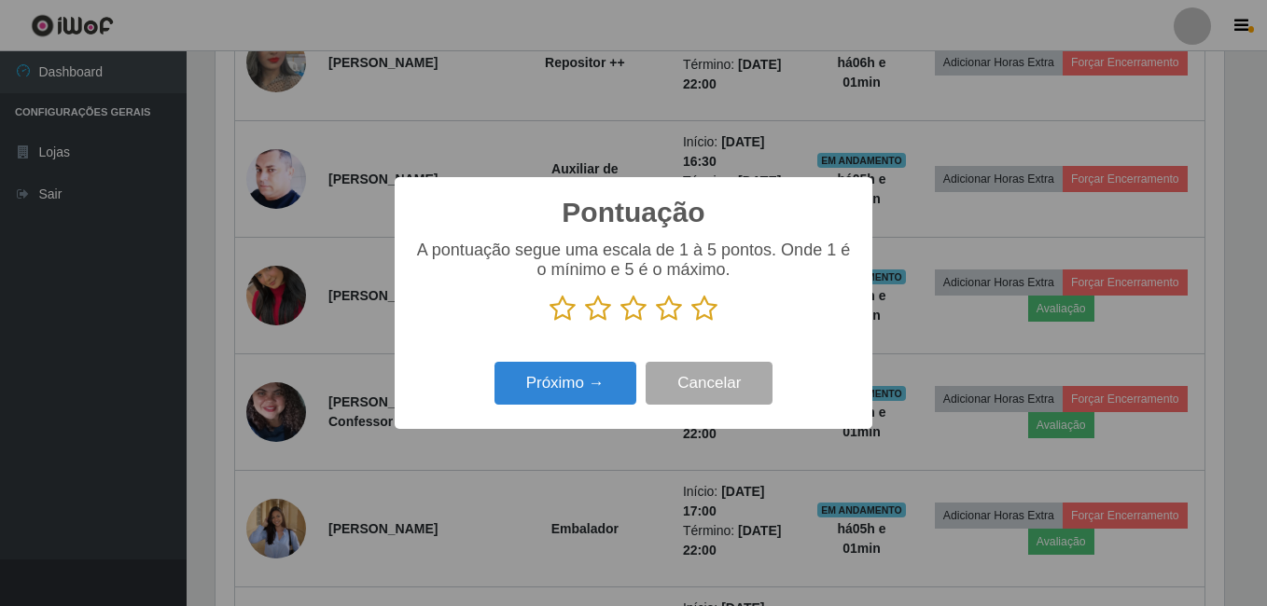
click at [701, 317] on icon at bounding box center [704, 309] width 26 height 28
click at [691, 323] on input "radio" at bounding box center [691, 323] width 0 height 0
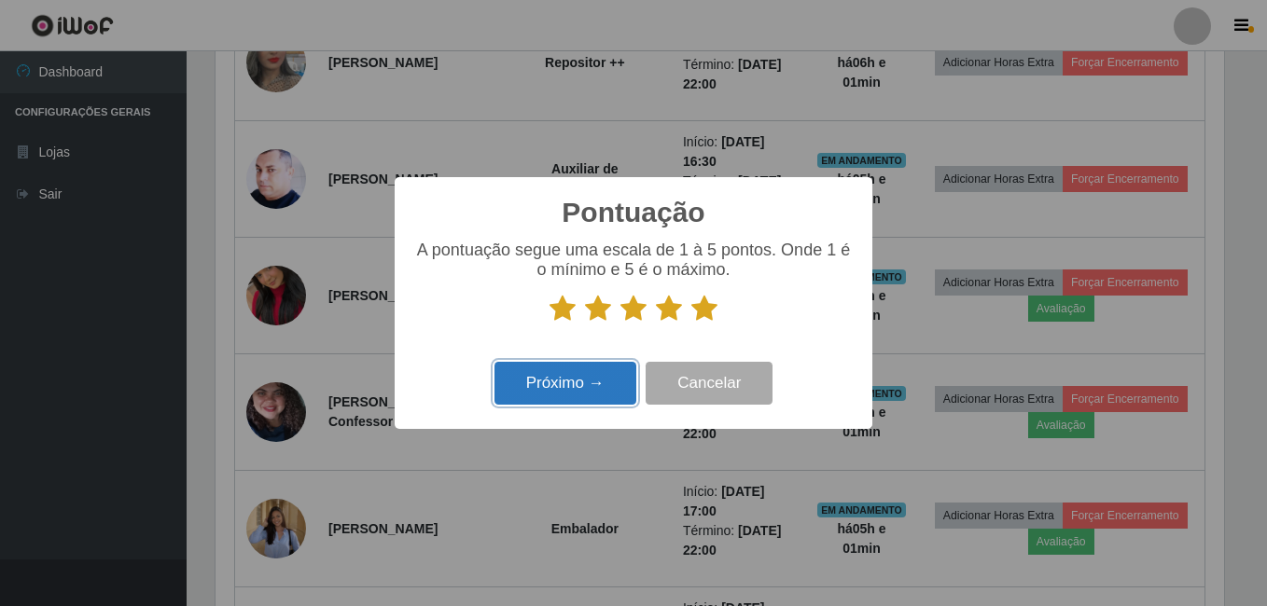
click at [597, 367] on button "Próximo →" at bounding box center [565, 384] width 142 height 44
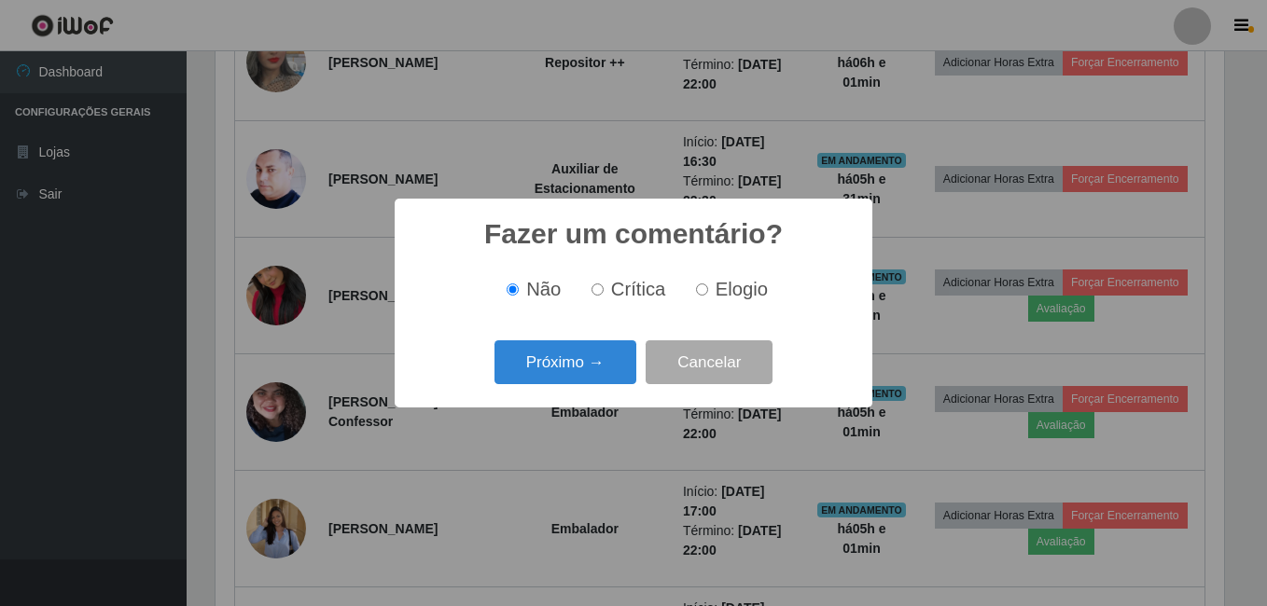
click at [597, 367] on button "Próximo →" at bounding box center [565, 362] width 142 height 44
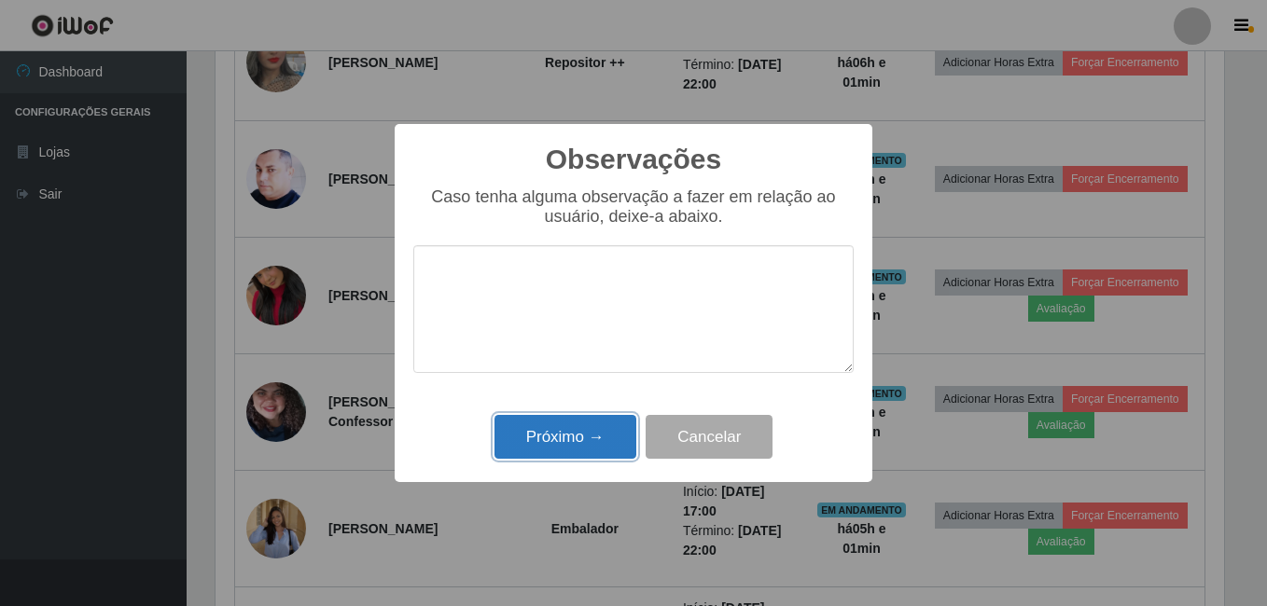
click at [575, 436] on button "Próximo →" at bounding box center [565, 437] width 142 height 44
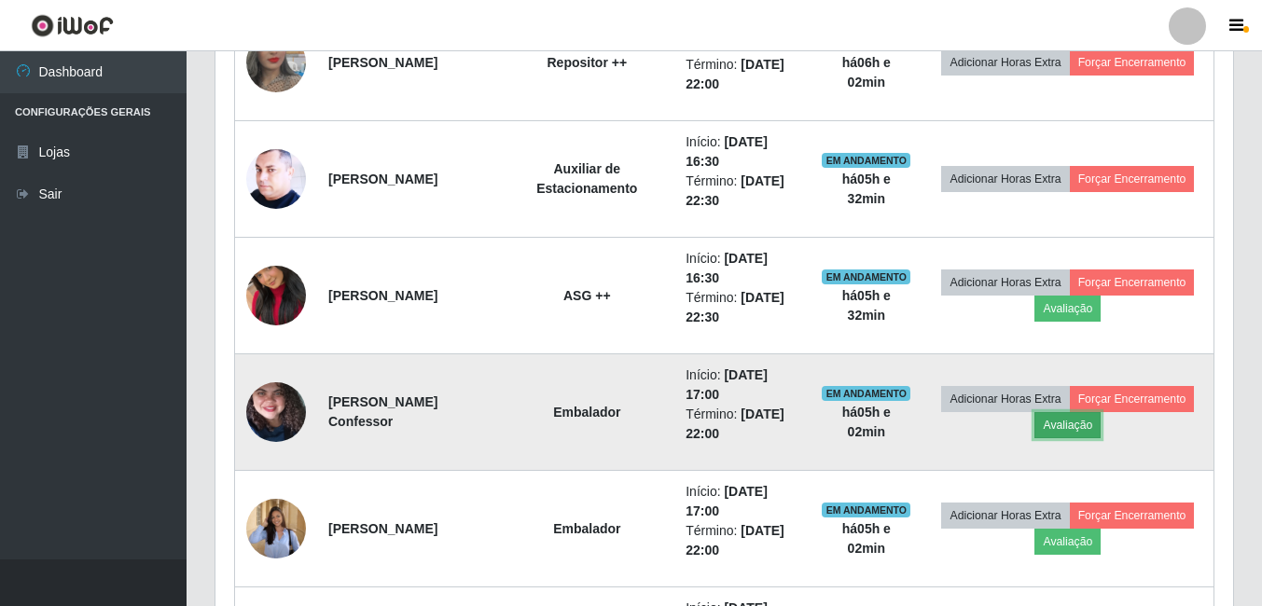
click at [1079, 431] on button "Avaliação" at bounding box center [1067, 425] width 66 height 26
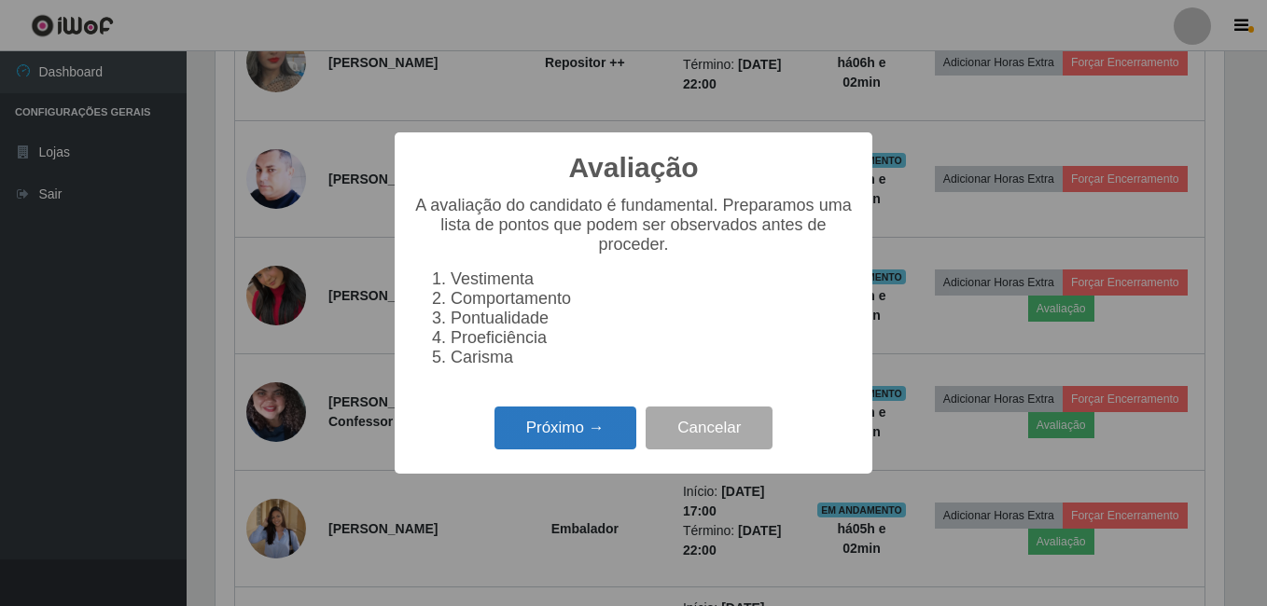
click at [547, 430] on button "Próximo →" at bounding box center [565, 429] width 142 height 44
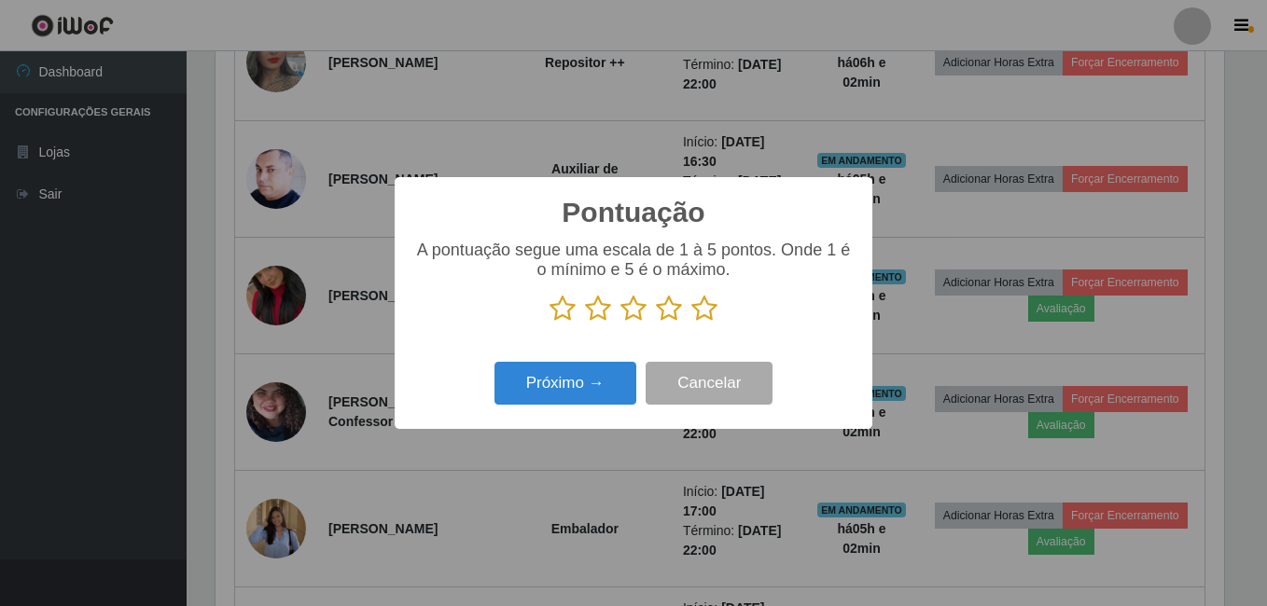
click at [700, 316] on icon at bounding box center [704, 309] width 26 height 28
click at [691, 323] on input "radio" at bounding box center [691, 323] width 0 height 0
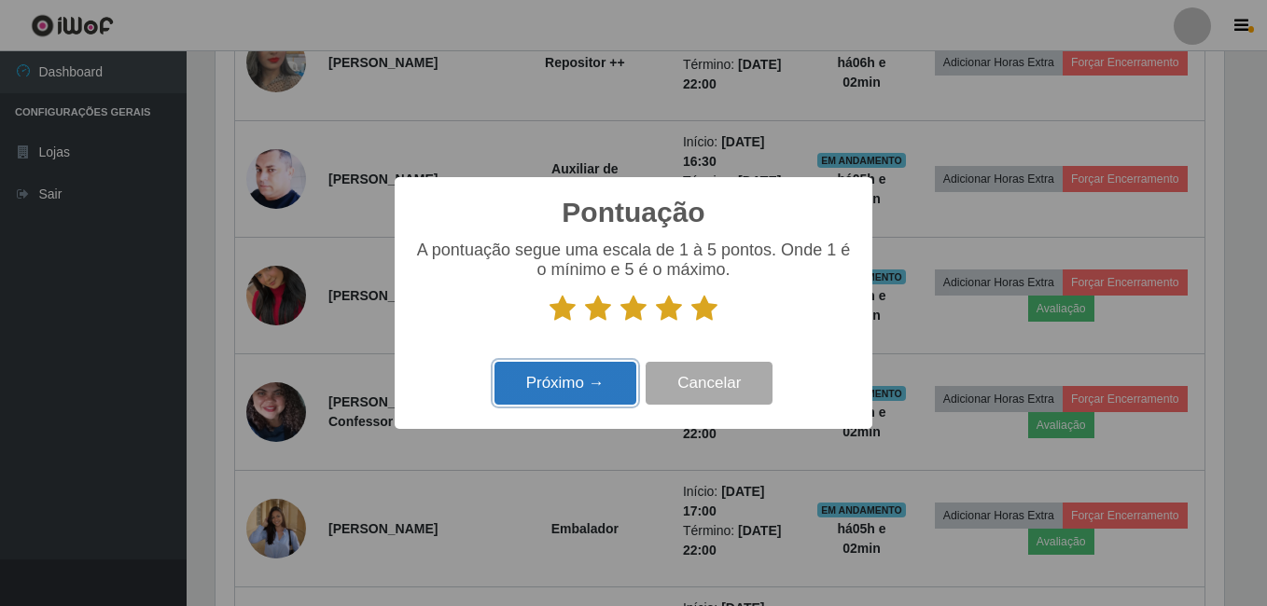
click at [595, 376] on button "Próximo →" at bounding box center [565, 384] width 142 height 44
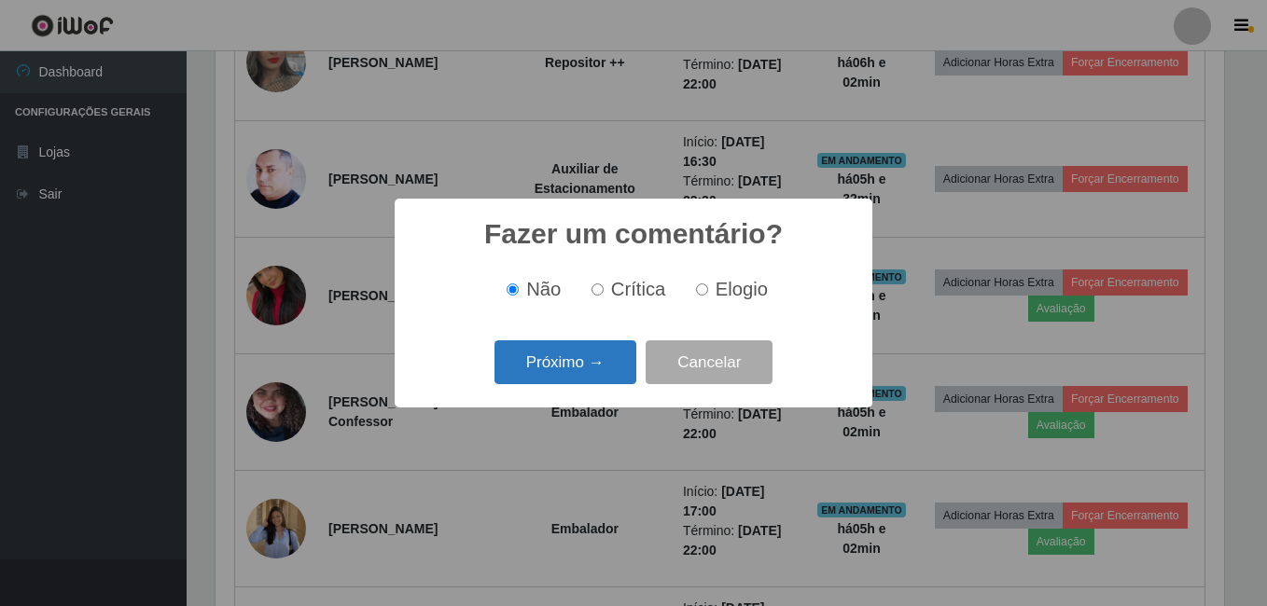
click at [595, 377] on button "Próximo →" at bounding box center [565, 362] width 142 height 44
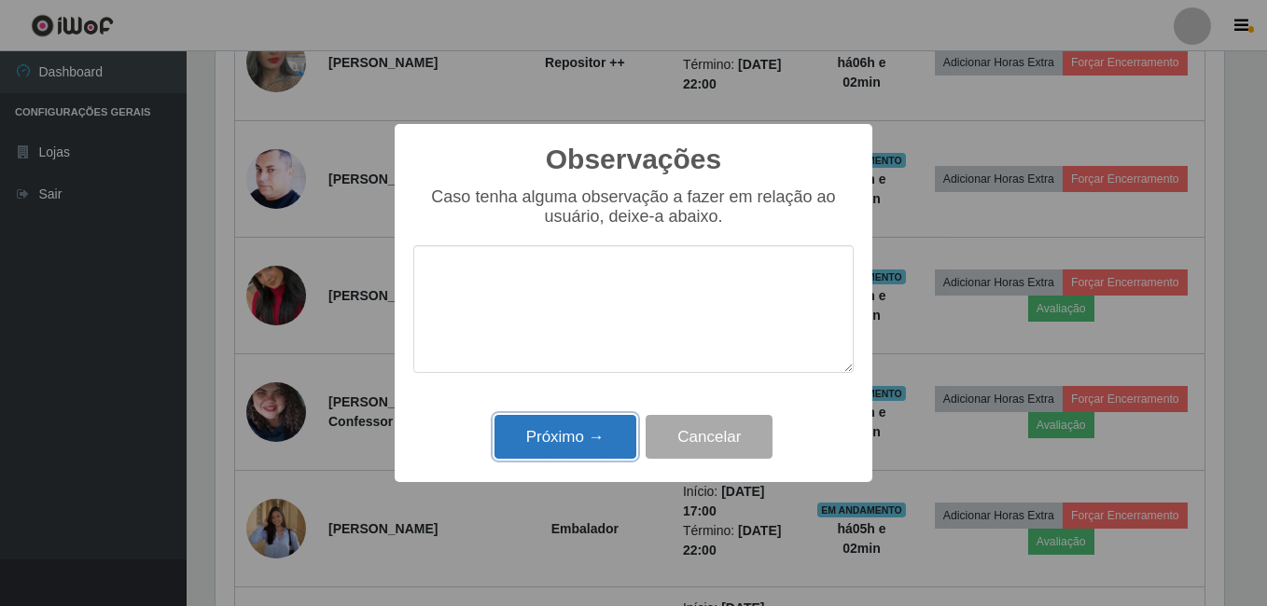
click at [589, 436] on button "Próximo →" at bounding box center [565, 437] width 142 height 44
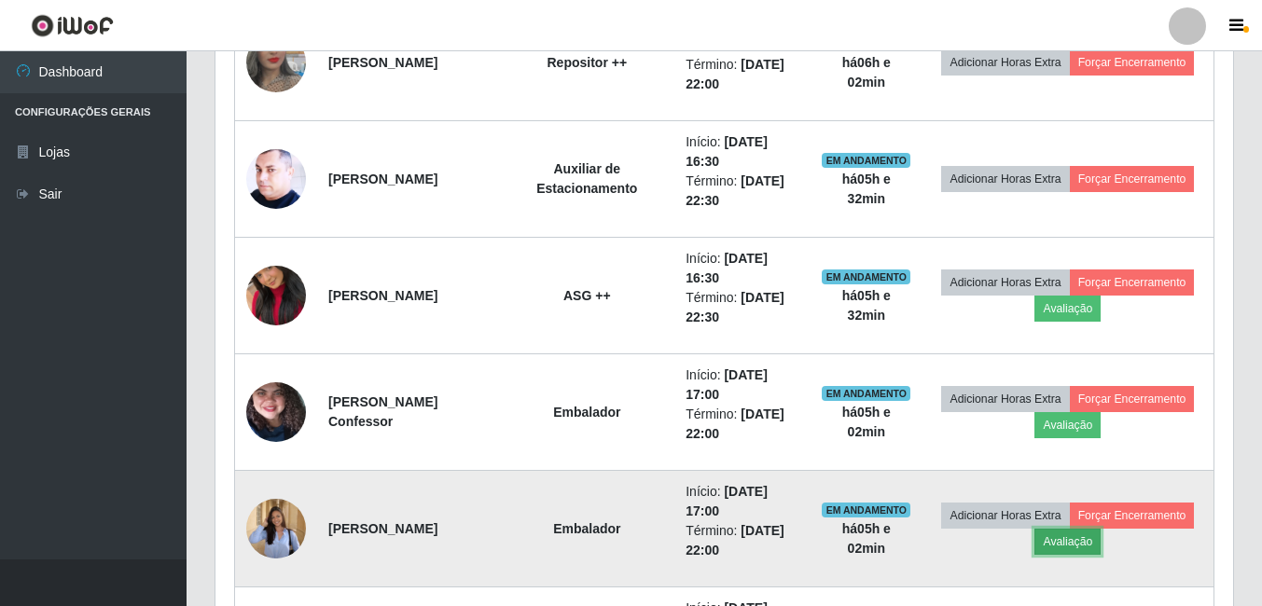
click at [1070, 548] on button "Avaliação" at bounding box center [1067, 542] width 66 height 26
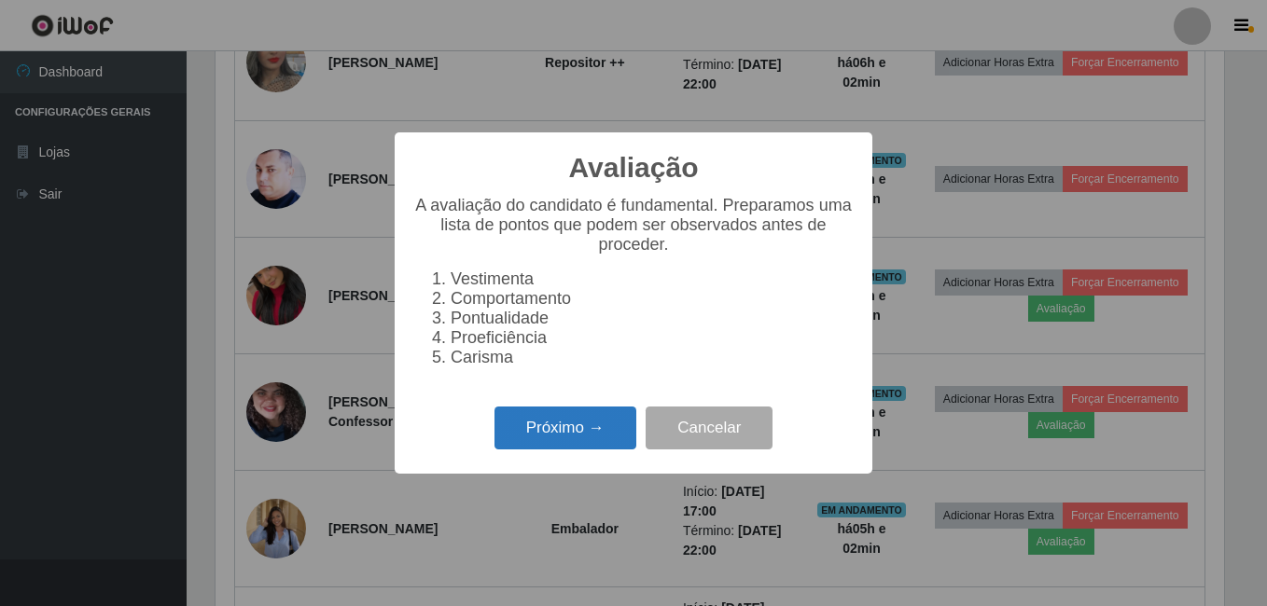
click at [576, 446] on button "Próximo →" at bounding box center [565, 429] width 142 height 44
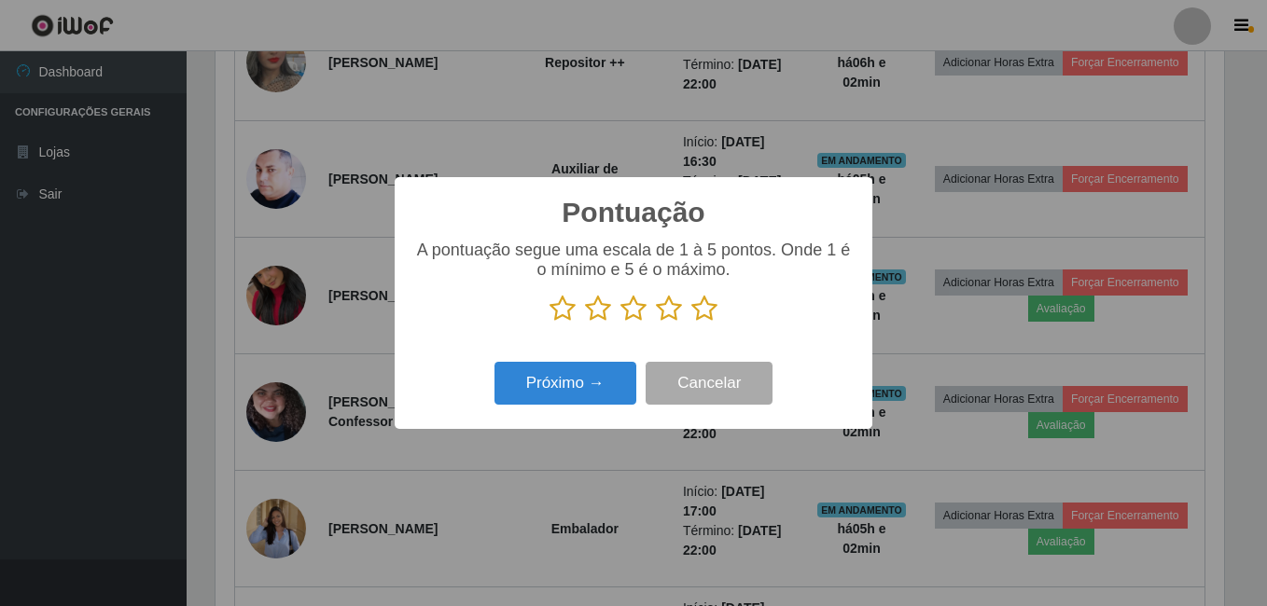
click at [694, 310] on icon at bounding box center [704, 309] width 26 height 28
click at [691, 323] on input "radio" at bounding box center [691, 323] width 0 height 0
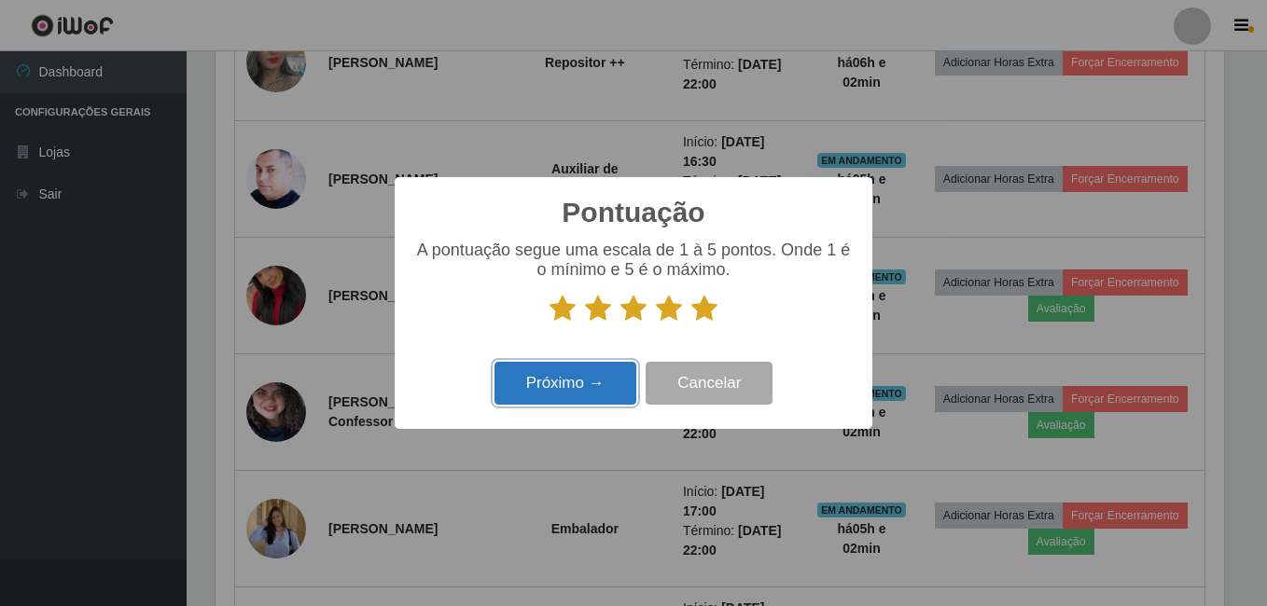
click at [609, 376] on button "Próximo →" at bounding box center [565, 384] width 142 height 44
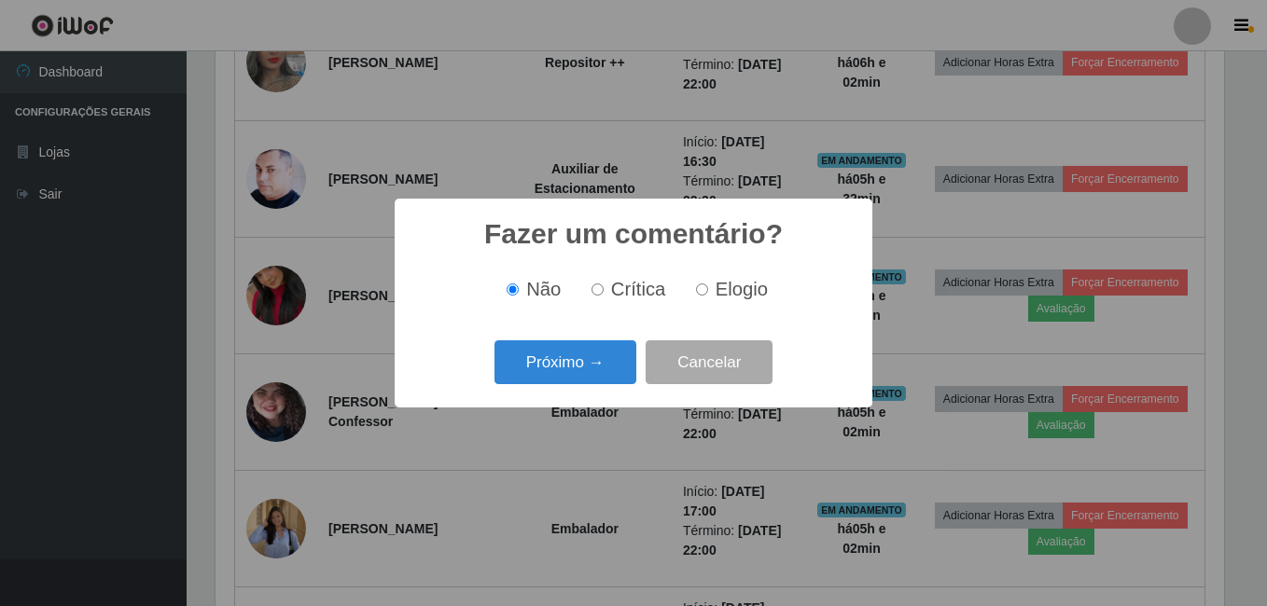
click at [609, 376] on button "Próximo →" at bounding box center [565, 362] width 142 height 44
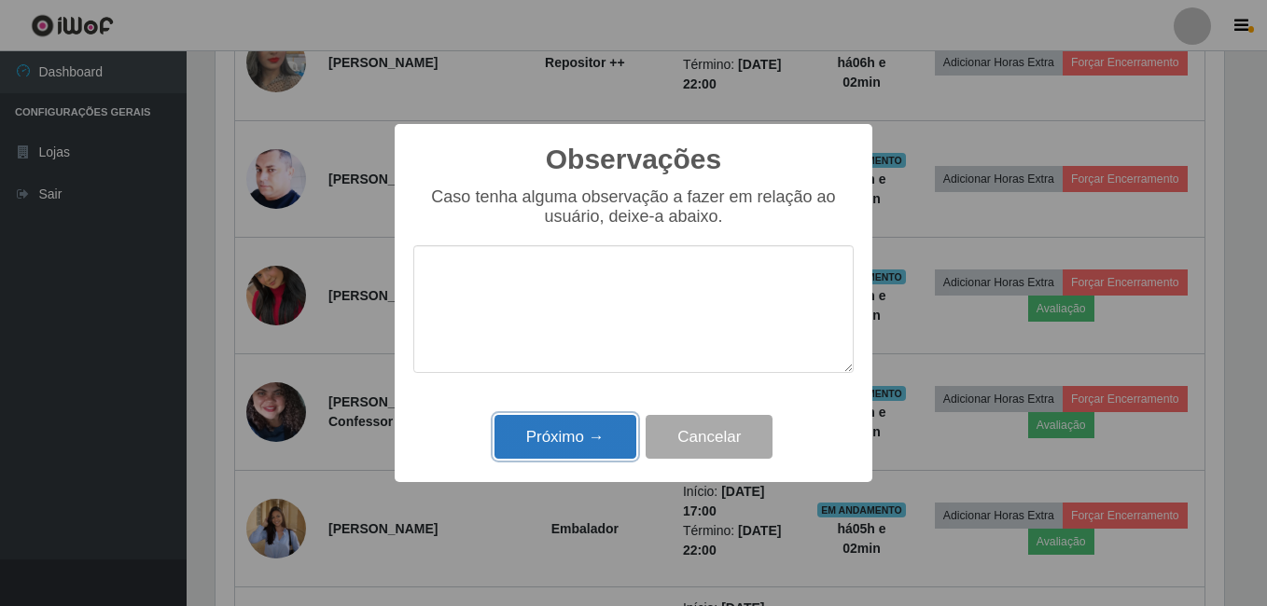
click at [584, 456] on button "Próximo →" at bounding box center [565, 437] width 142 height 44
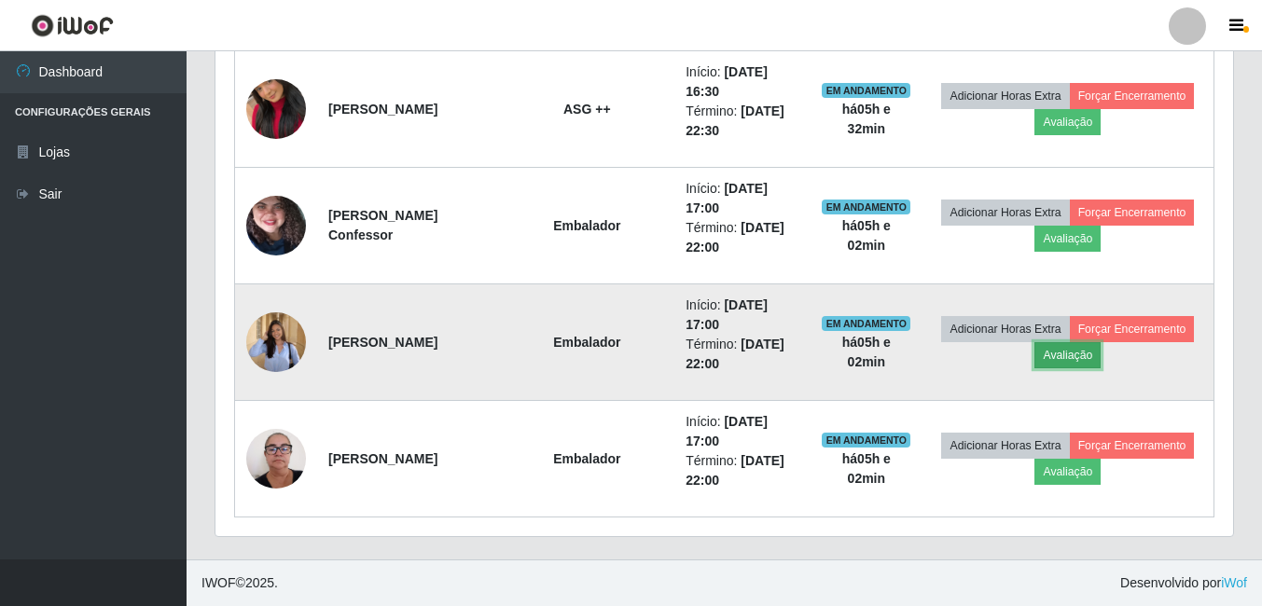
click at [1083, 361] on button "Avaliação" at bounding box center [1067, 355] width 66 height 26
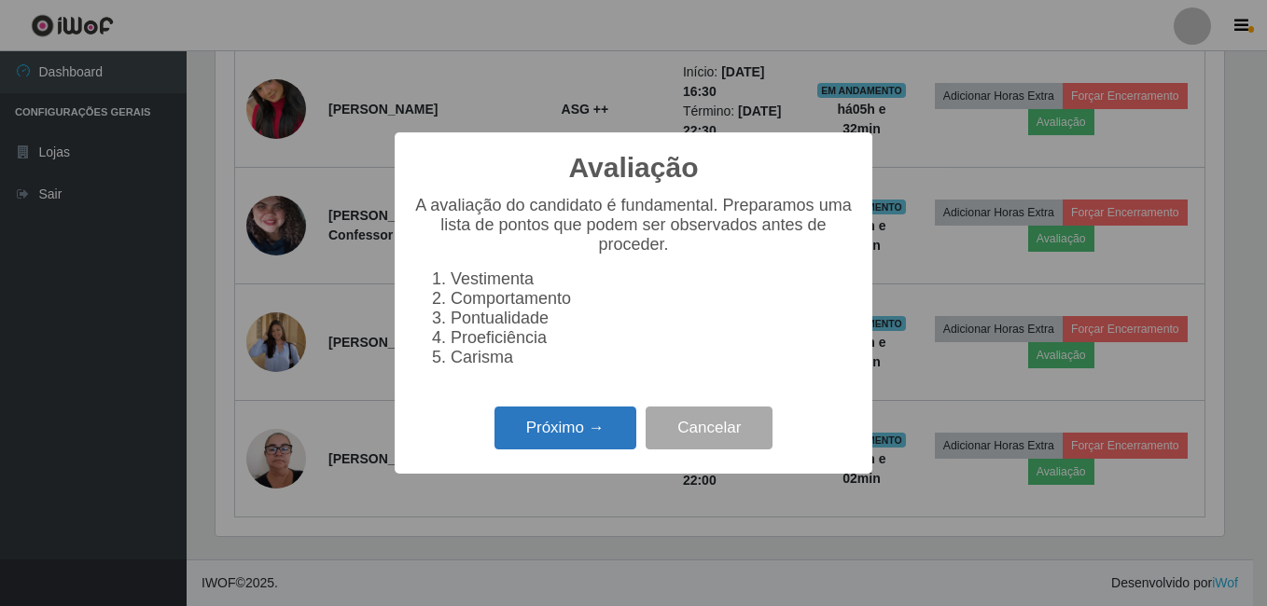
click at [586, 437] on button "Próximo →" at bounding box center [565, 429] width 142 height 44
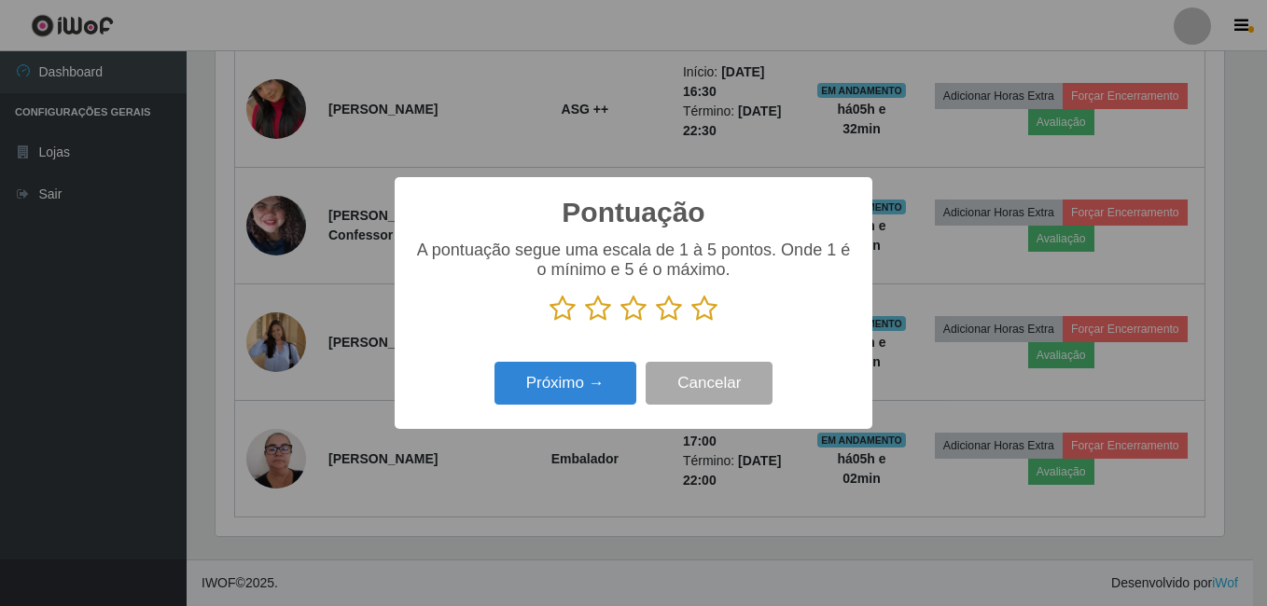
click at [703, 313] on icon at bounding box center [704, 309] width 26 height 28
click at [691, 323] on input "radio" at bounding box center [691, 323] width 0 height 0
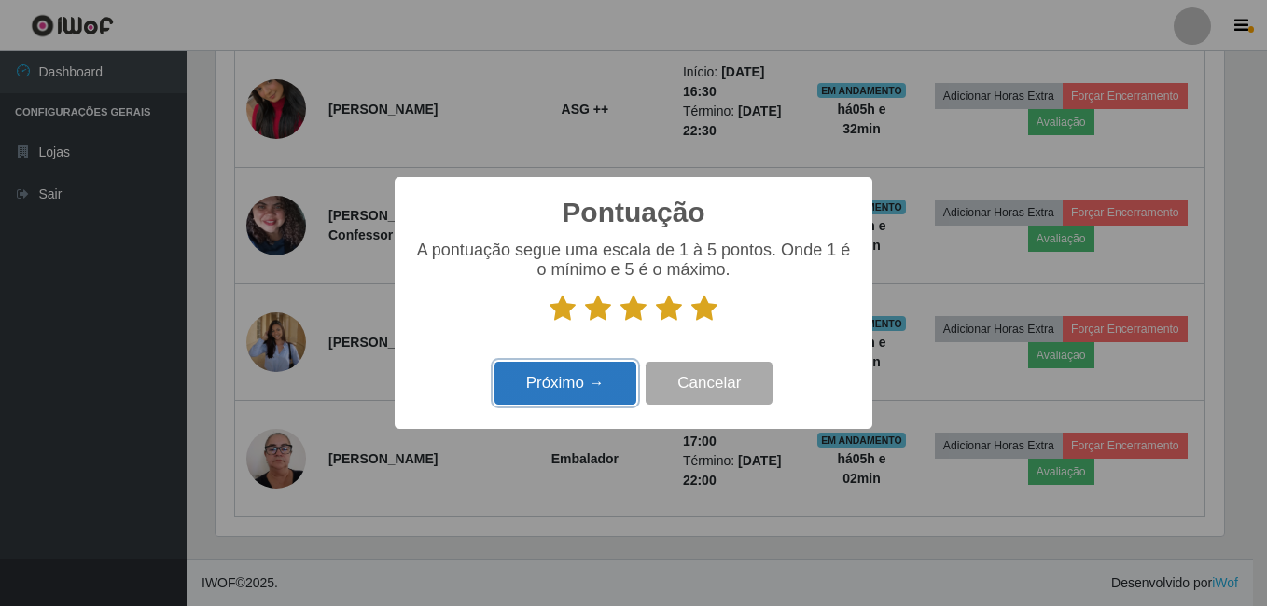
click at [605, 374] on button "Próximo →" at bounding box center [565, 384] width 142 height 44
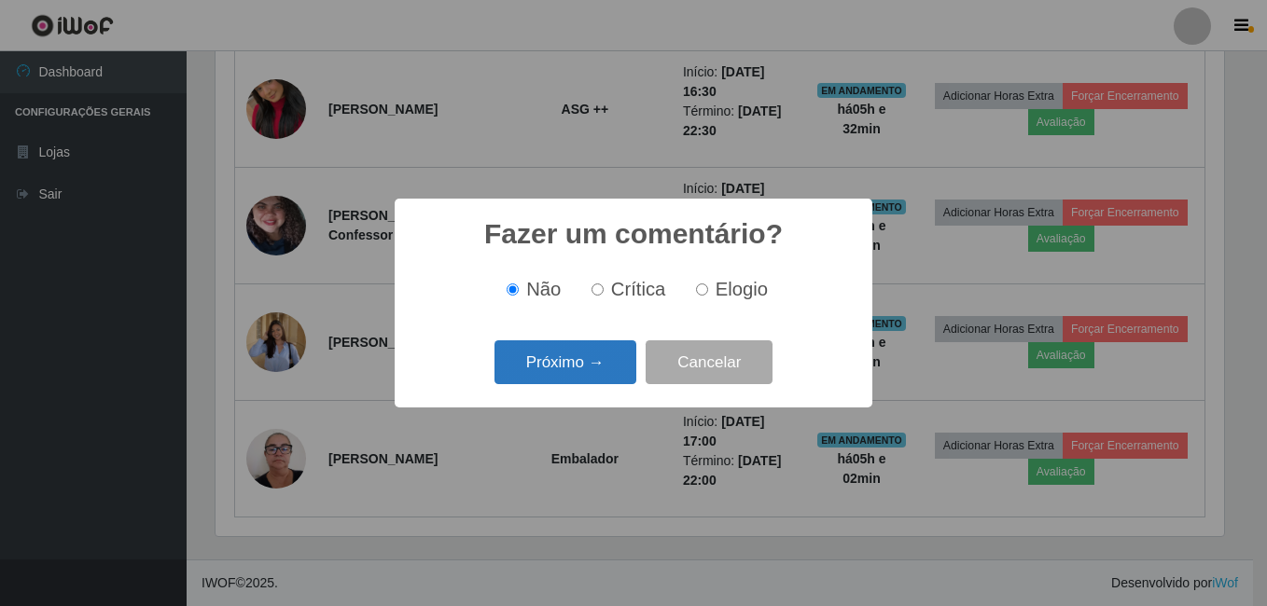
click at [616, 373] on button "Próximo →" at bounding box center [565, 362] width 142 height 44
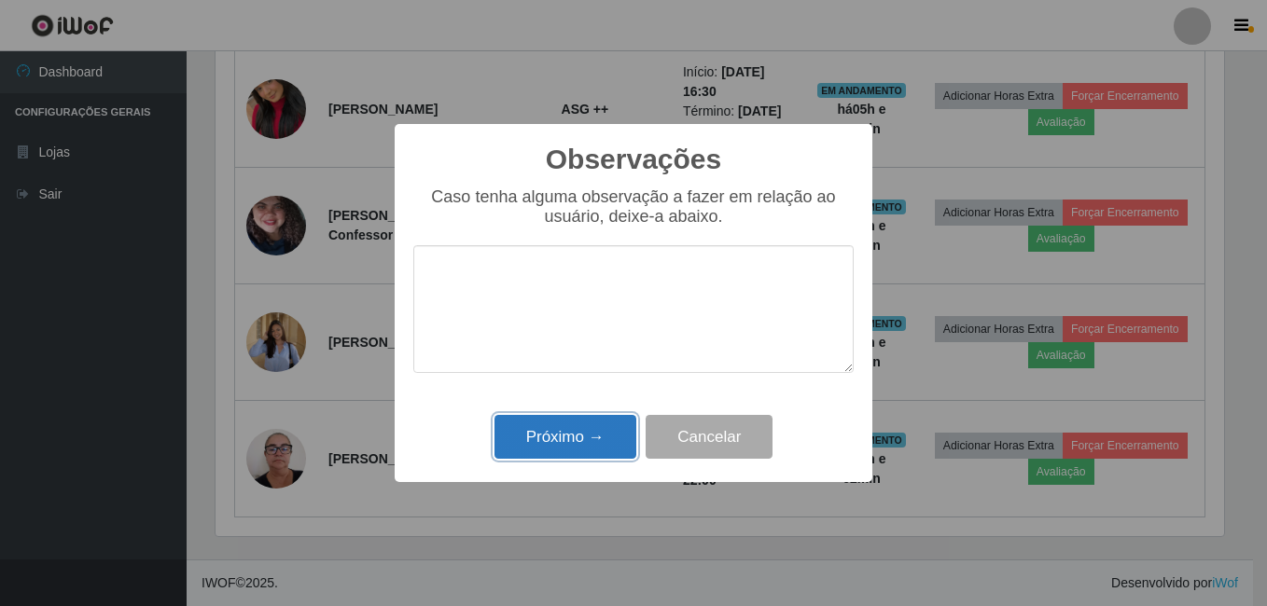
click at [581, 451] on button "Próximo →" at bounding box center [565, 437] width 142 height 44
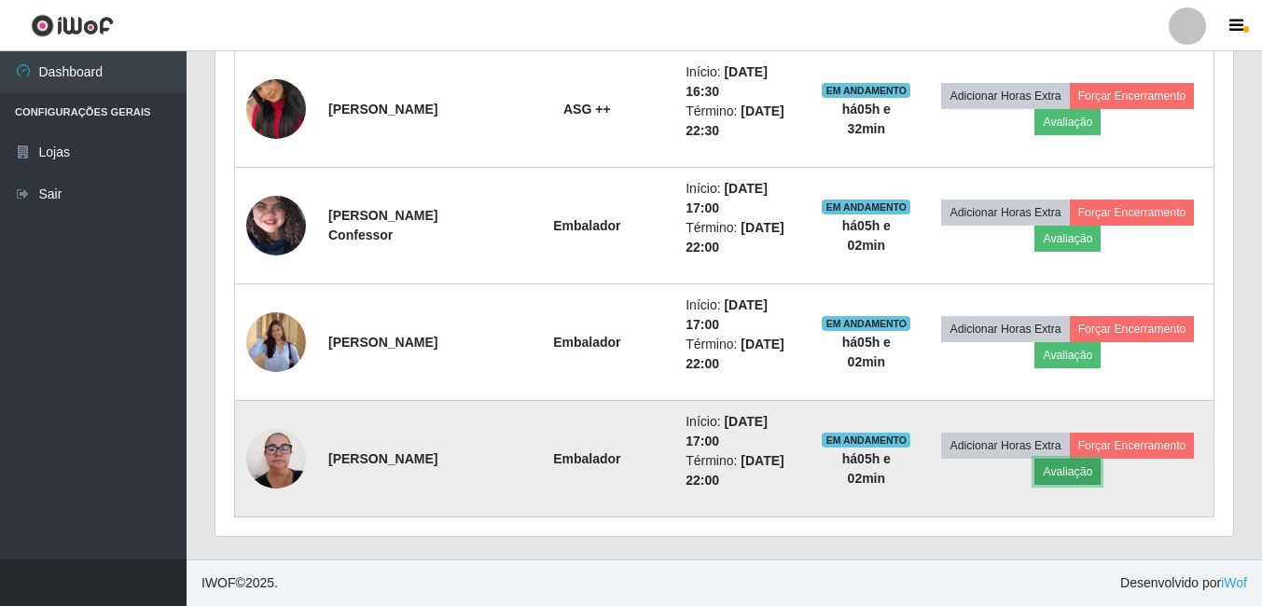
click at [1063, 475] on button "Avaliação" at bounding box center [1067, 472] width 66 height 26
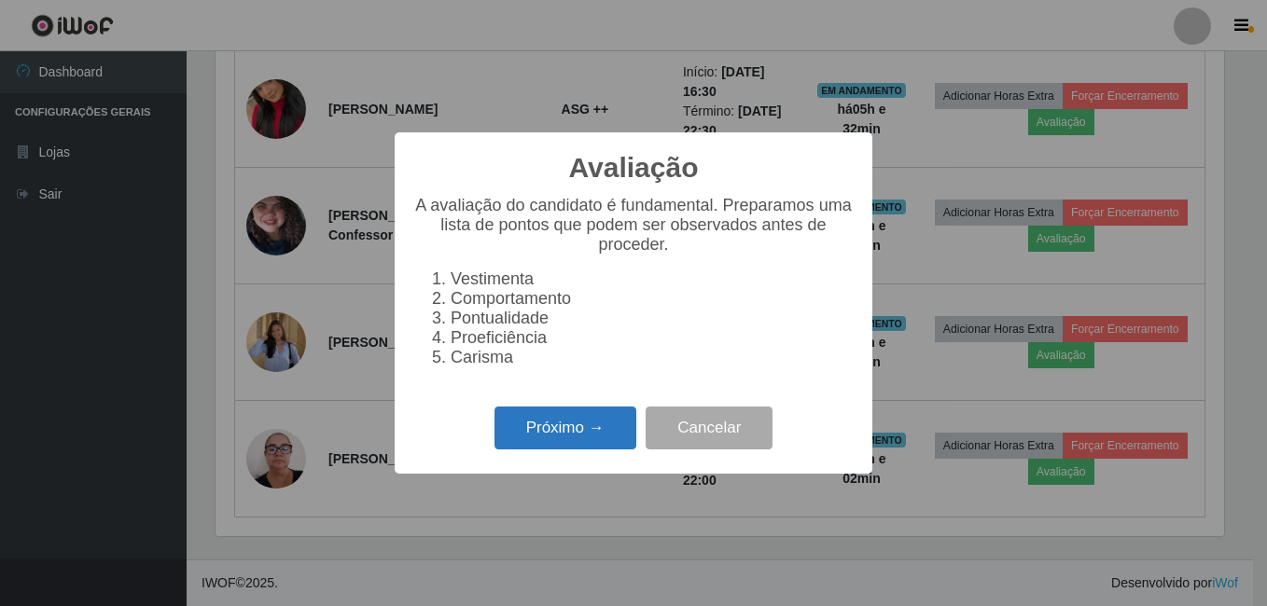
click at [612, 446] on button "Próximo →" at bounding box center [565, 429] width 142 height 44
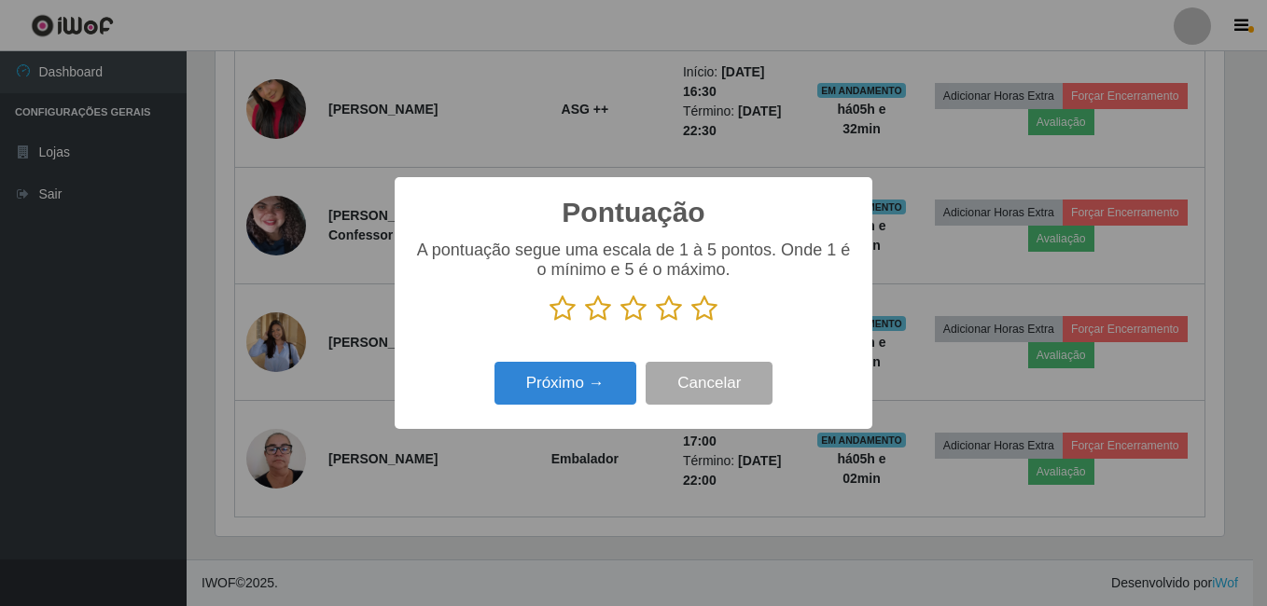
click at [695, 311] on icon at bounding box center [704, 309] width 26 height 28
click at [691, 323] on input "radio" at bounding box center [691, 323] width 0 height 0
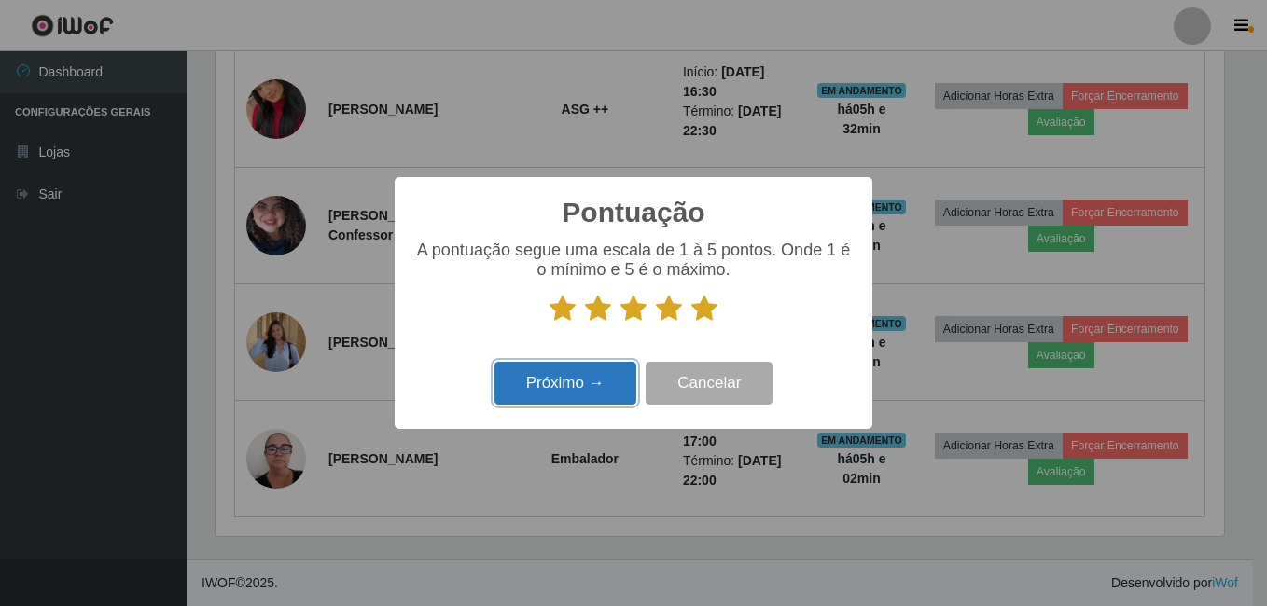
click at [573, 382] on button "Próximo →" at bounding box center [565, 384] width 142 height 44
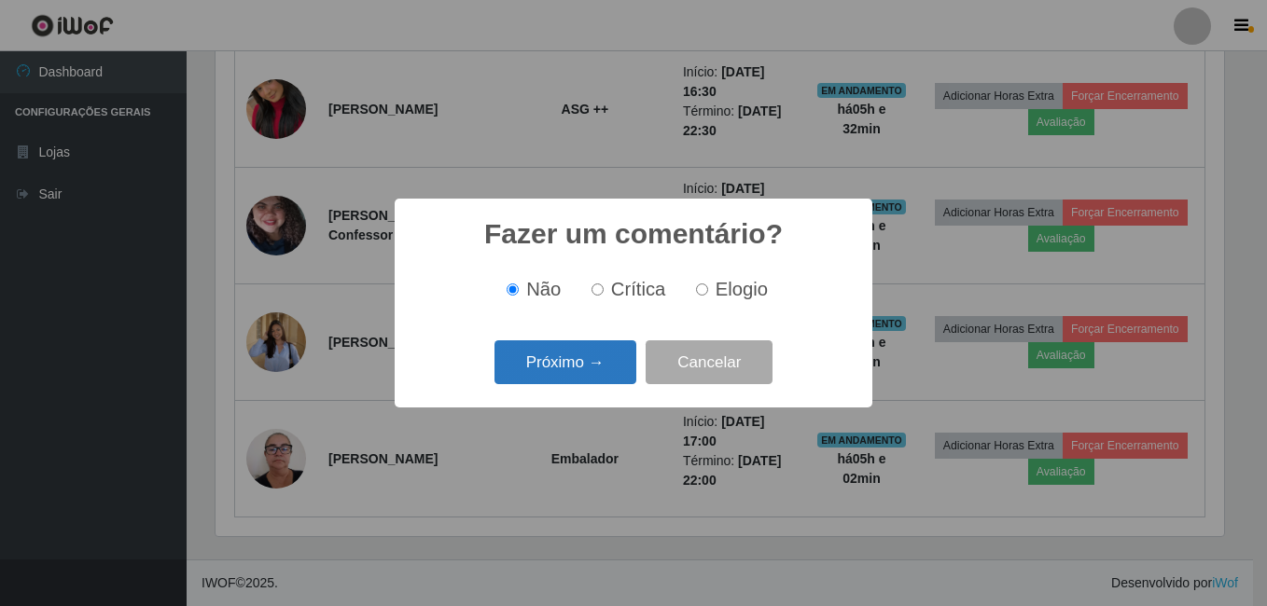
click at [577, 377] on button "Próximo →" at bounding box center [565, 362] width 142 height 44
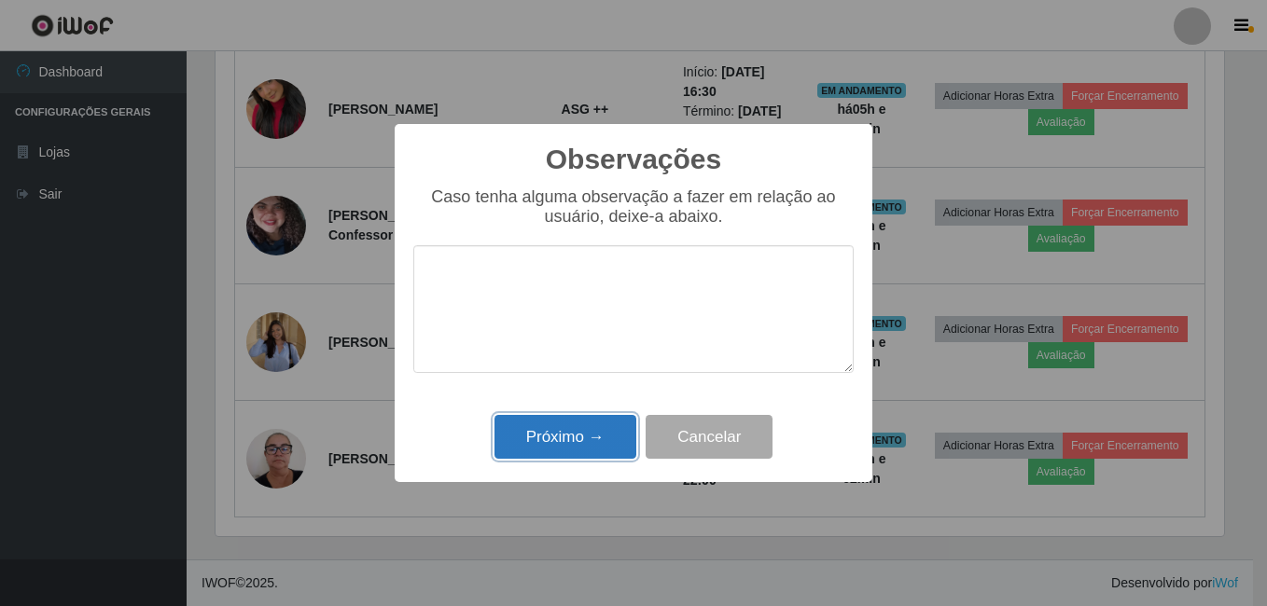
click at [592, 429] on button "Próximo →" at bounding box center [565, 437] width 142 height 44
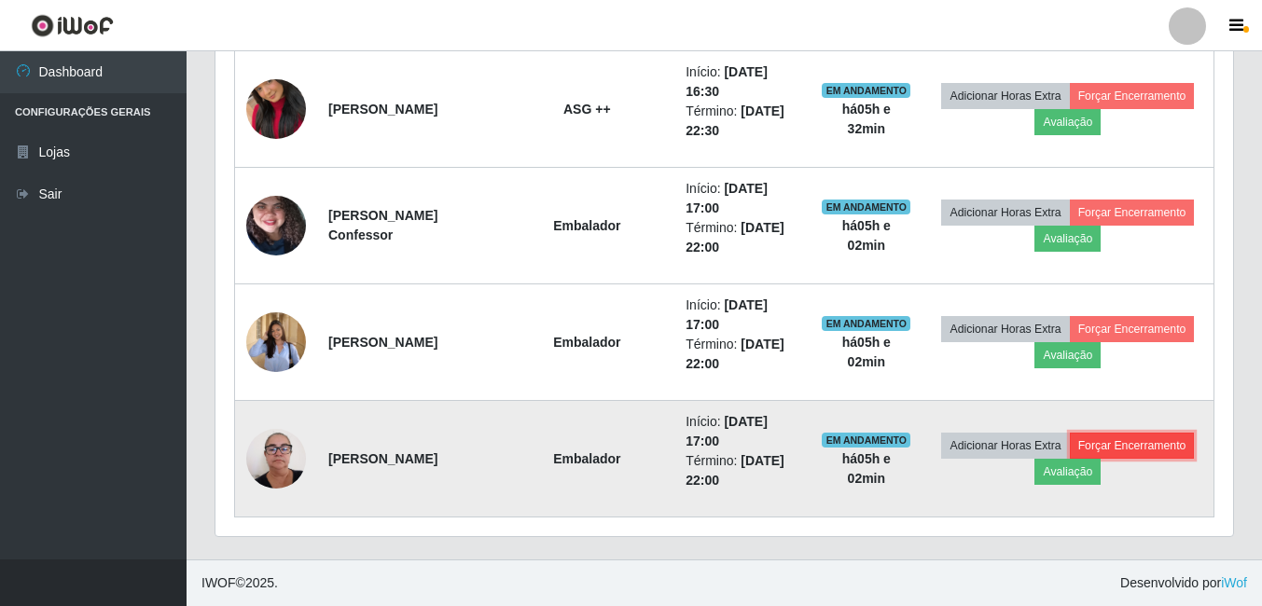
click at [1167, 443] on button "Forçar Encerramento" at bounding box center [1132, 446] width 125 height 26
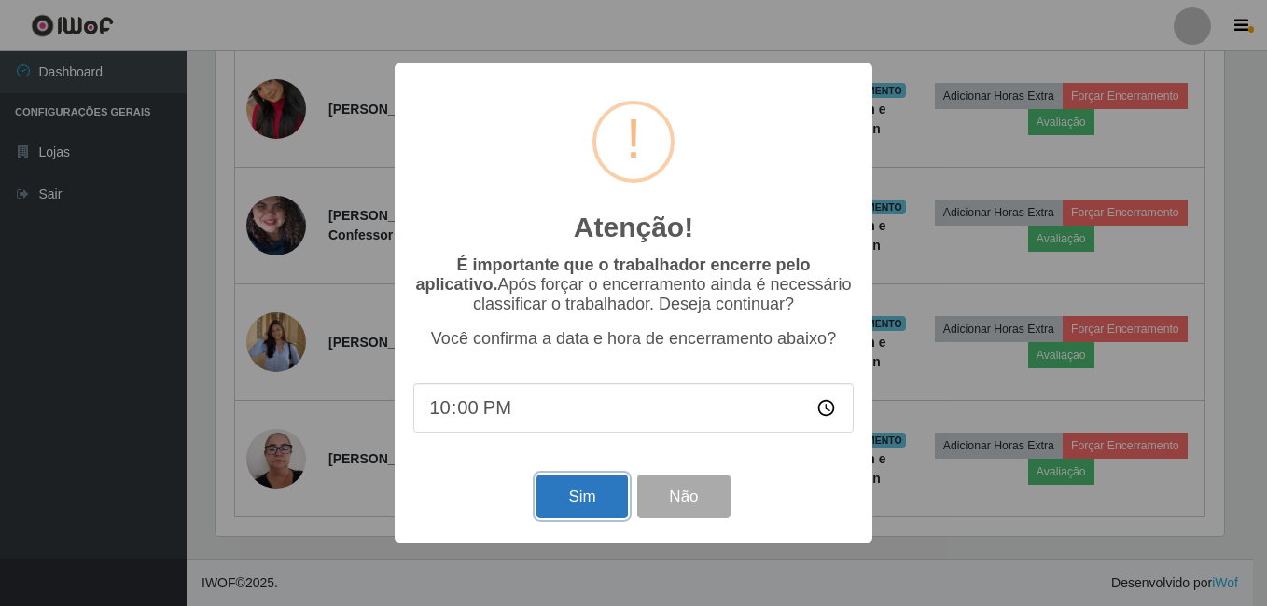
click at [565, 508] on button "Sim" at bounding box center [581, 497] width 90 height 44
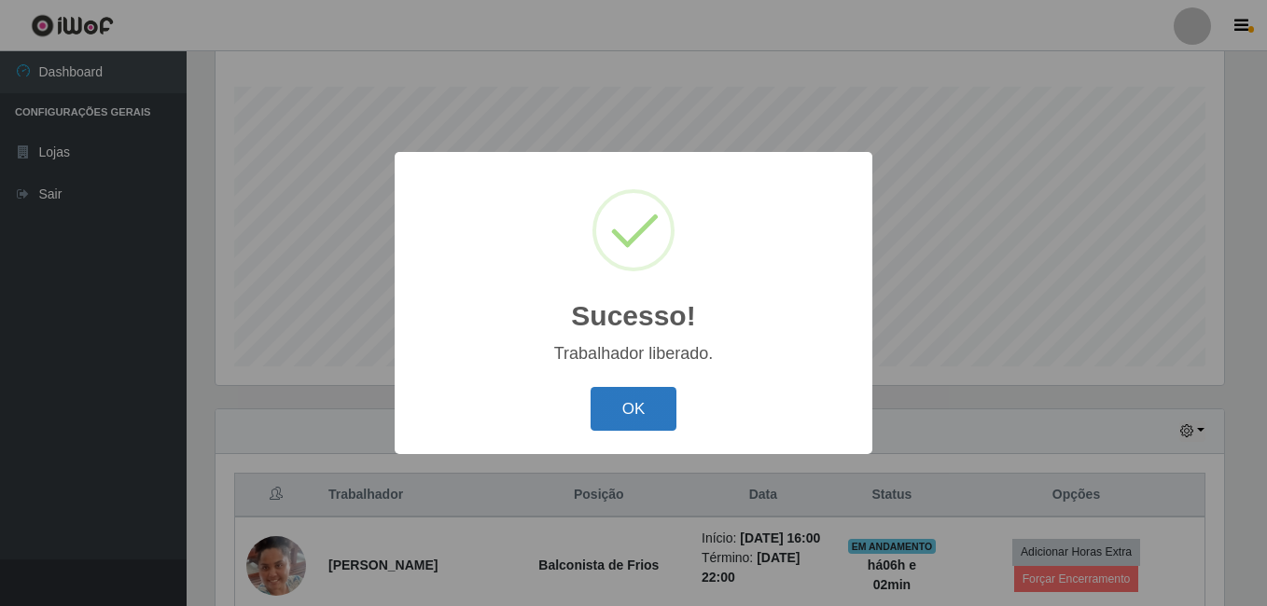
click at [657, 411] on button "OK" at bounding box center [633, 409] width 87 height 44
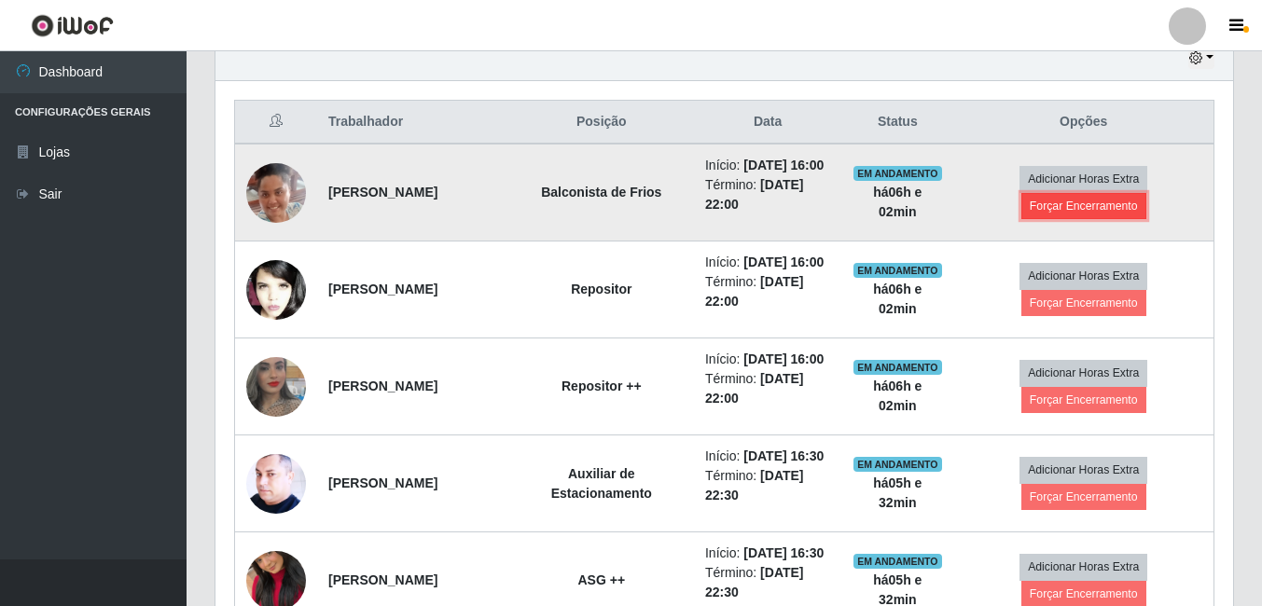
click at [1096, 215] on button "Forçar Encerramento" at bounding box center [1083, 206] width 125 height 26
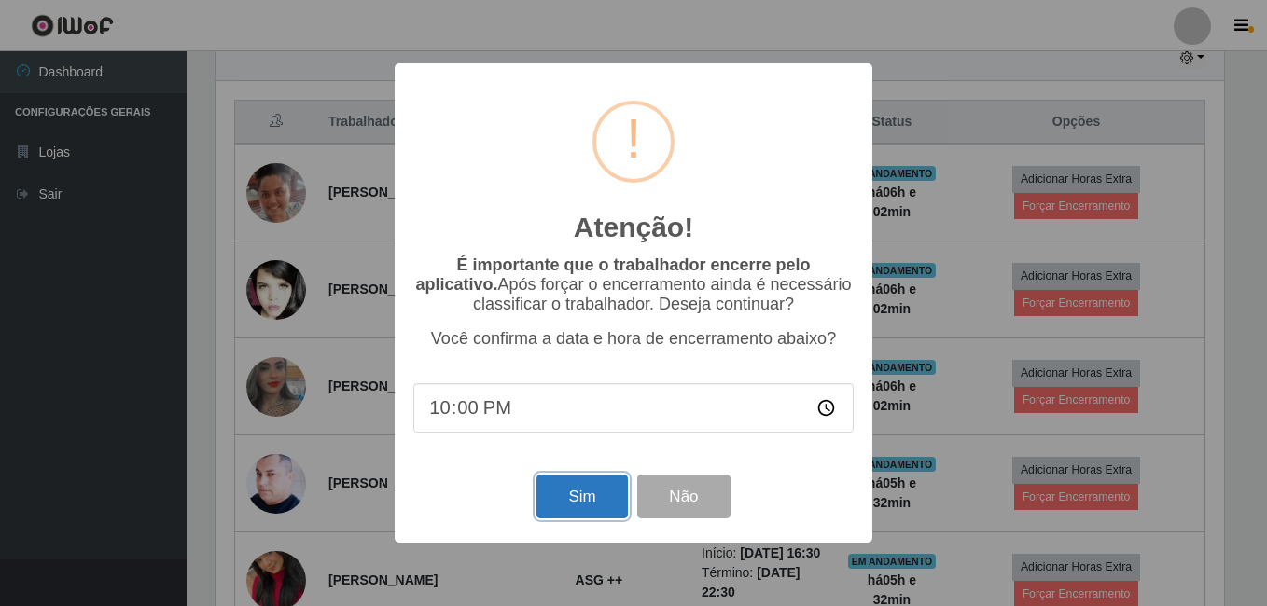
click at [564, 498] on button "Sim" at bounding box center [581, 497] width 90 height 44
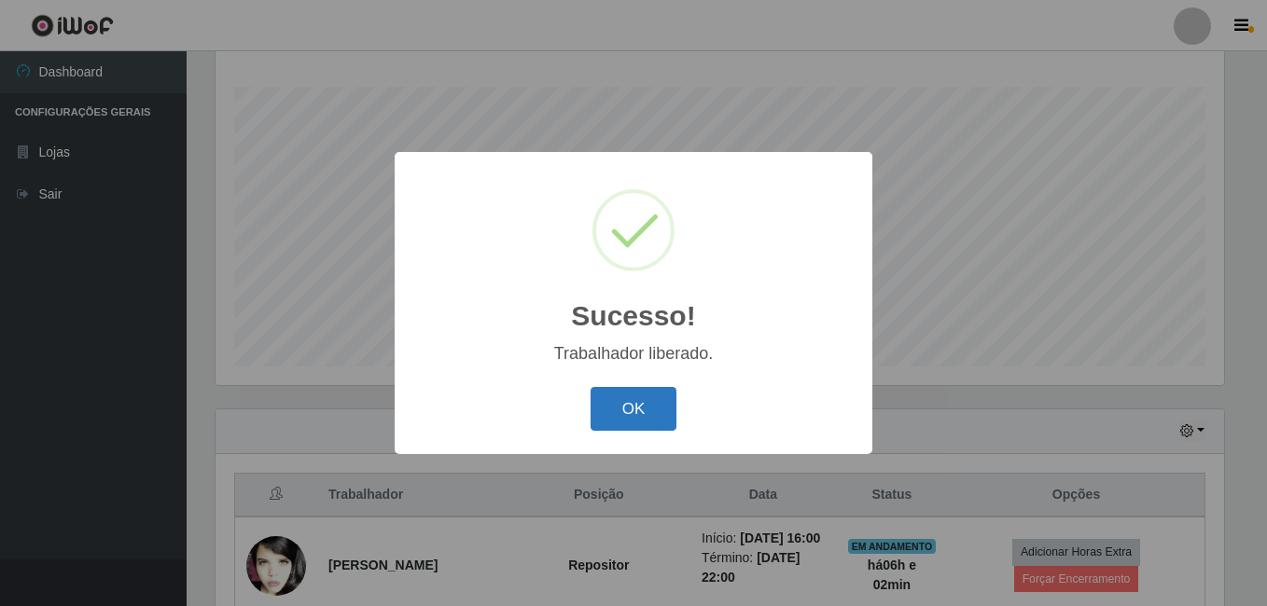
click at [618, 406] on button "OK" at bounding box center [633, 409] width 87 height 44
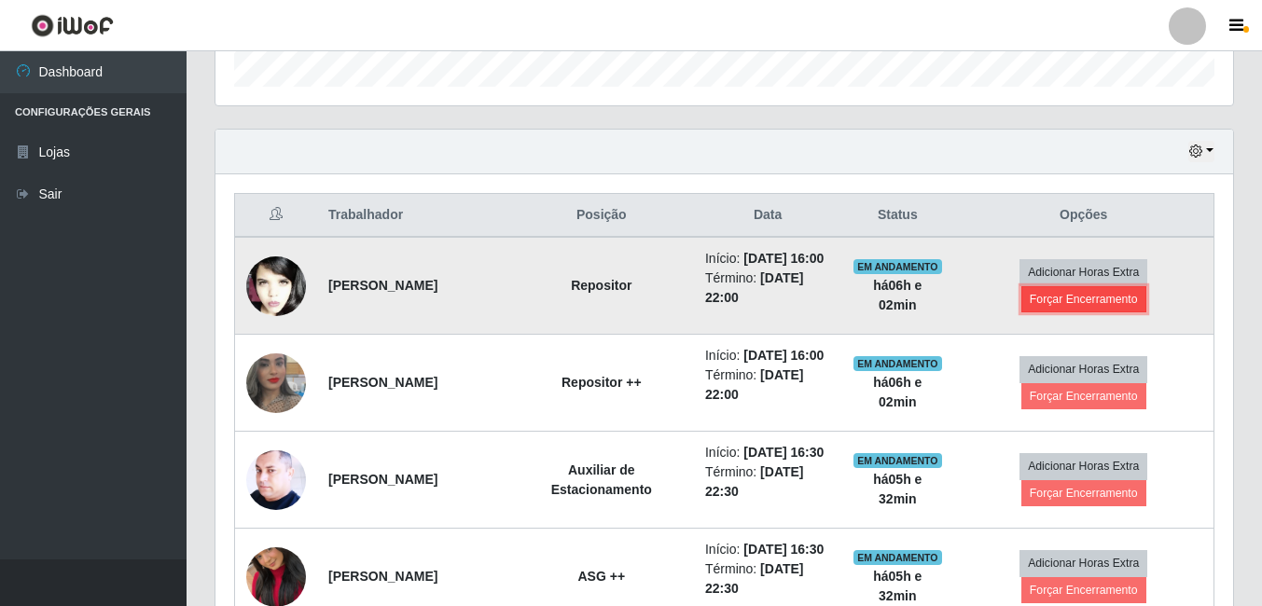
click at [1049, 309] on button "Forçar Encerramento" at bounding box center [1083, 299] width 125 height 26
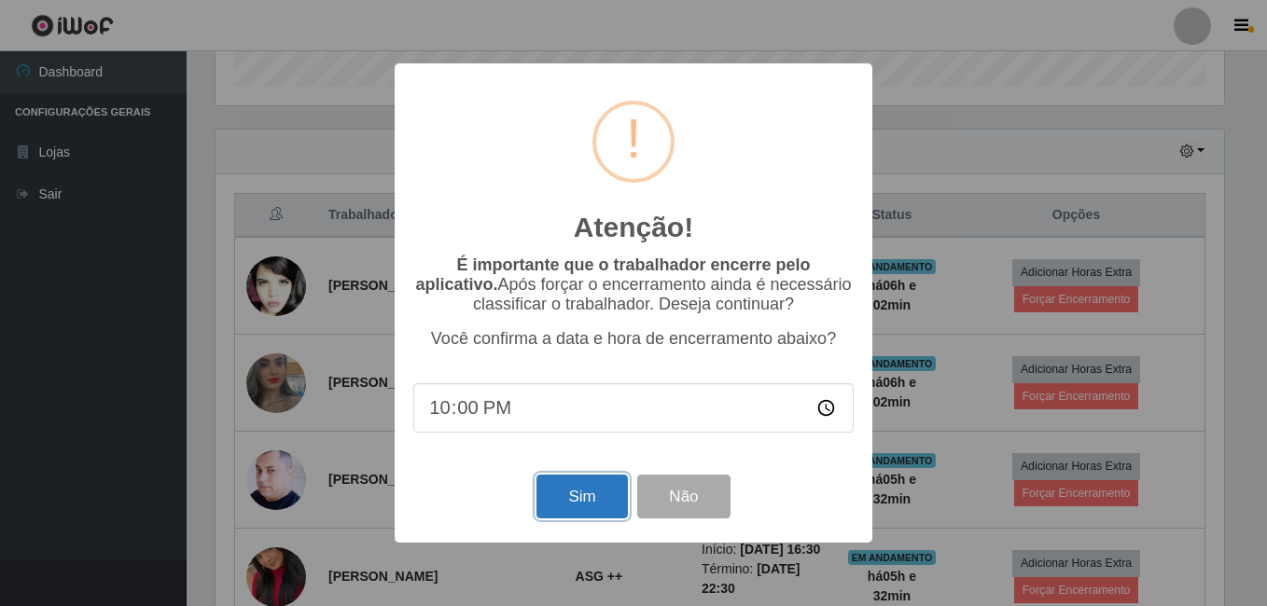
click at [574, 500] on button "Sim" at bounding box center [581, 497] width 90 height 44
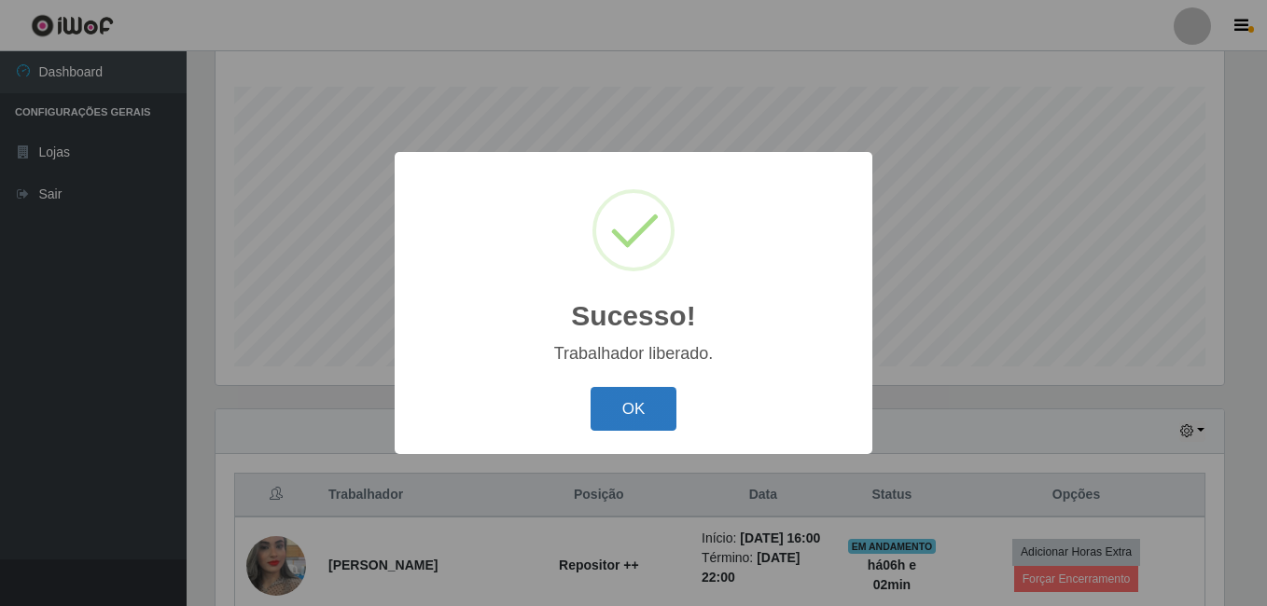
click at [616, 423] on button "OK" at bounding box center [633, 409] width 87 height 44
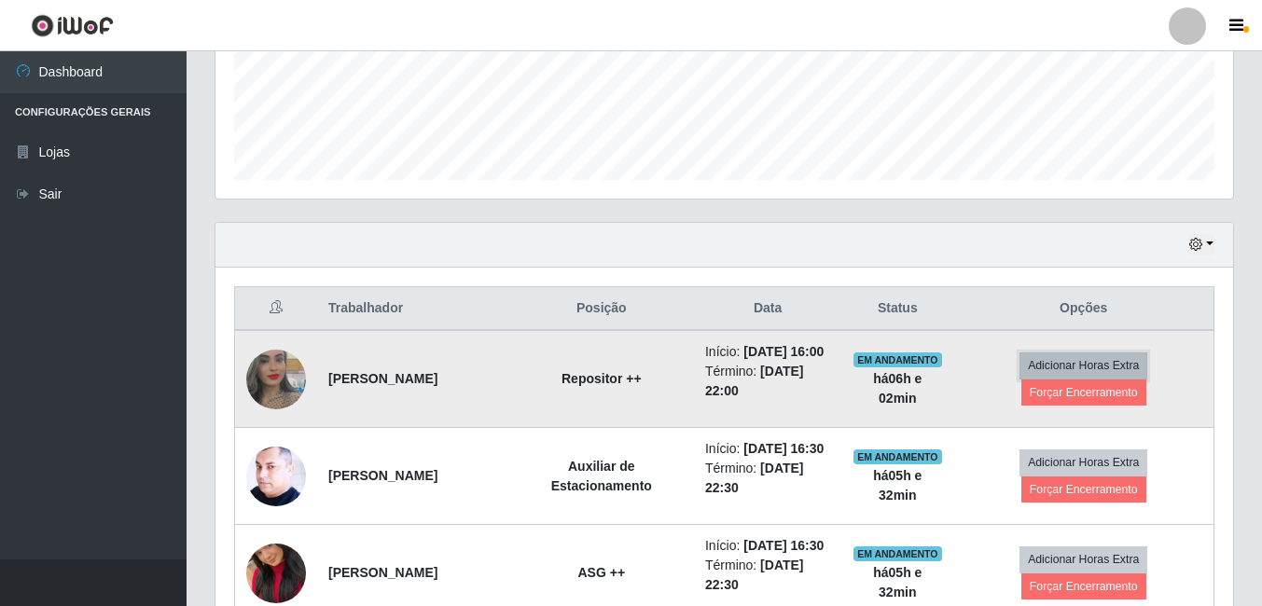
click at [1077, 377] on button "Adicionar Horas Extra" at bounding box center [1083, 366] width 128 height 26
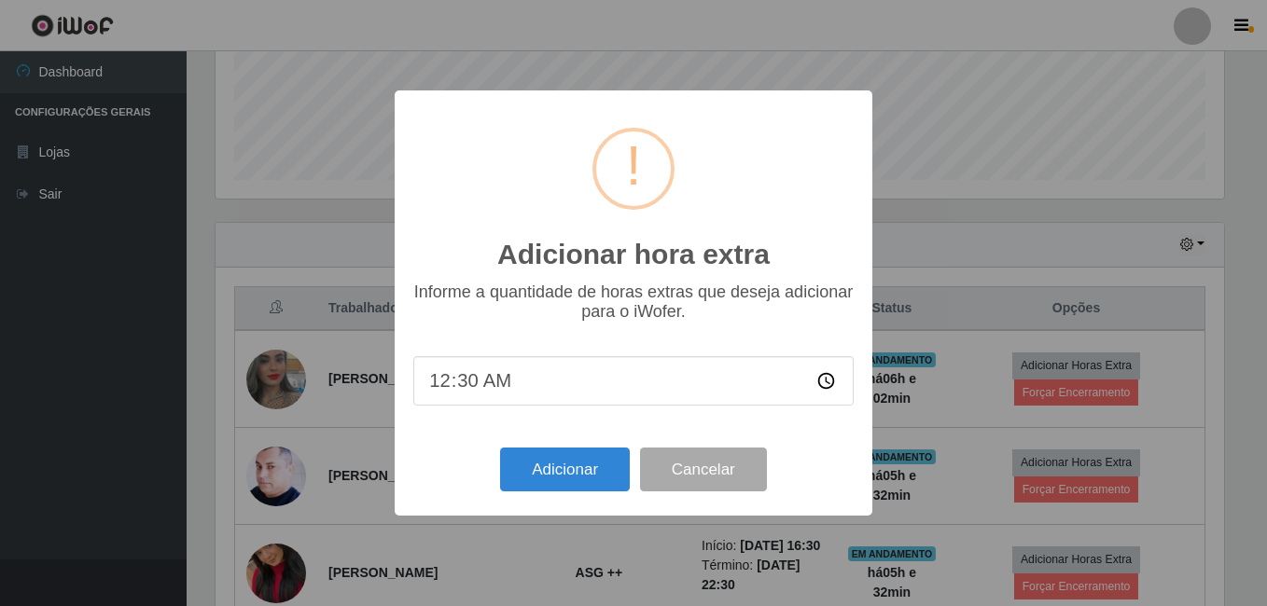
drag, startPoint x: 1032, startPoint y: 260, endPoint x: 967, endPoint y: 287, distance: 70.7
click at [1032, 259] on div "Adicionar hora extra × Informe a quantidade de horas extras que deseja adiciona…" at bounding box center [633, 303] width 1267 height 606
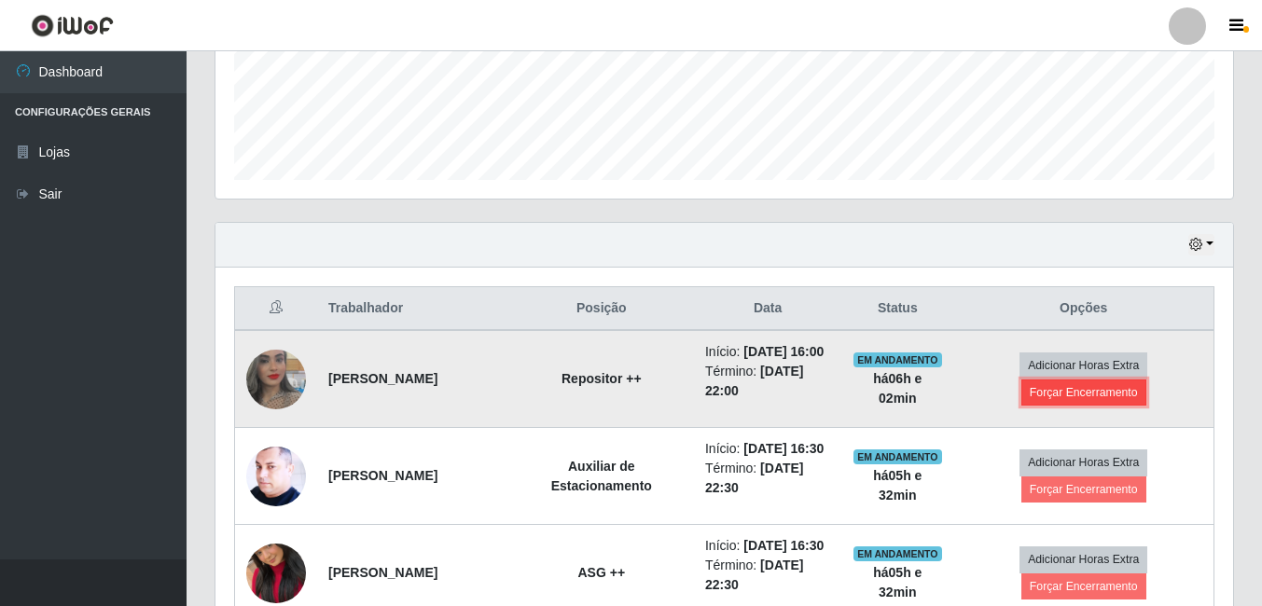
click at [1043, 397] on button "Forçar Encerramento" at bounding box center [1083, 393] width 125 height 26
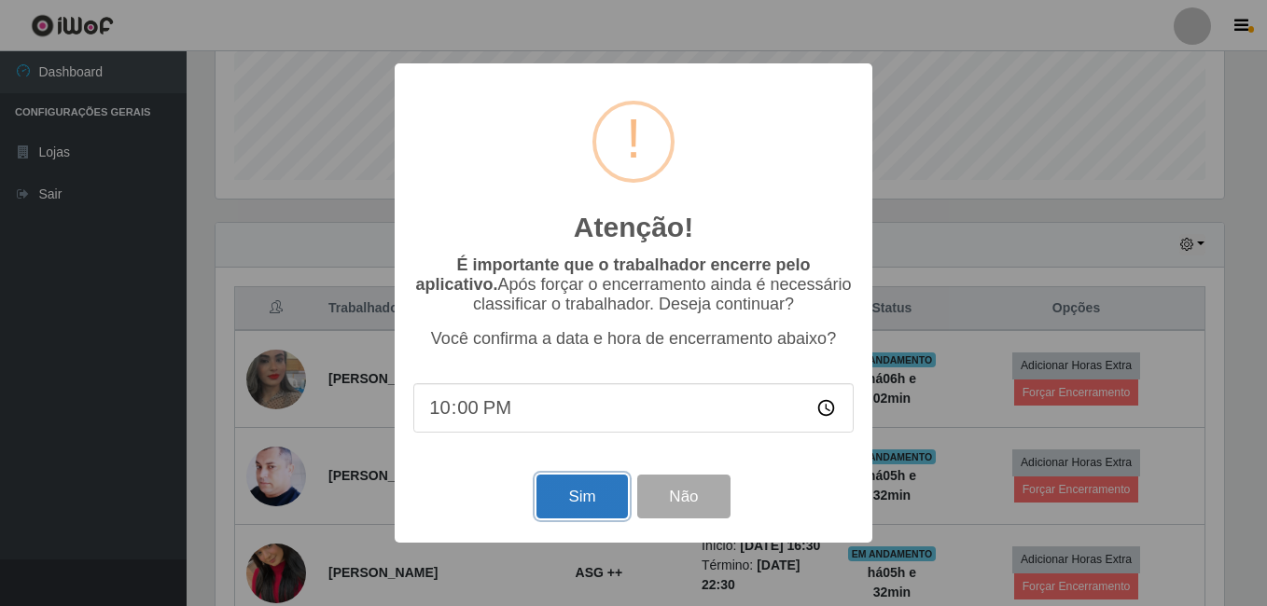
click at [564, 501] on button "Sim" at bounding box center [581, 497] width 90 height 44
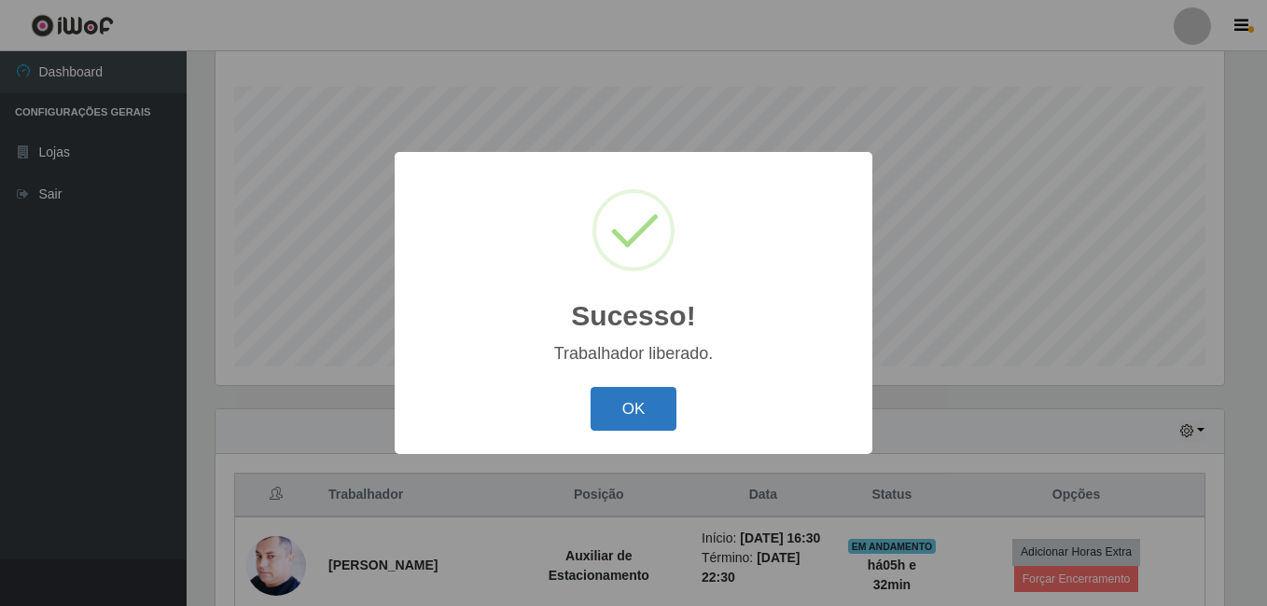
click at [657, 407] on button "OK" at bounding box center [633, 409] width 87 height 44
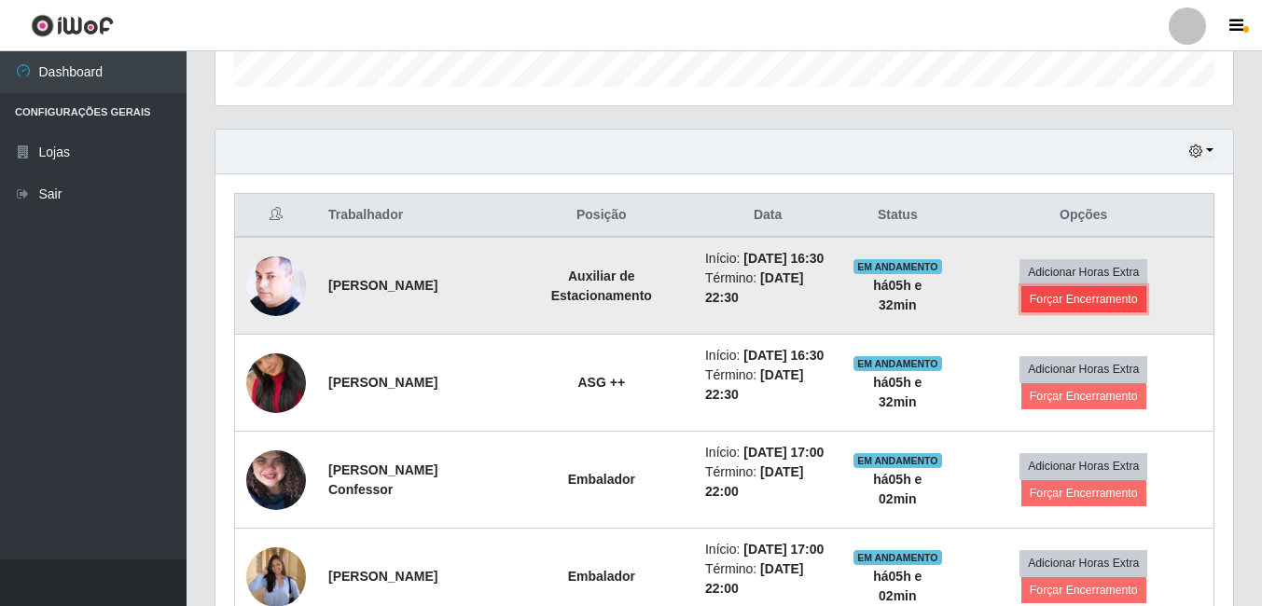
click at [1101, 299] on button "Forçar Encerramento" at bounding box center [1083, 299] width 125 height 26
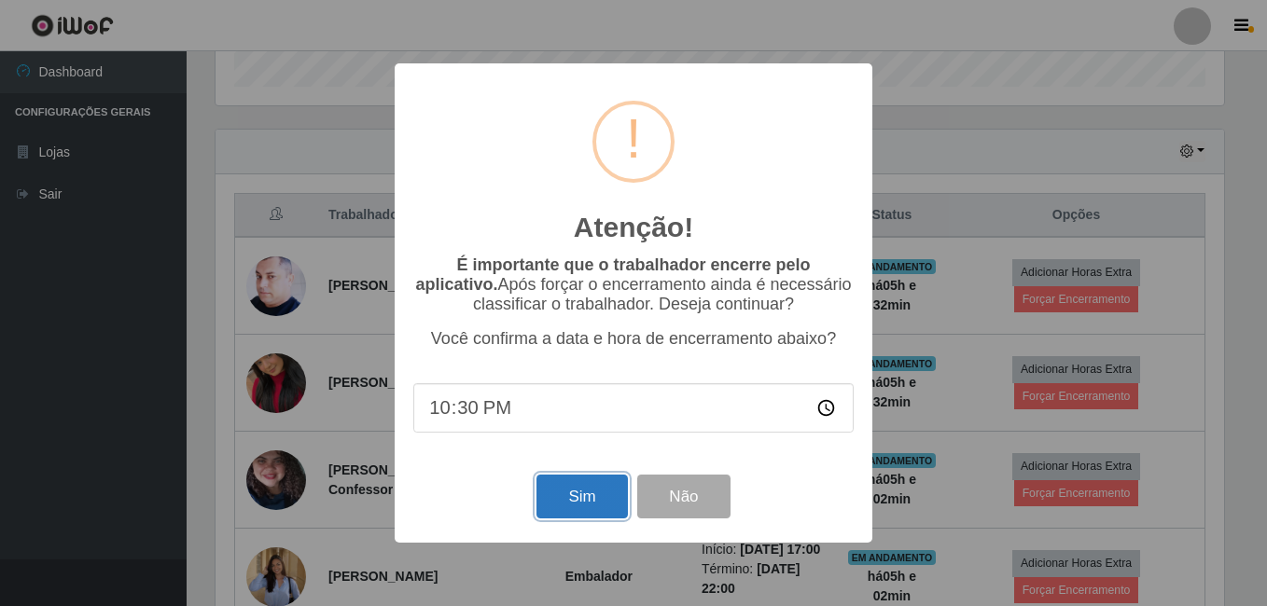
click at [554, 492] on button "Sim" at bounding box center [581, 497] width 90 height 44
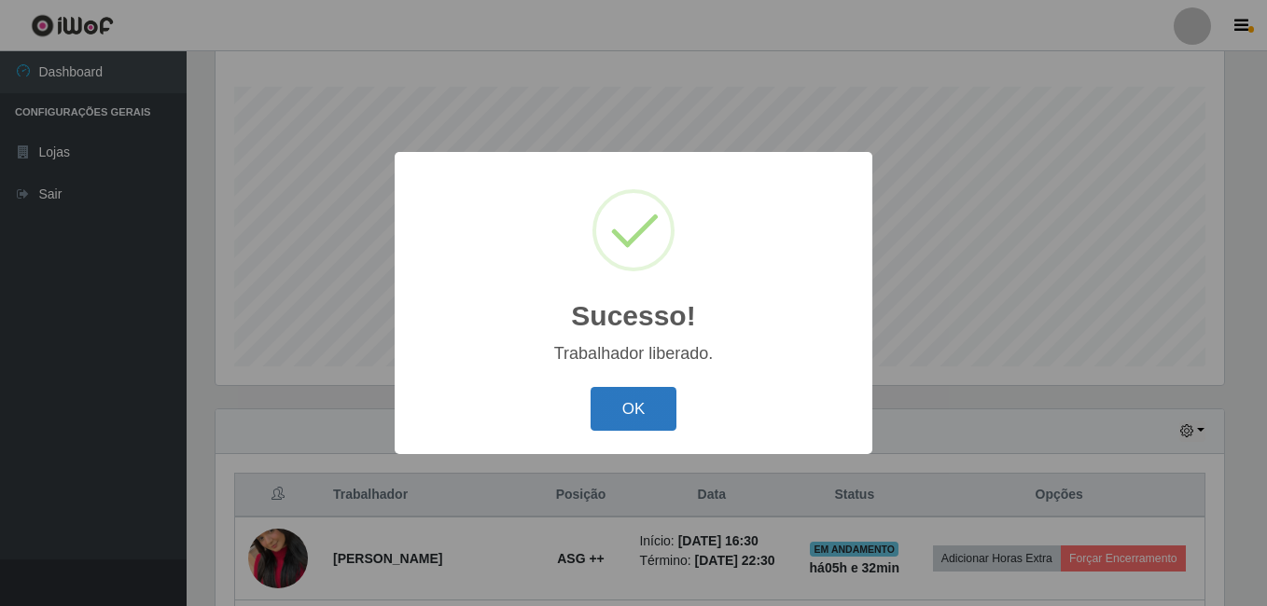
click at [630, 416] on button "OK" at bounding box center [633, 409] width 87 height 44
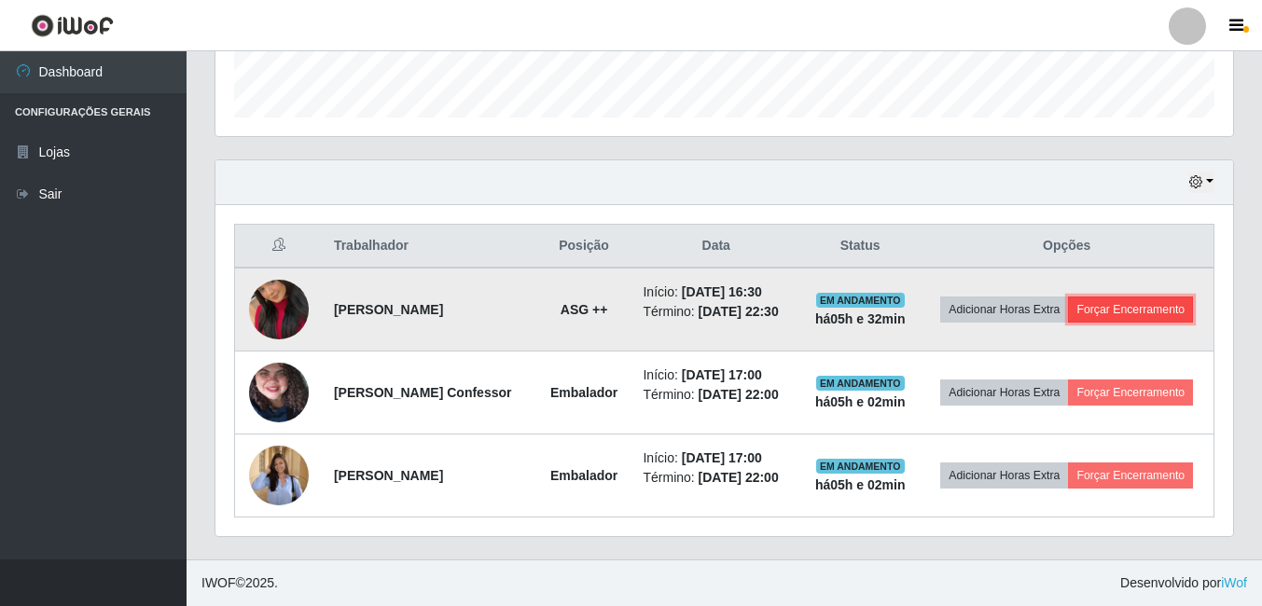
click at [1141, 314] on button "Forçar Encerramento" at bounding box center [1130, 310] width 125 height 26
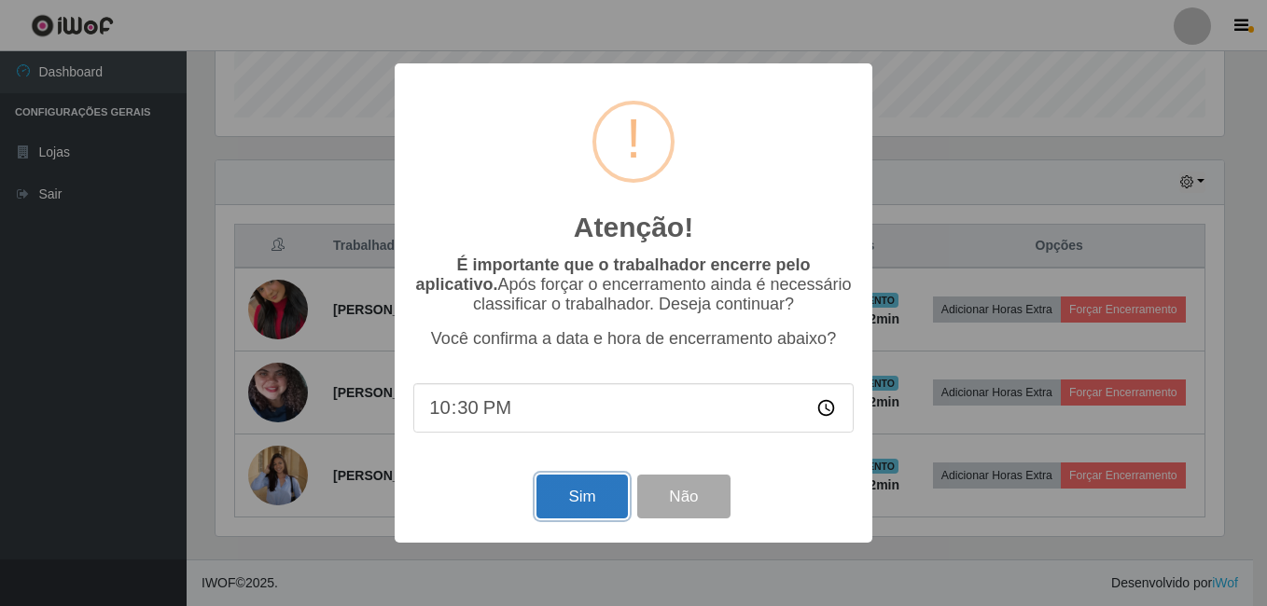
click at [615, 502] on button "Sim" at bounding box center [581, 497] width 90 height 44
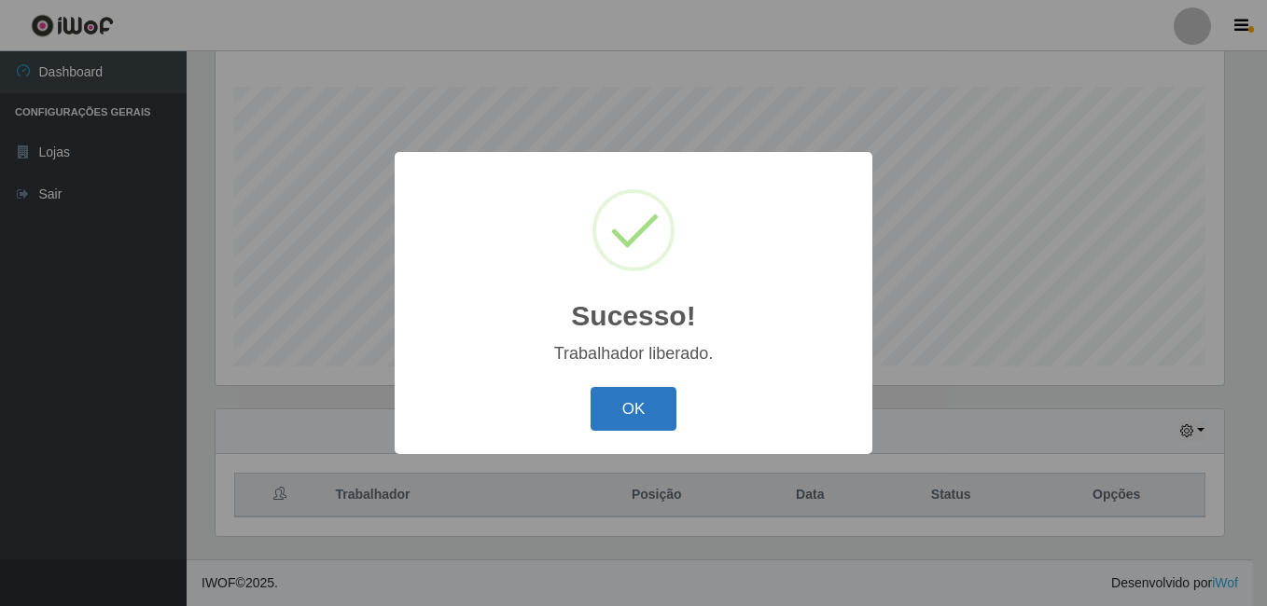
click at [631, 420] on button "OK" at bounding box center [633, 409] width 87 height 44
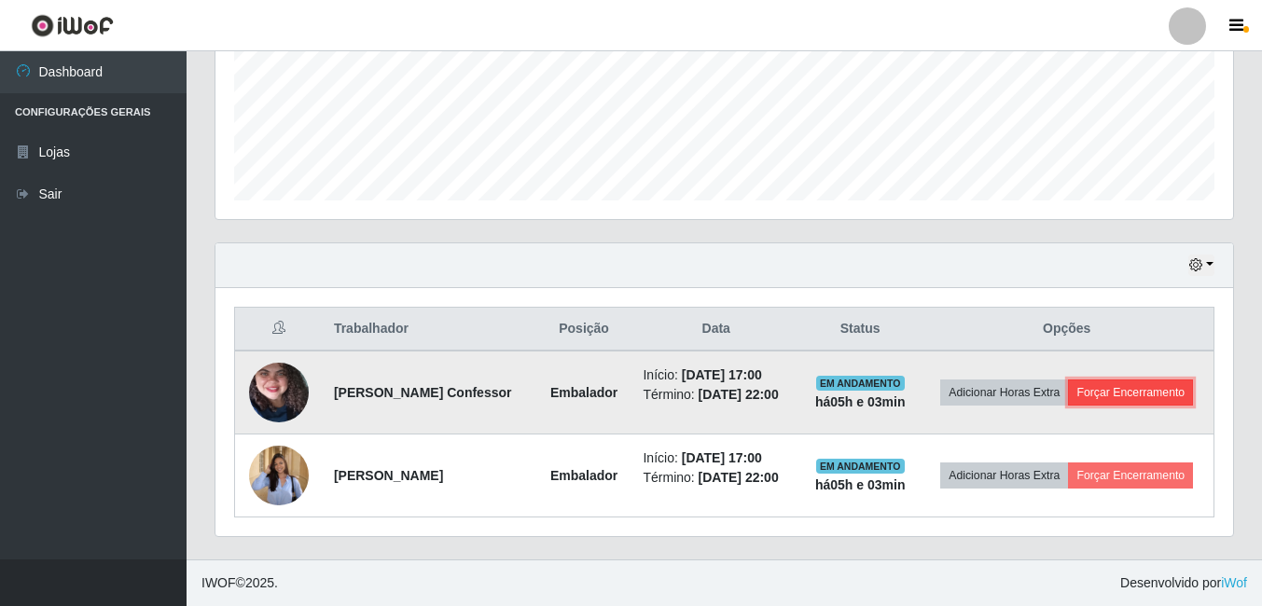
click at [1148, 400] on button "Forçar Encerramento" at bounding box center [1130, 393] width 125 height 26
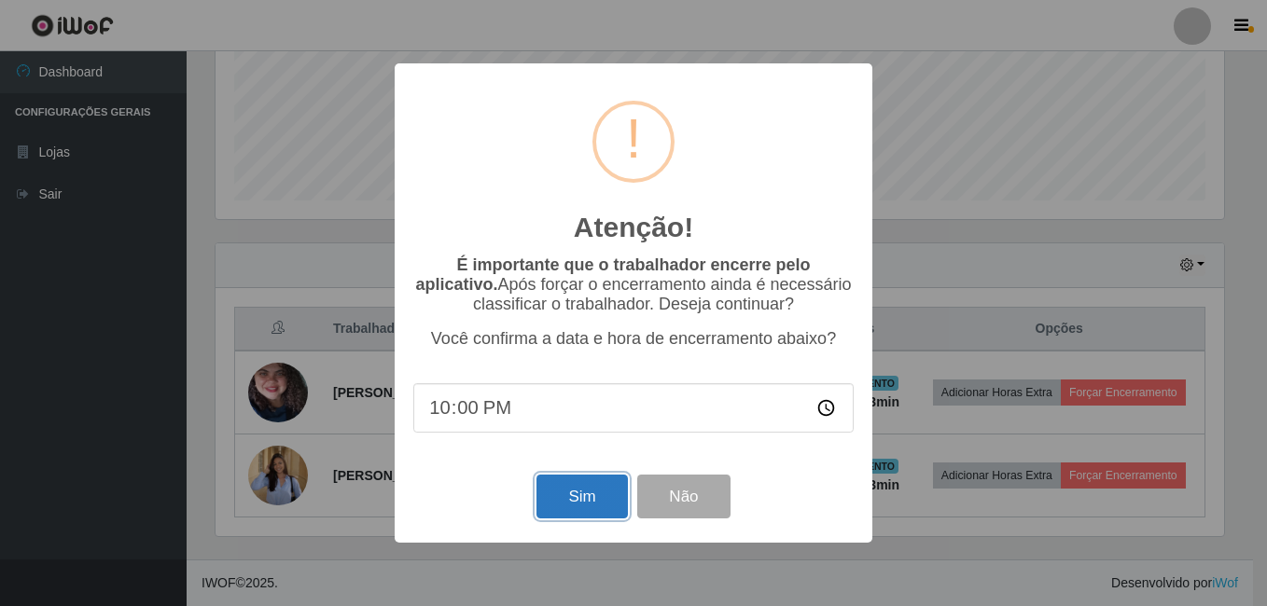
click at [575, 511] on button "Sim" at bounding box center [581, 497] width 90 height 44
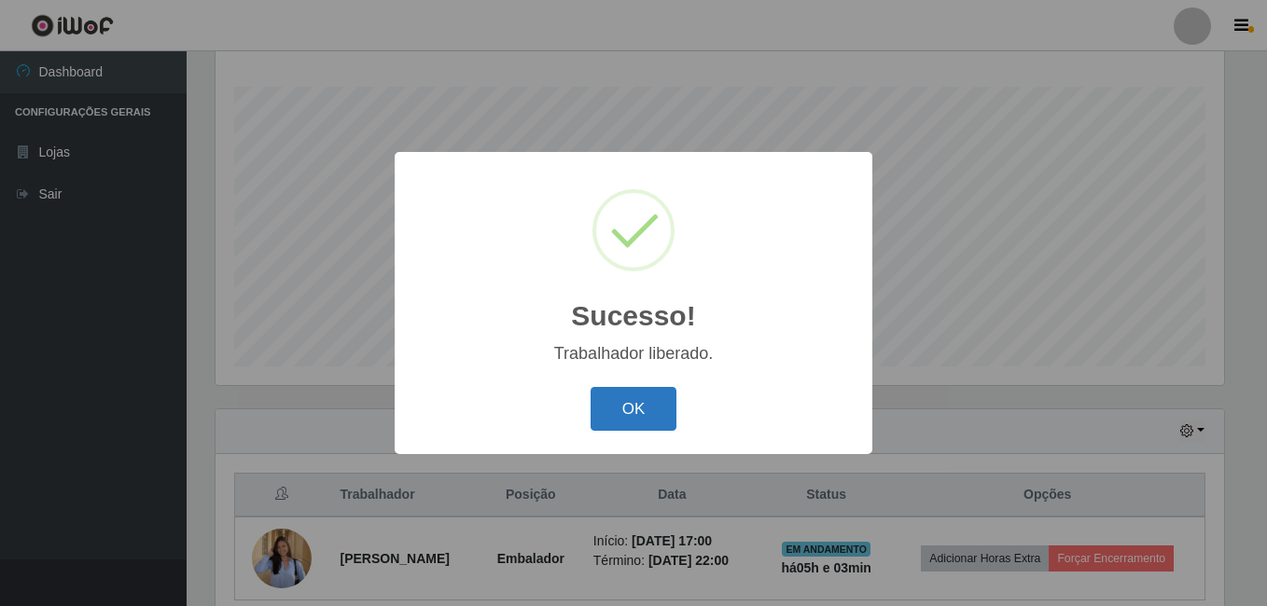
click at [660, 406] on button "OK" at bounding box center [633, 409] width 87 height 44
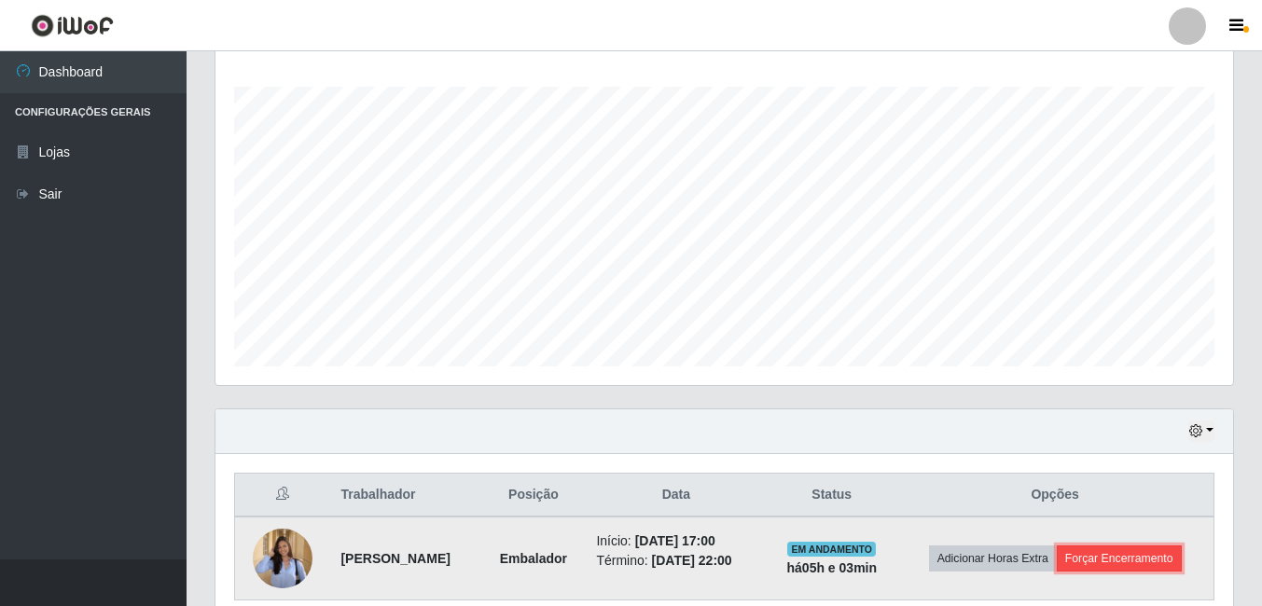
click at [1154, 558] on button "Forçar Encerramento" at bounding box center [1119, 559] width 125 height 26
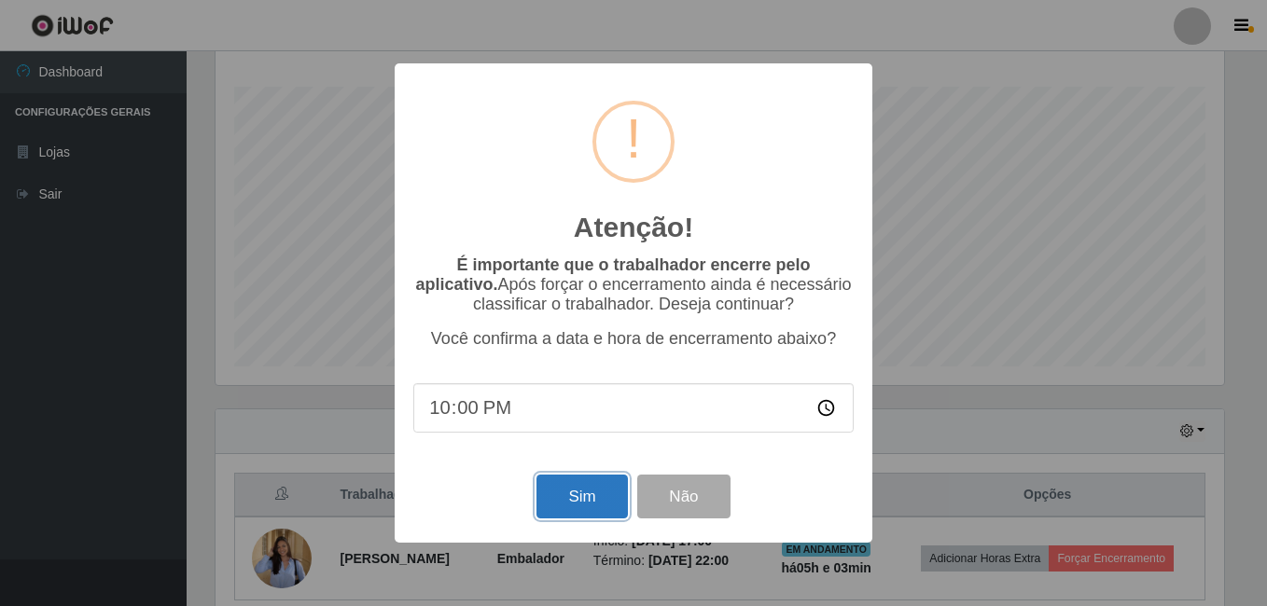
click at [564, 509] on button "Sim" at bounding box center [581, 497] width 90 height 44
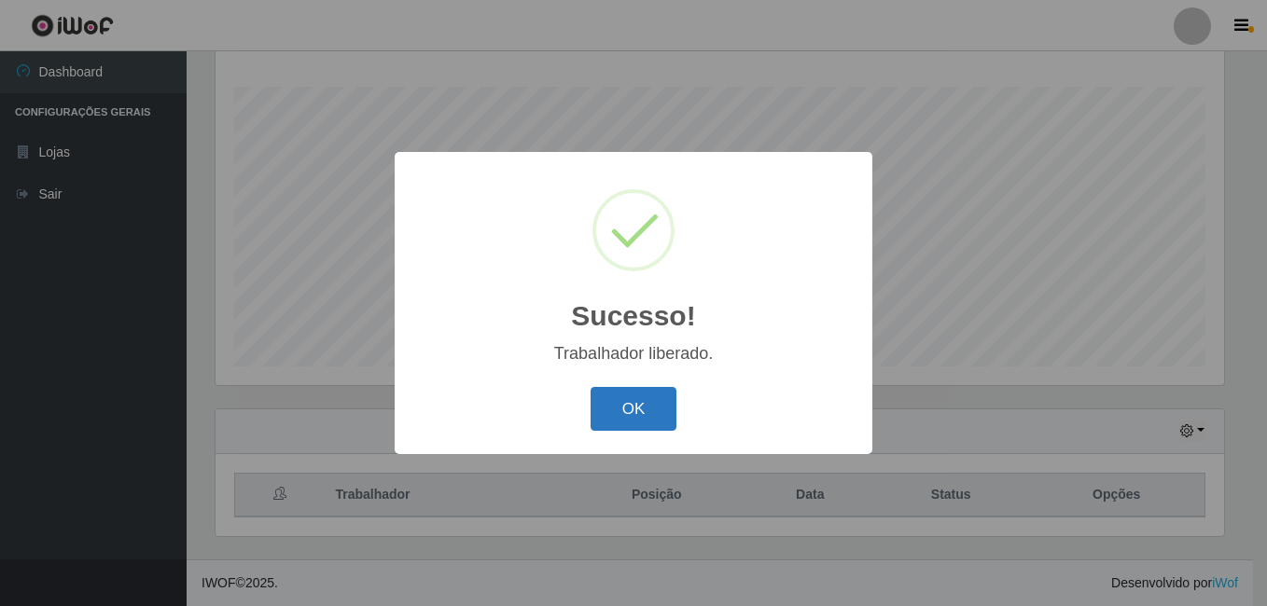
click at [603, 410] on button "OK" at bounding box center [633, 409] width 87 height 44
